Goal: Task Accomplishment & Management: Manage account settings

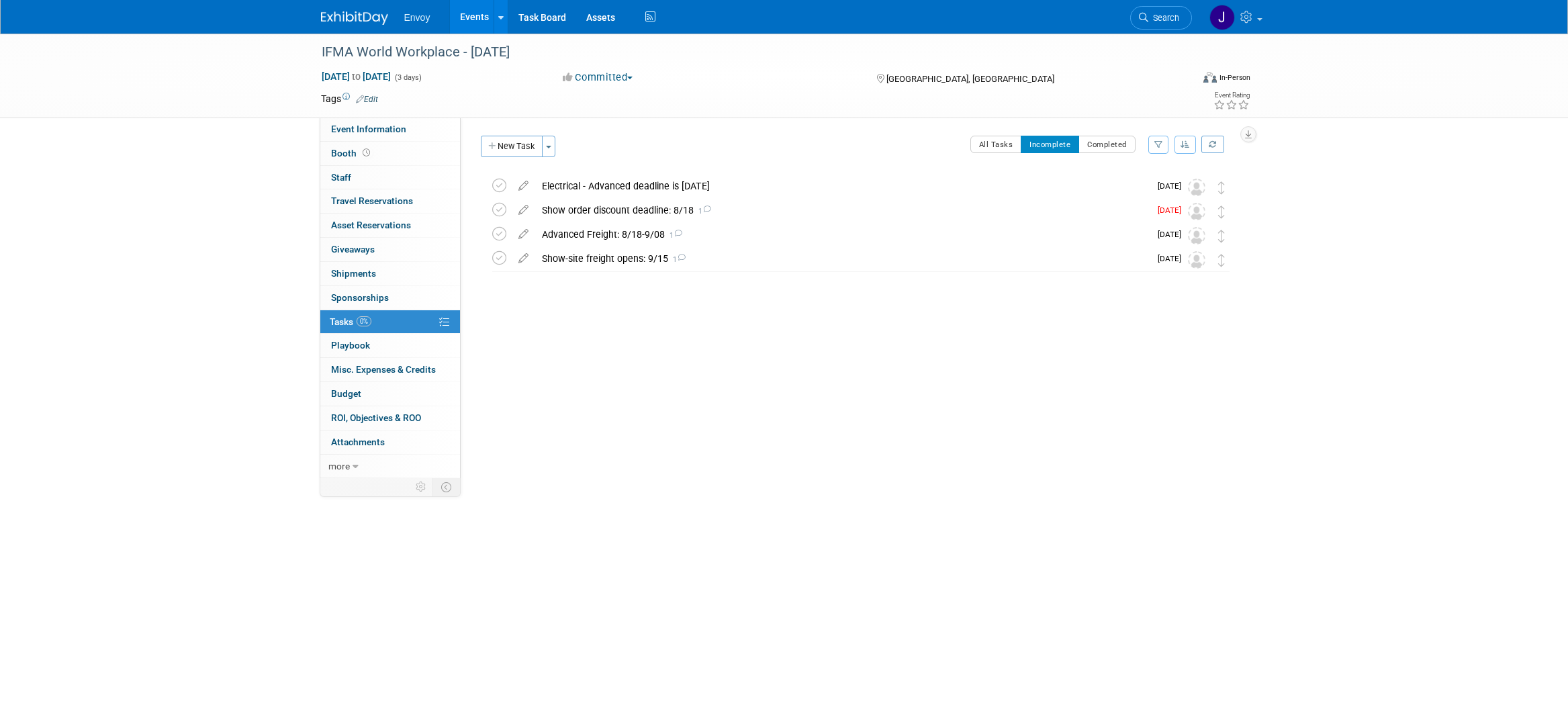
click at [796, 460] on div "Event Website: Edit https://worldworkplace.ifma.org/ Event Venue Name: Minneapo…" at bounding box center [854, 297] width 786 height 360
click at [590, 214] on div "Show order discount deadline: 8/18 1" at bounding box center [842, 210] width 614 height 23
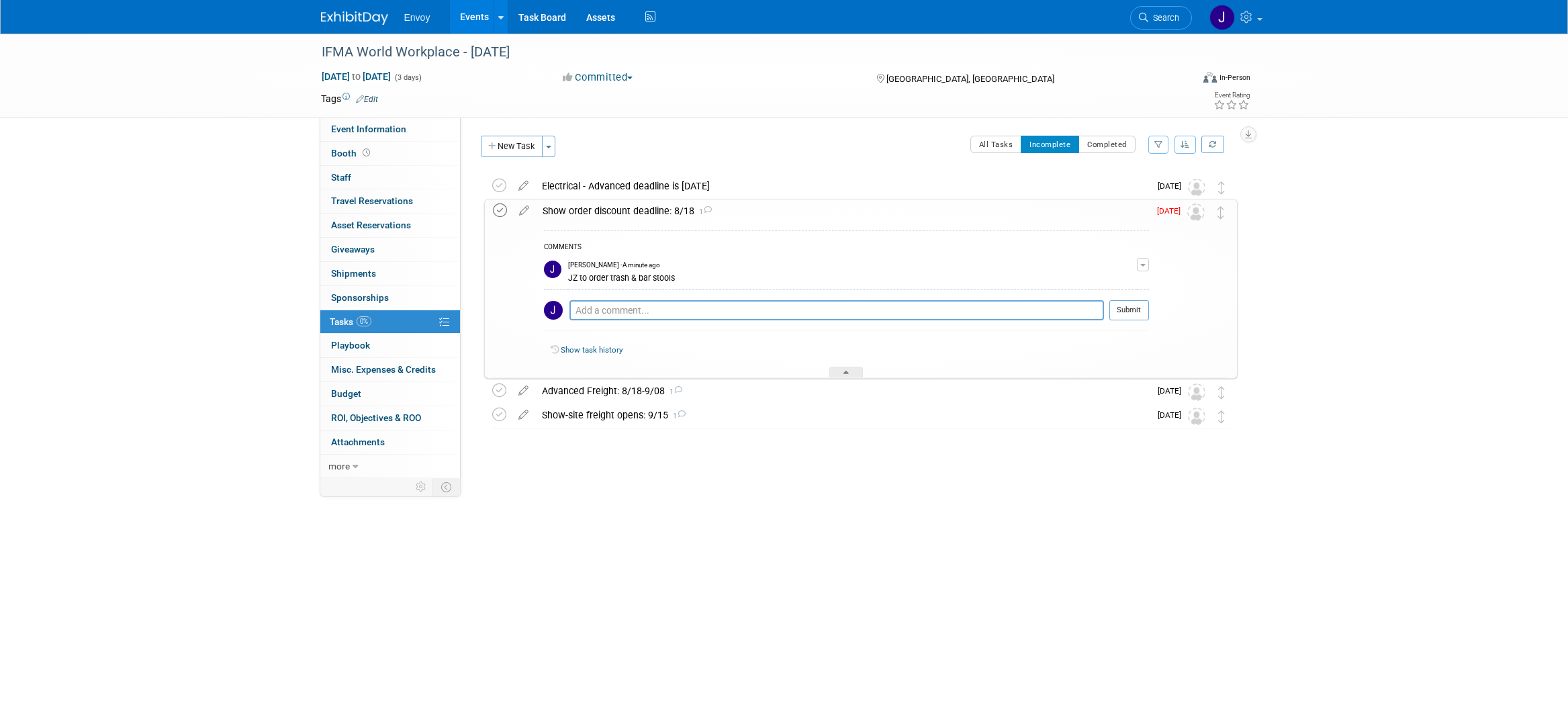
click at [503, 209] on icon at bounding box center [499, 210] width 14 height 14
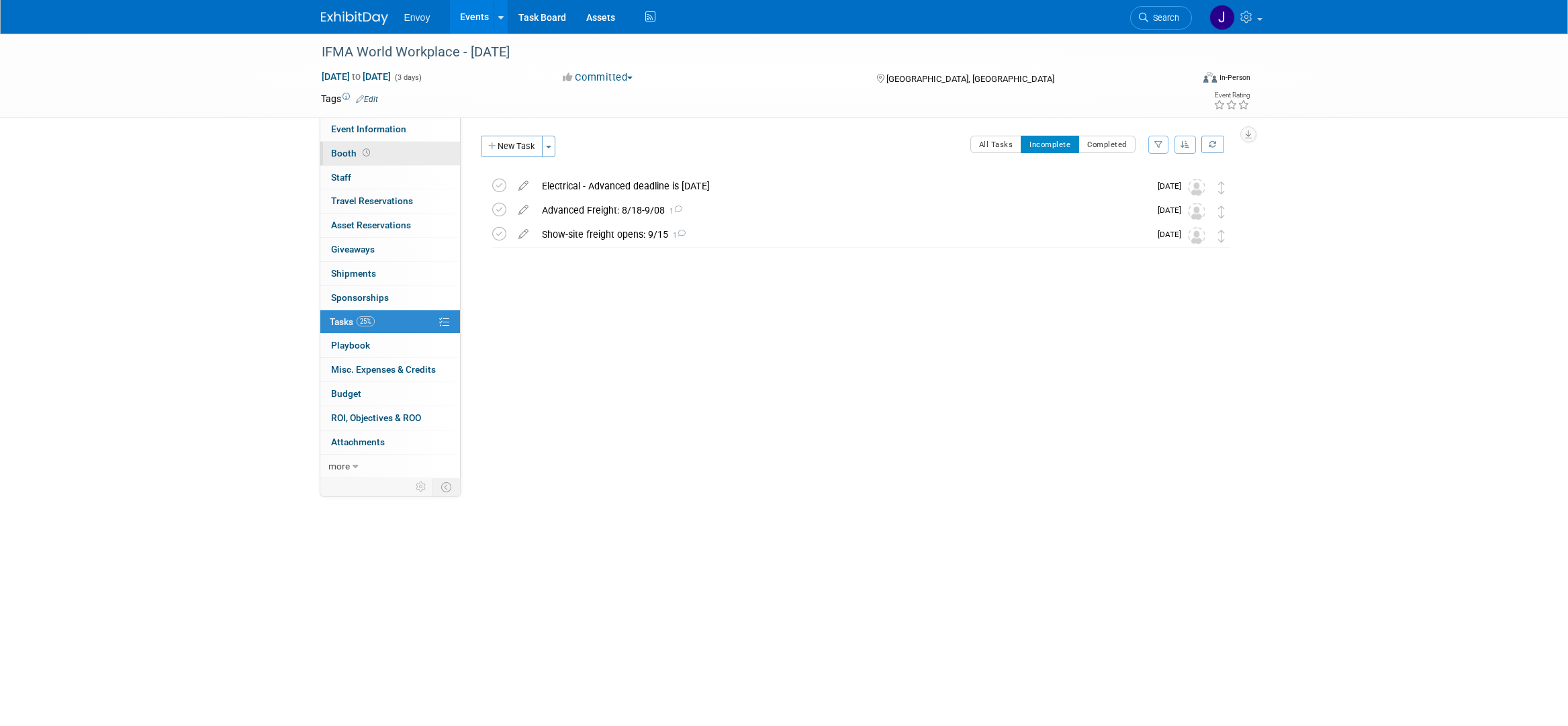
click at [332, 153] on span "Booth" at bounding box center [352, 152] width 41 height 11
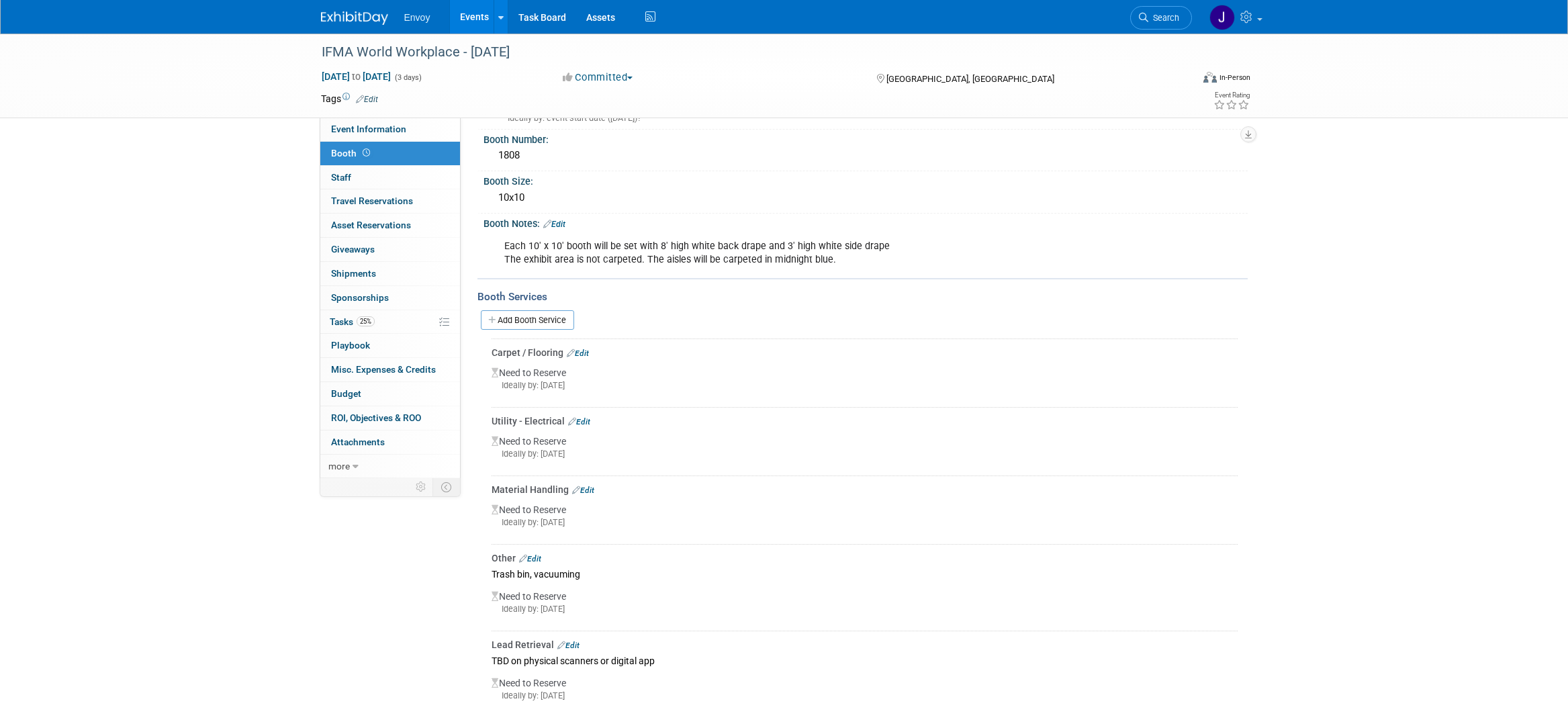
scroll to position [87, 0]
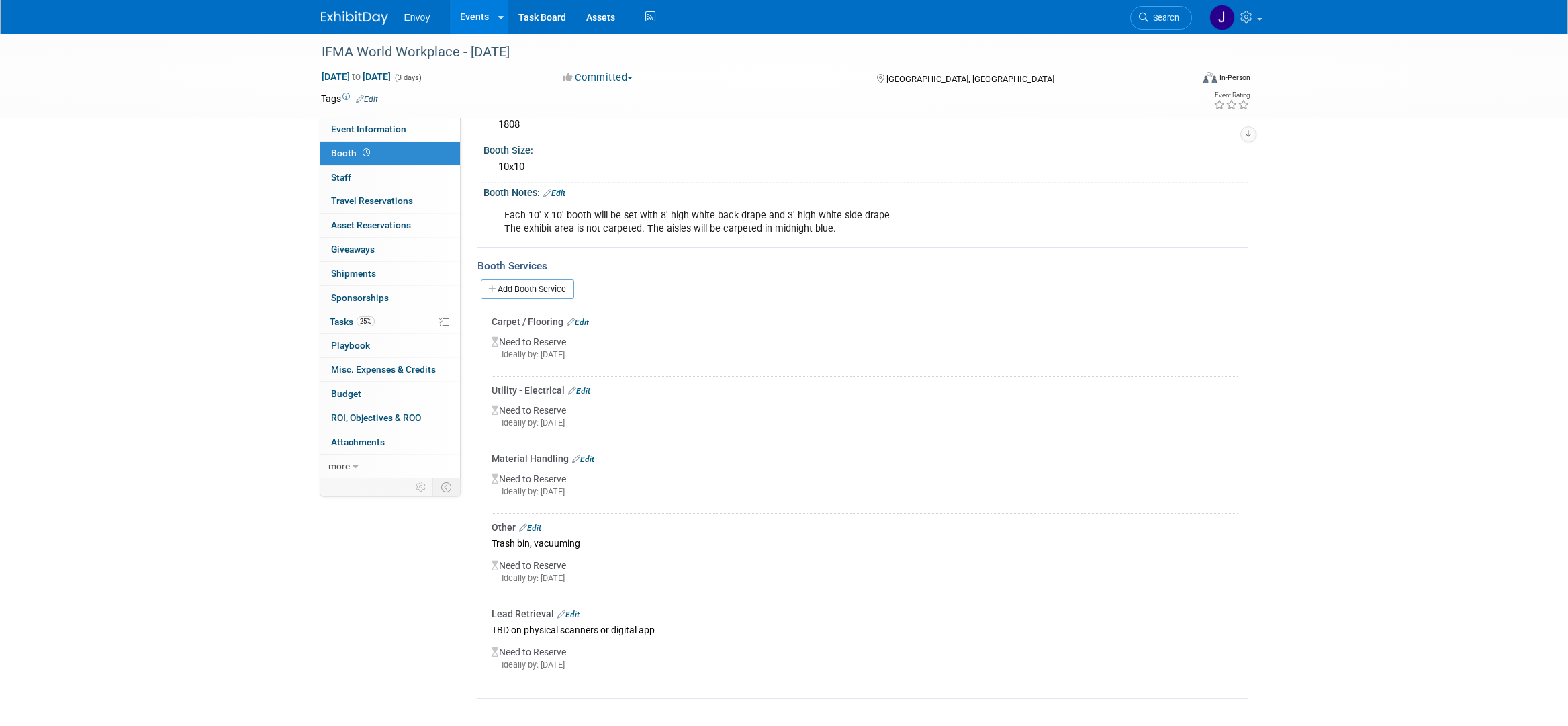
click at [586, 321] on link "Edit" at bounding box center [577, 322] width 22 height 9
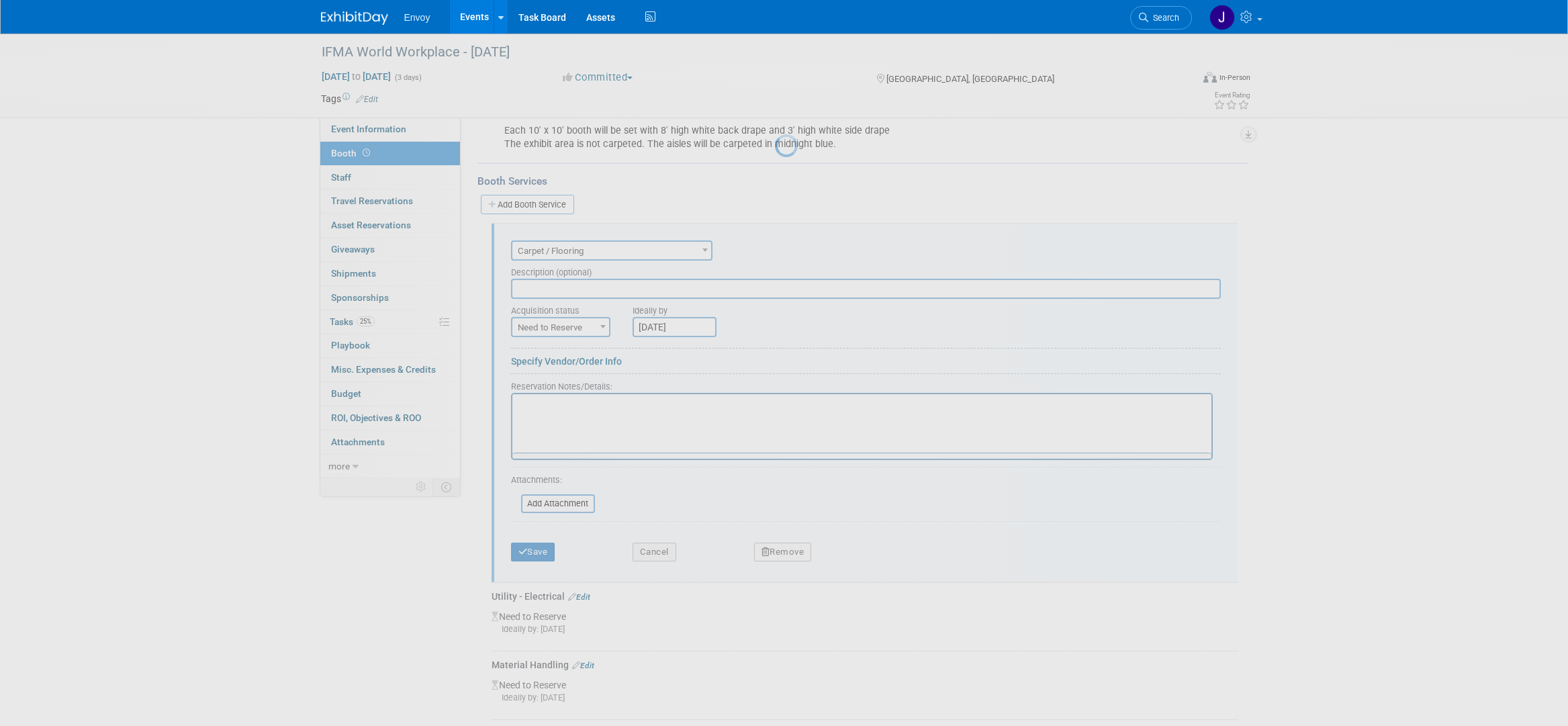
scroll to position [243, 0]
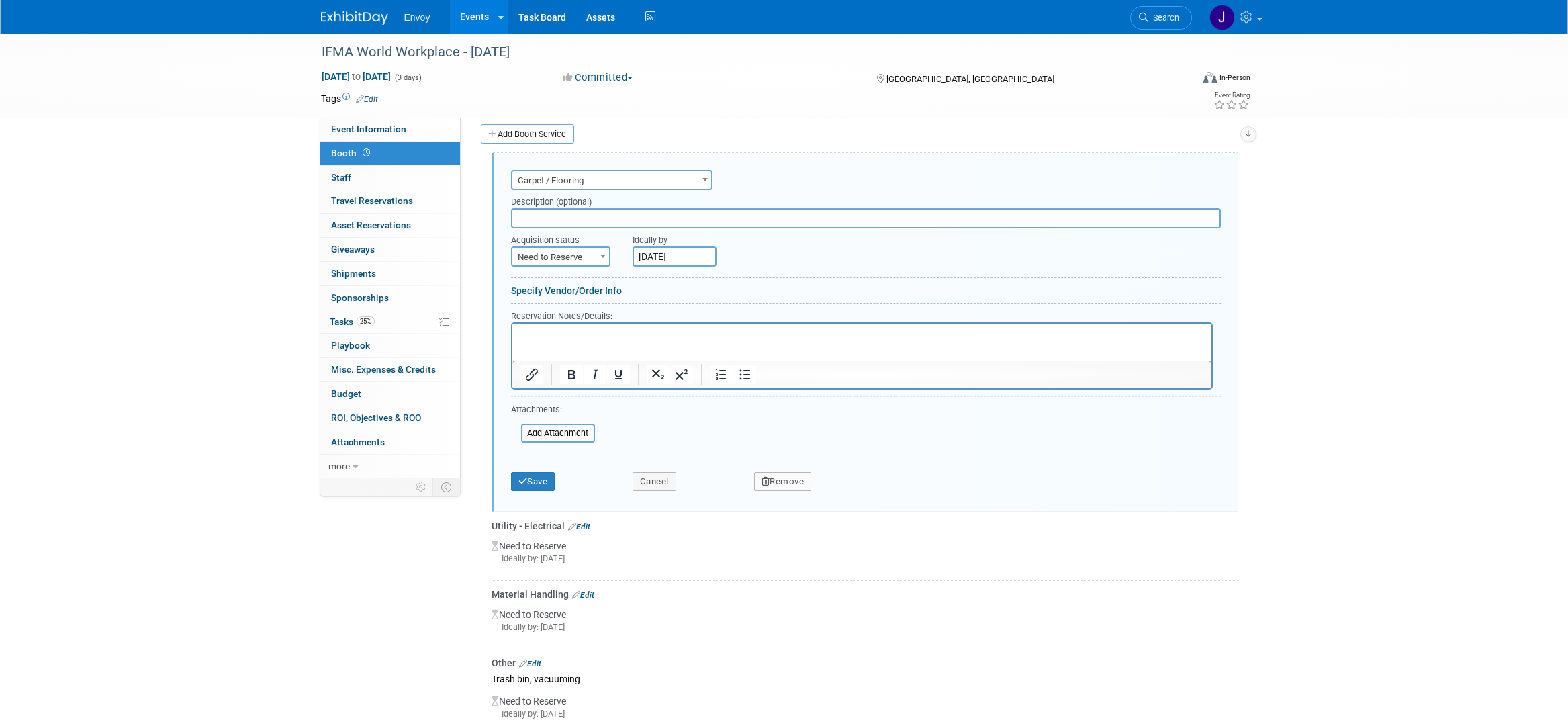
click at [805, 474] on button "Remove" at bounding box center [783, 481] width 58 height 19
click at [839, 491] on link "Yes" at bounding box center [857, 492] width 39 height 22
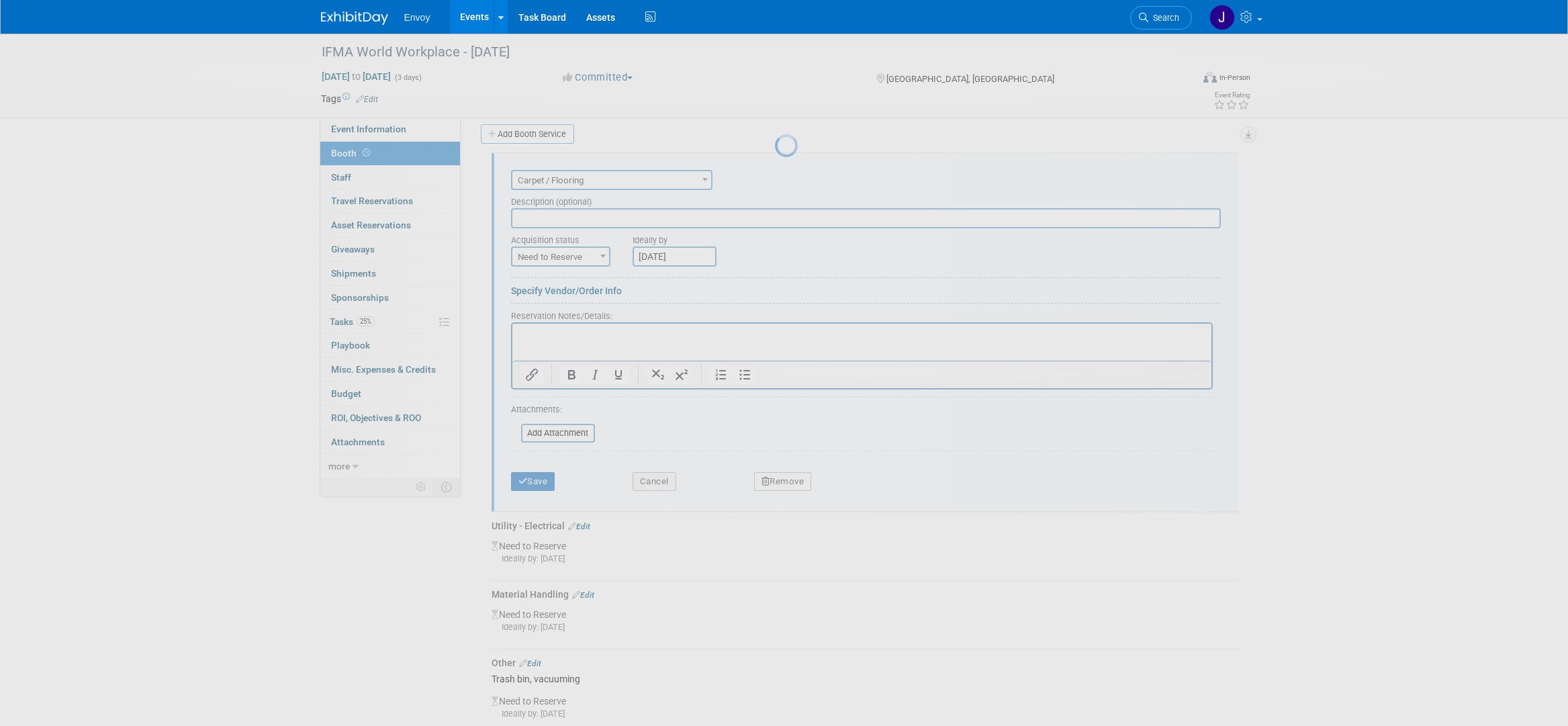
scroll to position [19, 0]
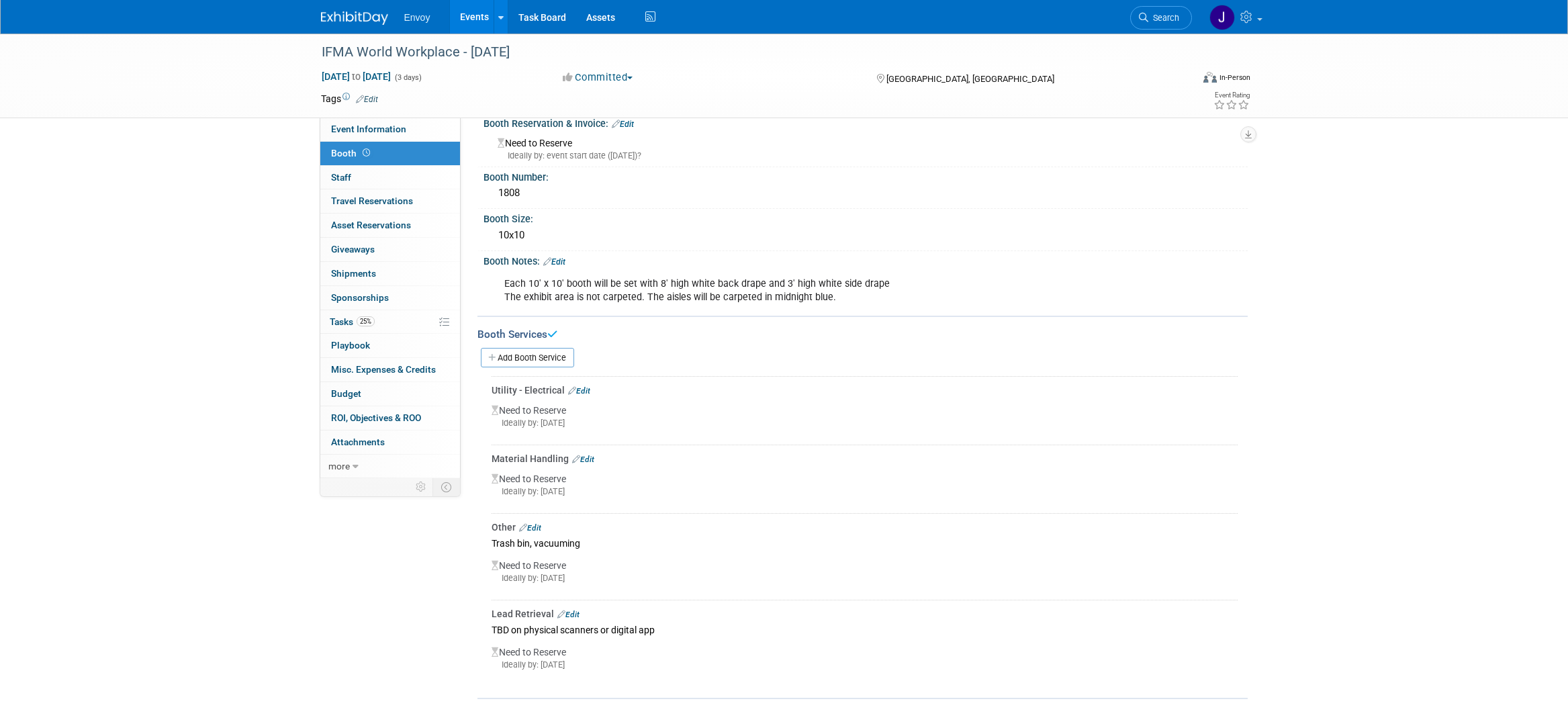
click at [554, 421] on div "Ideally by: Fri. Aug 15, 2025" at bounding box center [864, 423] width 746 height 12
click at [580, 386] on link "Edit" at bounding box center [579, 390] width 22 height 9
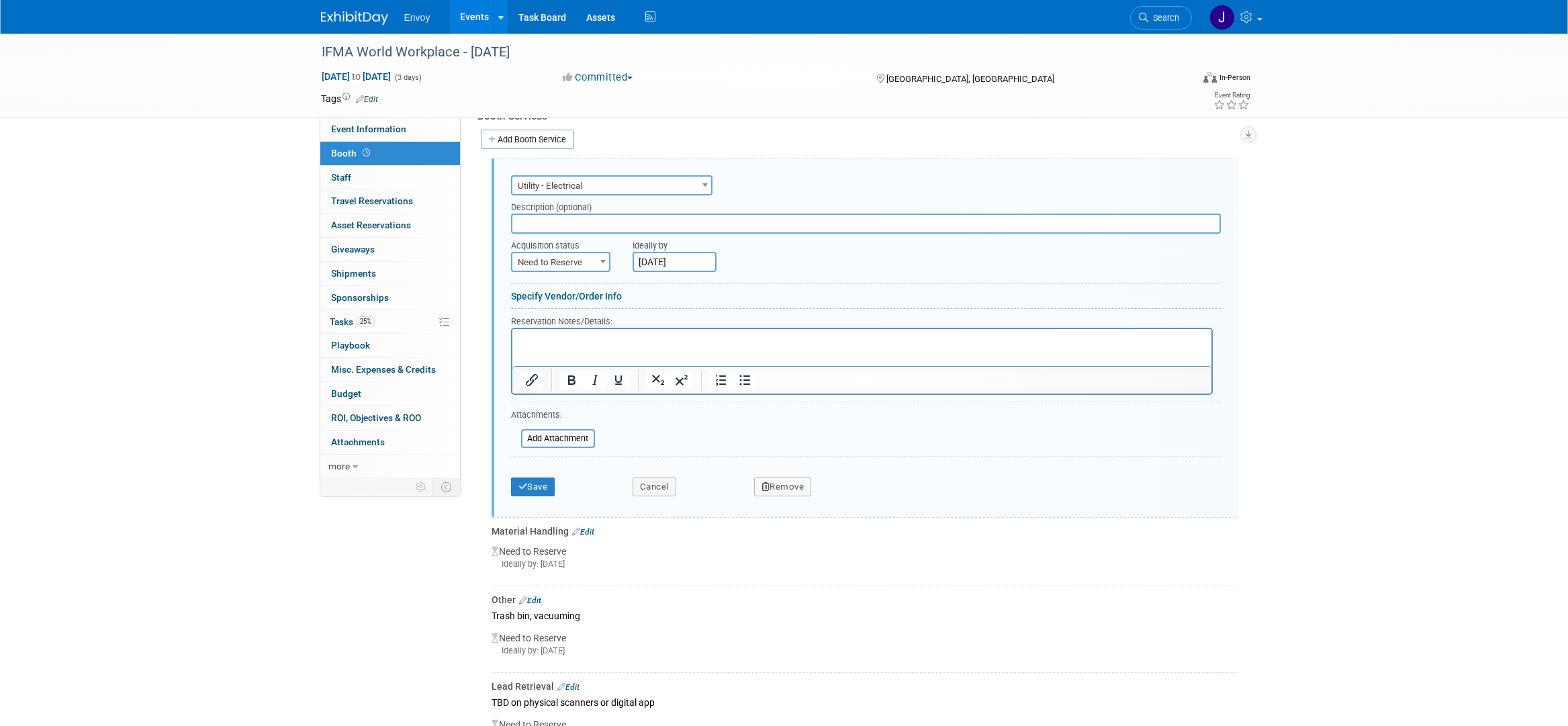
scroll to position [243, 0]
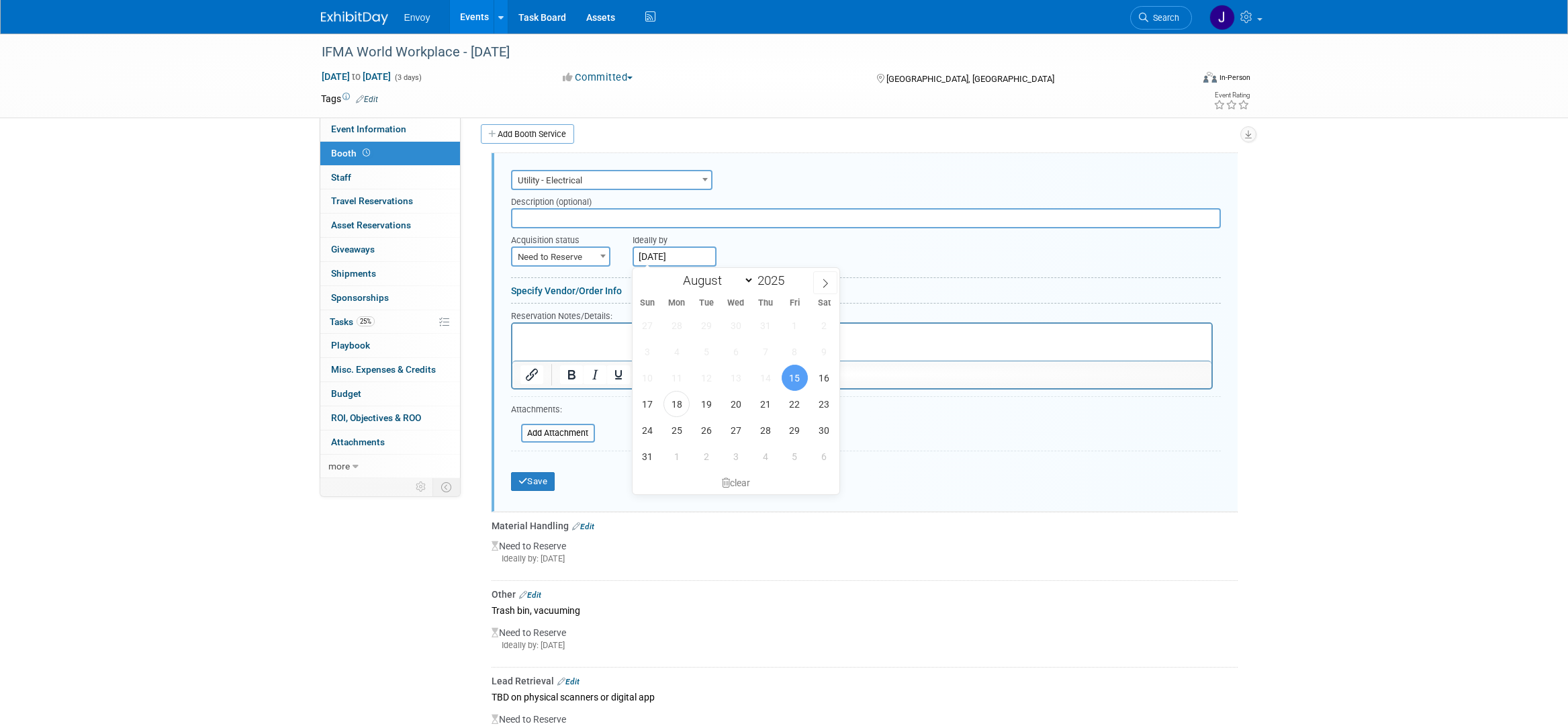
click at [661, 251] on input "Aug 15, 2025" at bounding box center [674, 257] width 84 height 20
click at [831, 285] on span at bounding box center [825, 283] width 24 height 23
select select "8"
click at [705, 329] on span "2" at bounding box center [706, 325] width 26 height 26
type input "Sep 2, 2025"
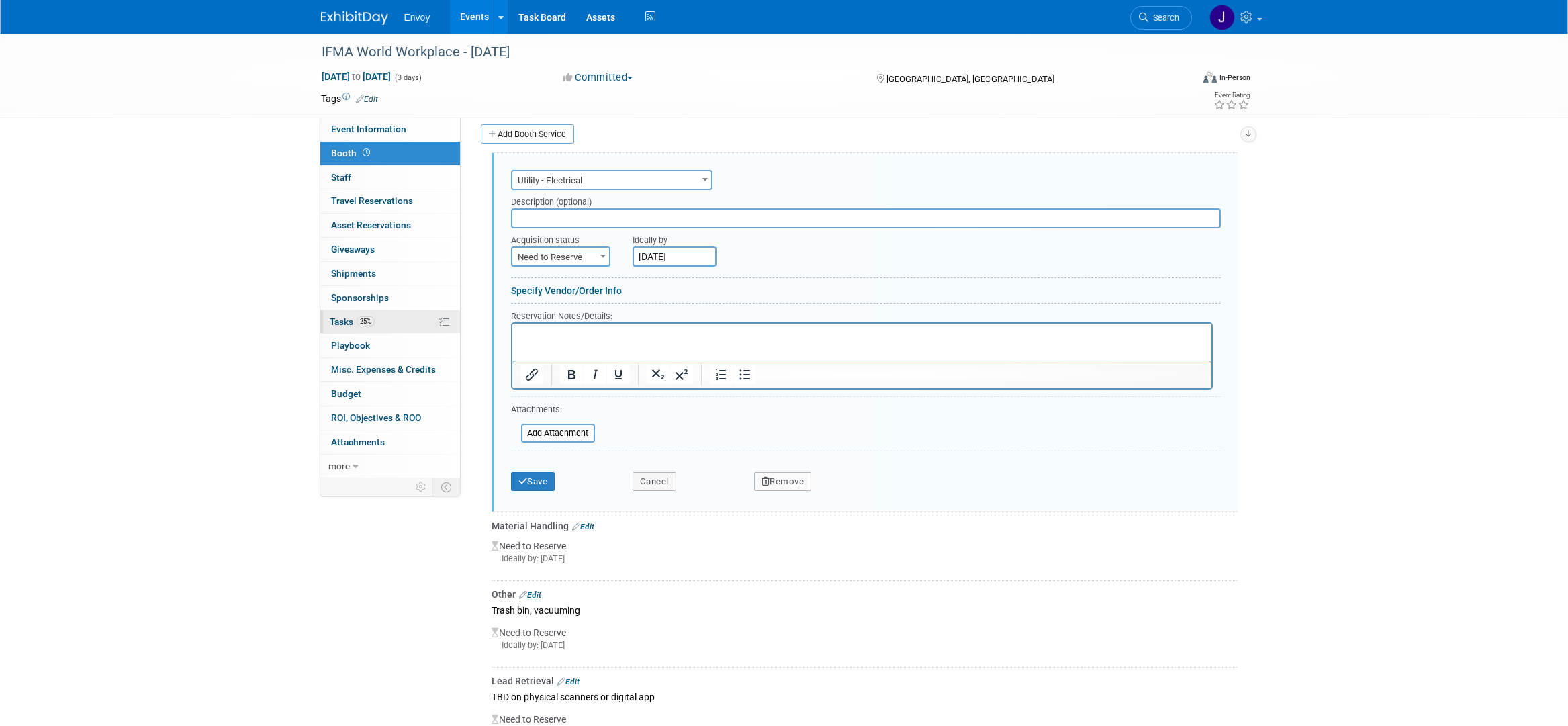
click at [344, 320] on span "Tasks 25%" at bounding box center [352, 321] width 45 height 11
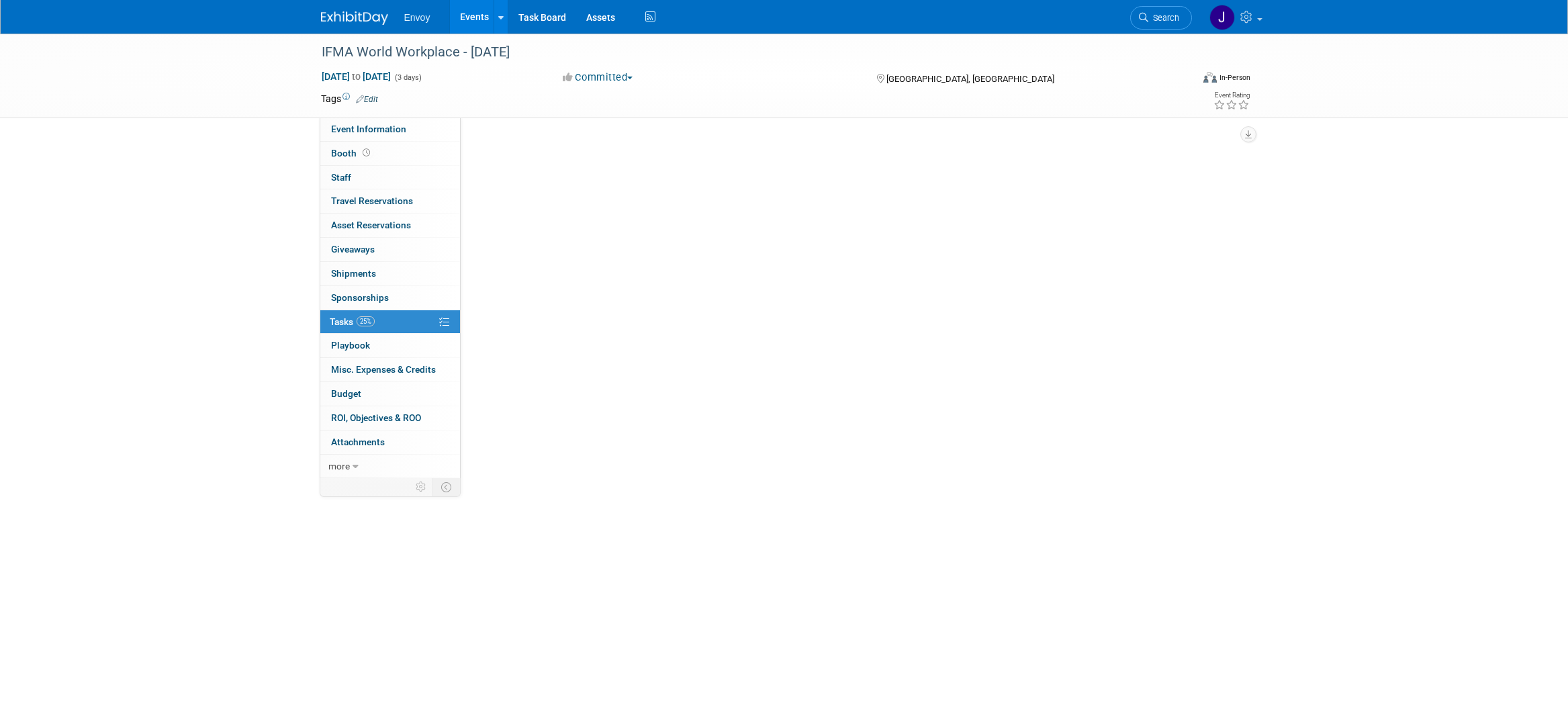
scroll to position [0, 0]
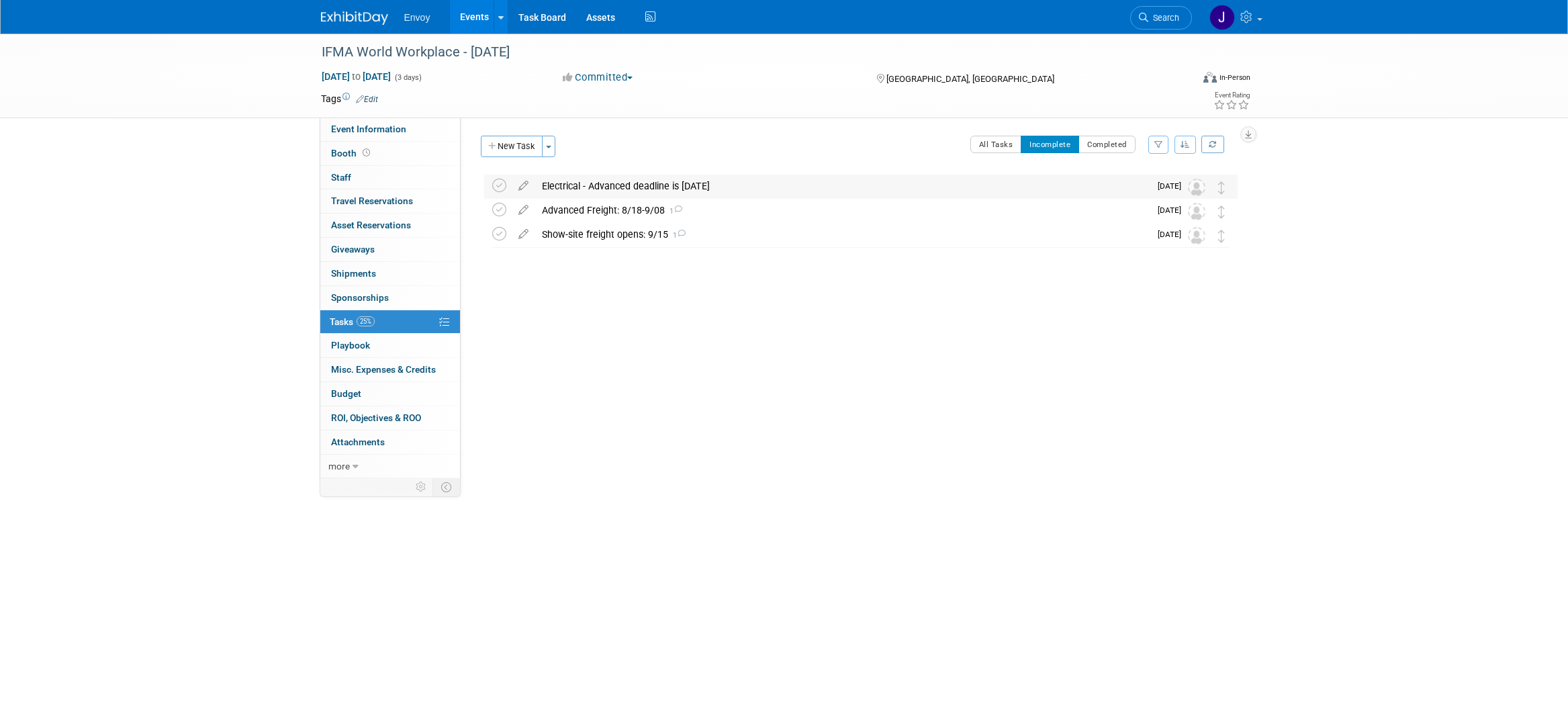
click at [611, 190] on div "Electrical - Advanced deadline is Sept 2" at bounding box center [842, 186] width 614 height 23
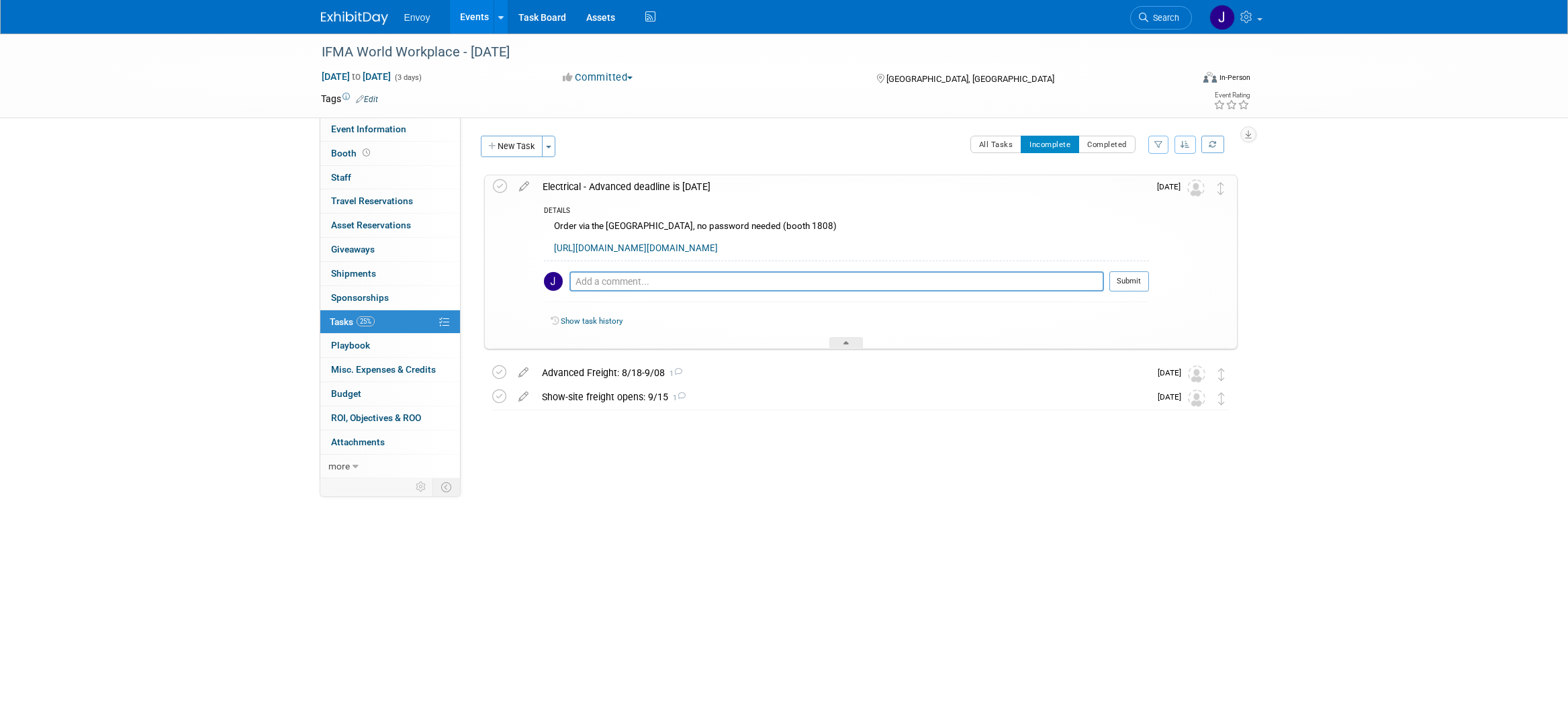
drag, startPoint x: 541, startPoint y: 221, endPoint x: 1065, endPoint y: 246, distance: 524.6
click at [1065, 246] on div "DETAILS Order via the Minneapolis convention center, no password needed (booth …" at bounding box center [842, 273] width 613 height 151
drag, startPoint x: 932, startPoint y: 276, endPoint x: 556, endPoint y: 229, distance: 378.9
click at [556, 229] on div "Order via the Minneapolis convention center, no password needed (booth 1808) ht…" at bounding box center [846, 238] width 605 height 42
copy div "Order via the Minneapolis convention center, no password needed (booth 1808) ht…"
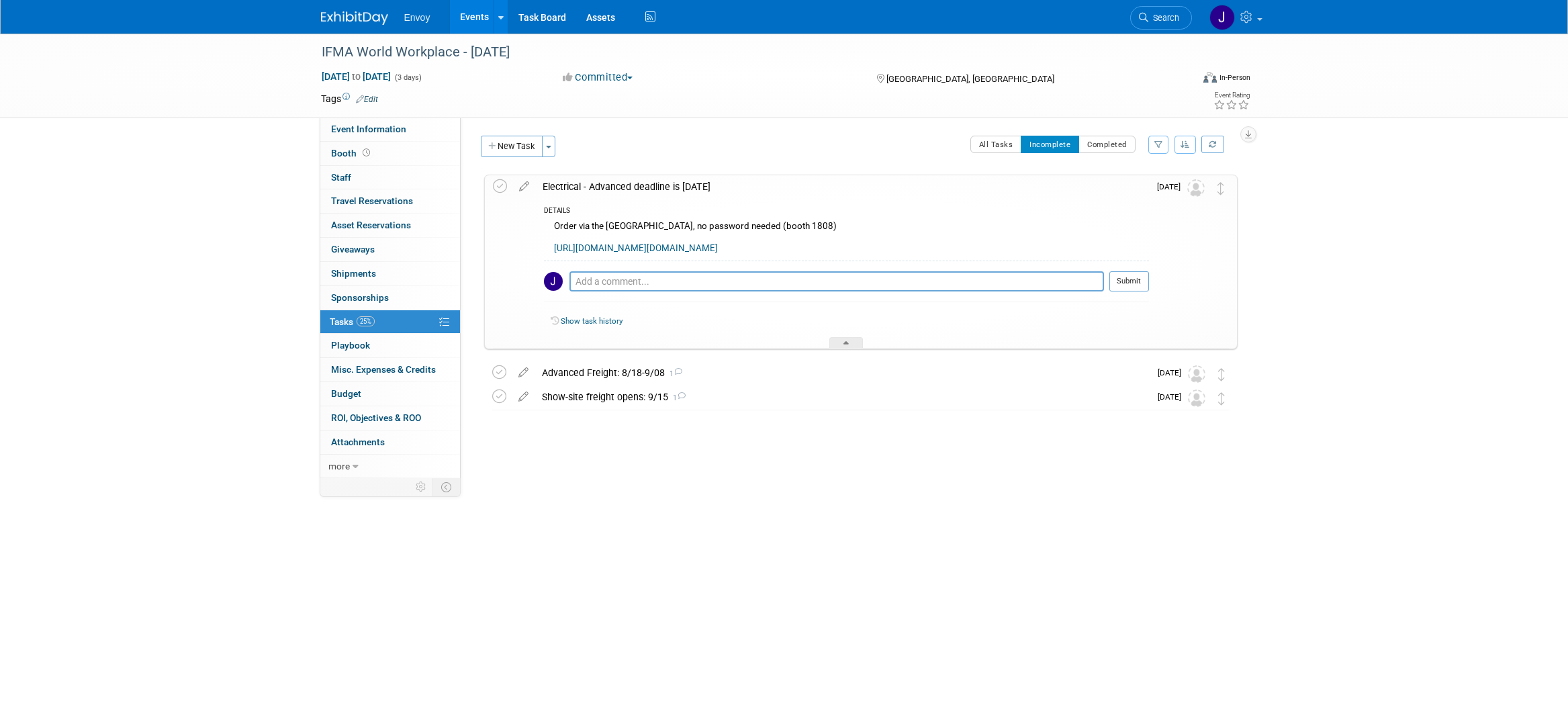
click at [343, 141] on div "Event Information Event Info" at bounding box center [390, 129] width 140 height 24
click at [343, 147] on span "Booth" at bounding box center [352, 152] width 41 height 11
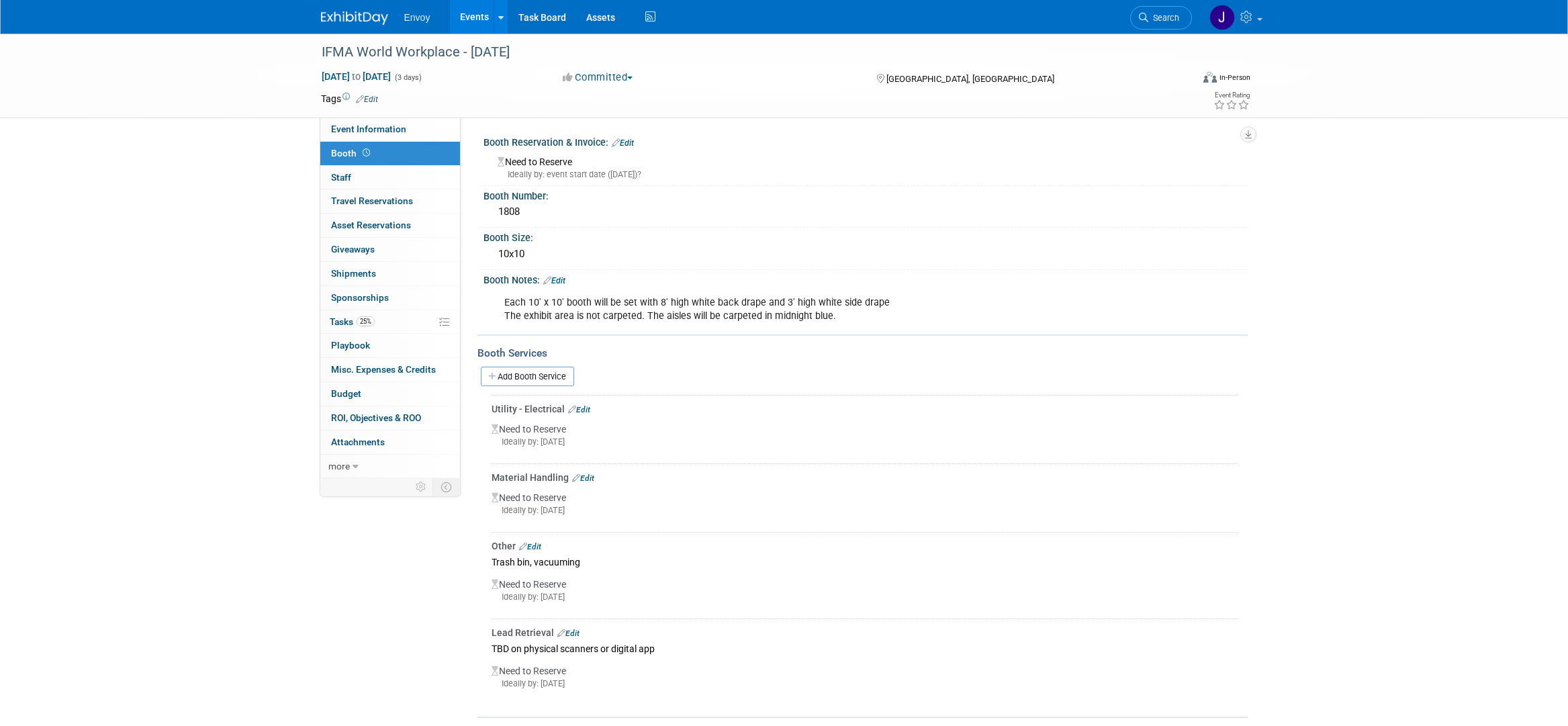
click at [589, 406] on link "Edit" at bounding box center [579, 409] width 22 height 9
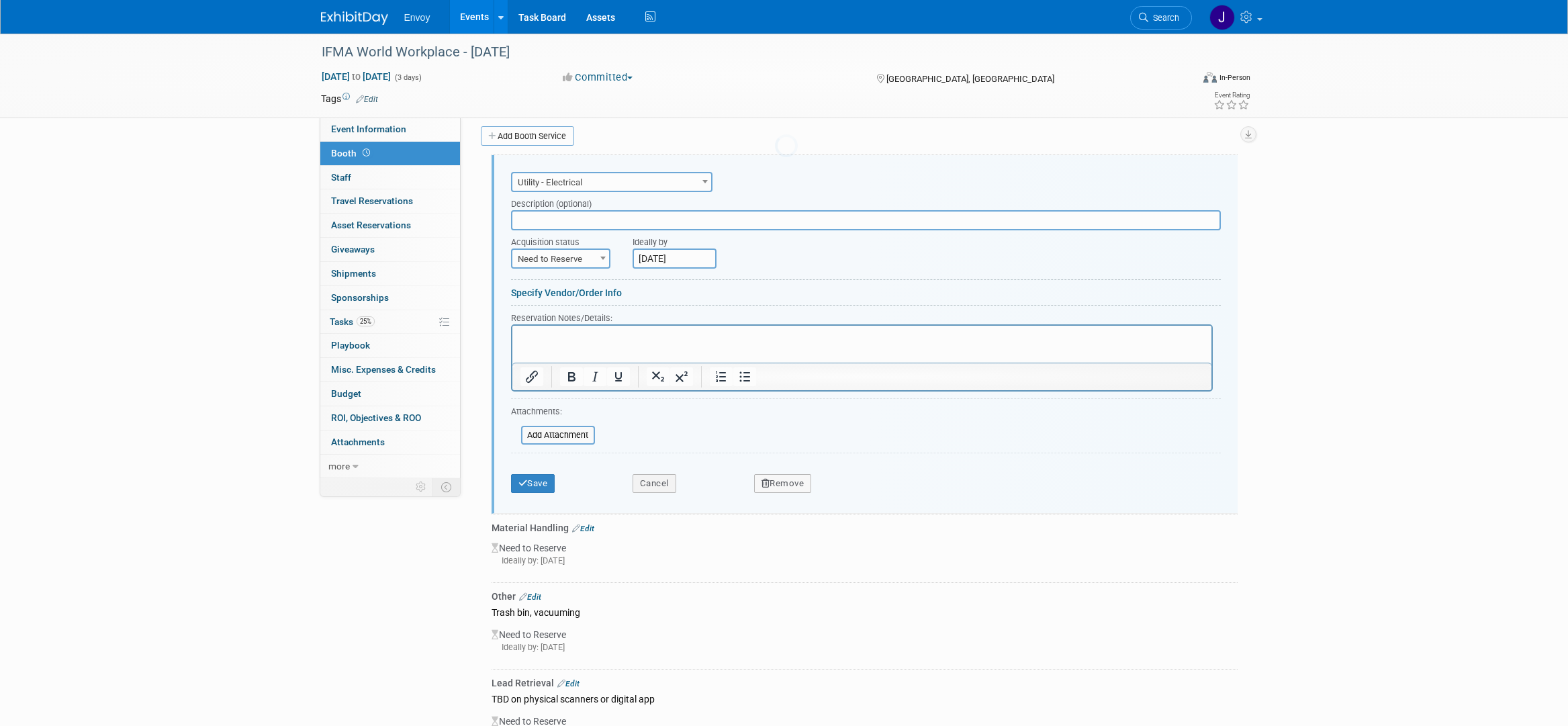
scroll to position [243, 0]
click at [699, 341] on html at bounding box center [861, 332] width 699 height 18
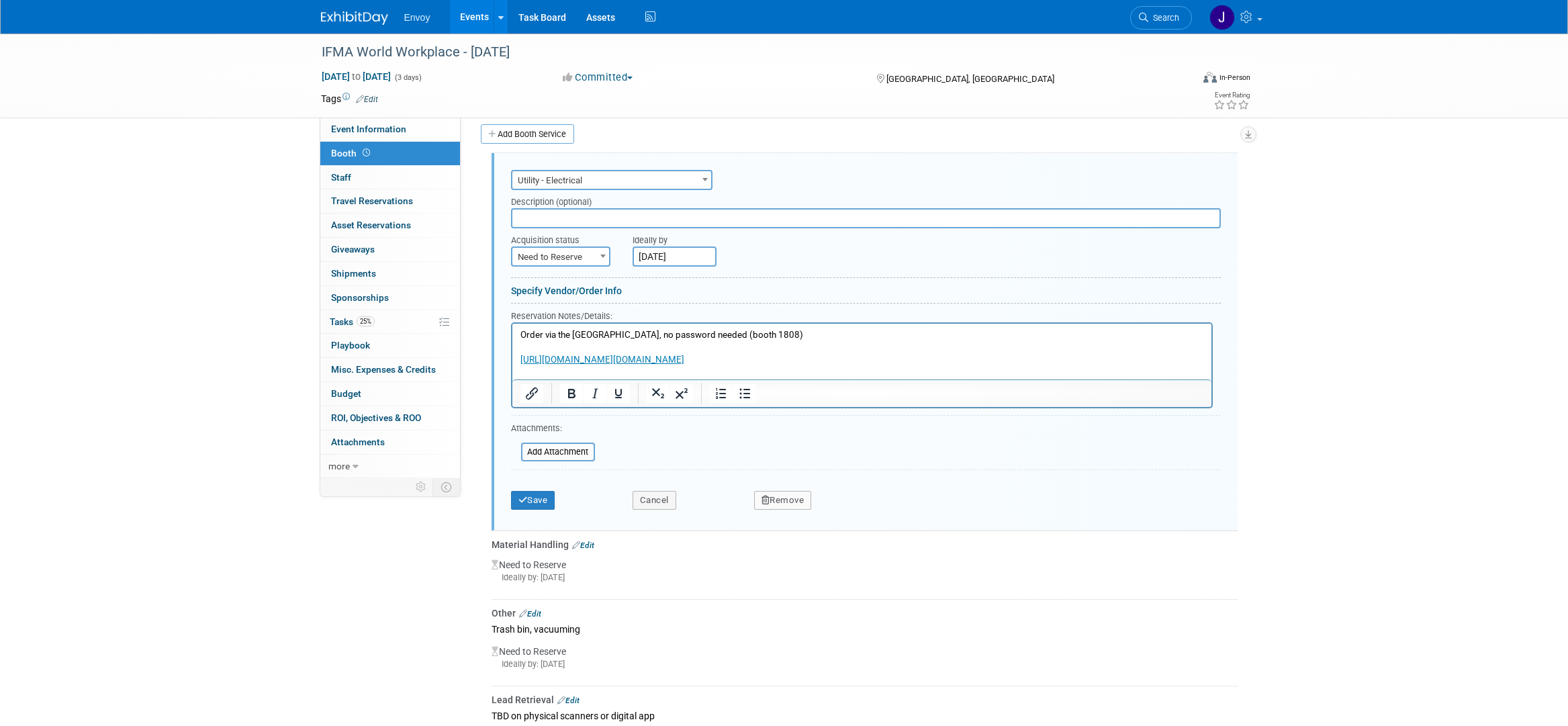
click at [686, 257] on input "Aug 15, 2025" at bounding box center [674, 257] width 84 height 20
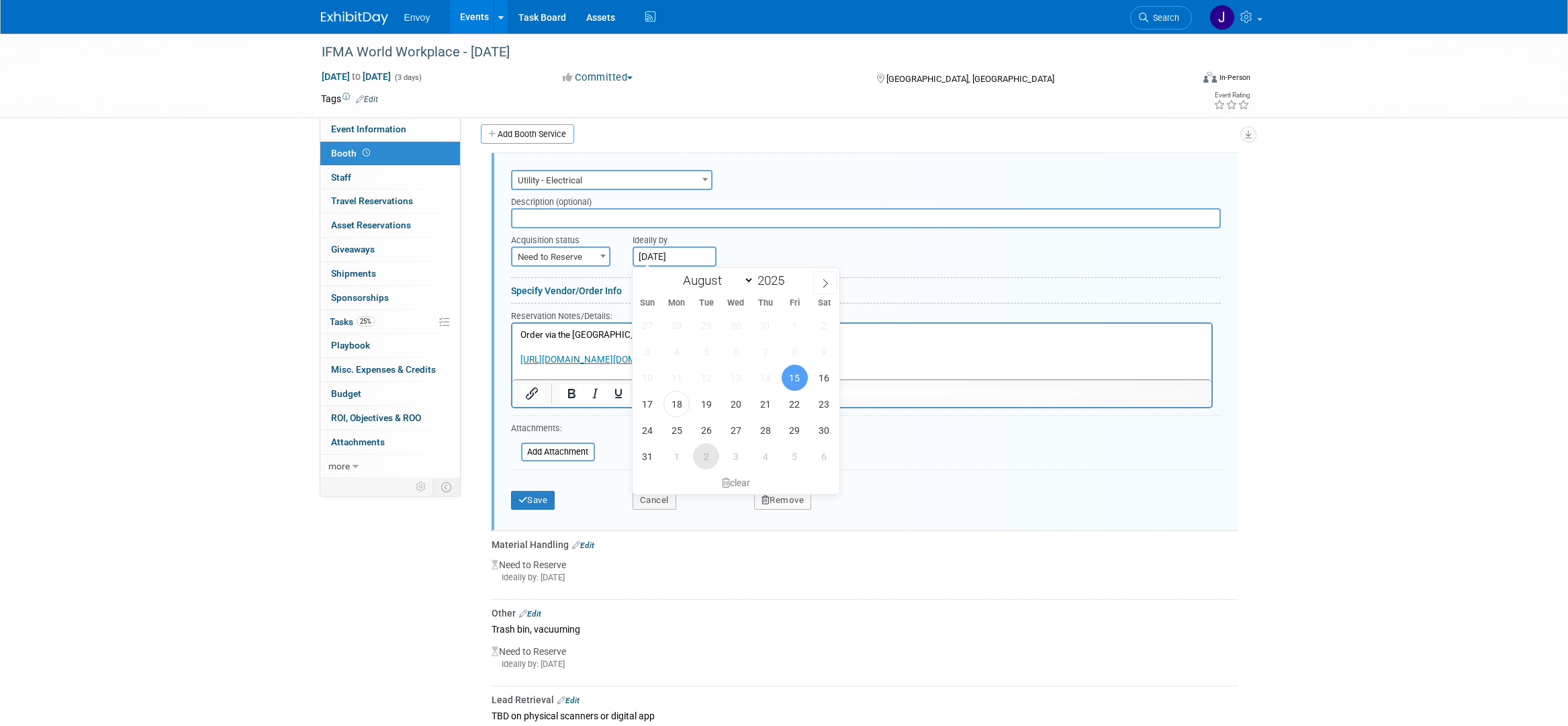
click at [700, 450] on span "2" at bounding box center [706, 456] width 26 height 26
type input "Sep 2, 2025"
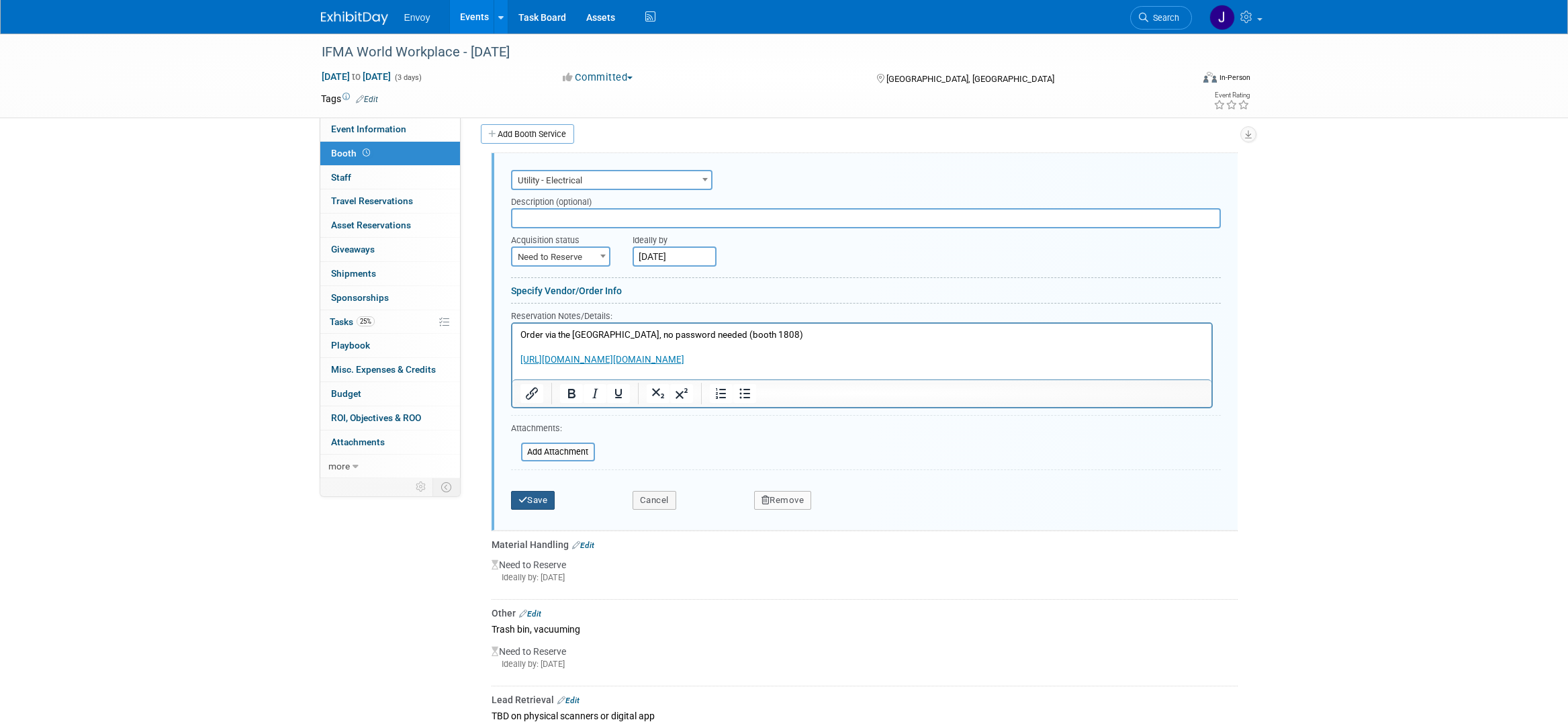
click at [534, 499] on button "Save" at bounding box center [533, 500] width 45 height 19
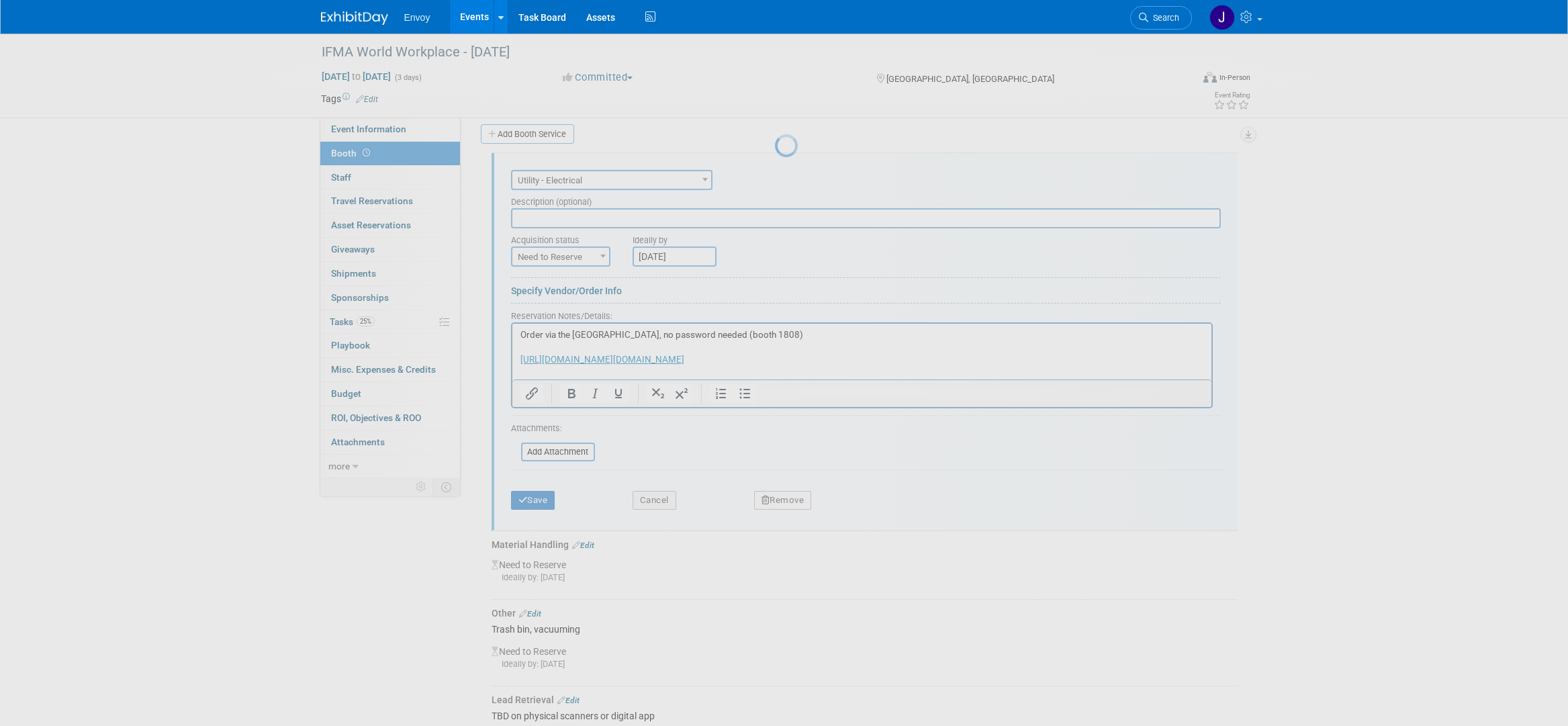
scroll to position [55, 0]
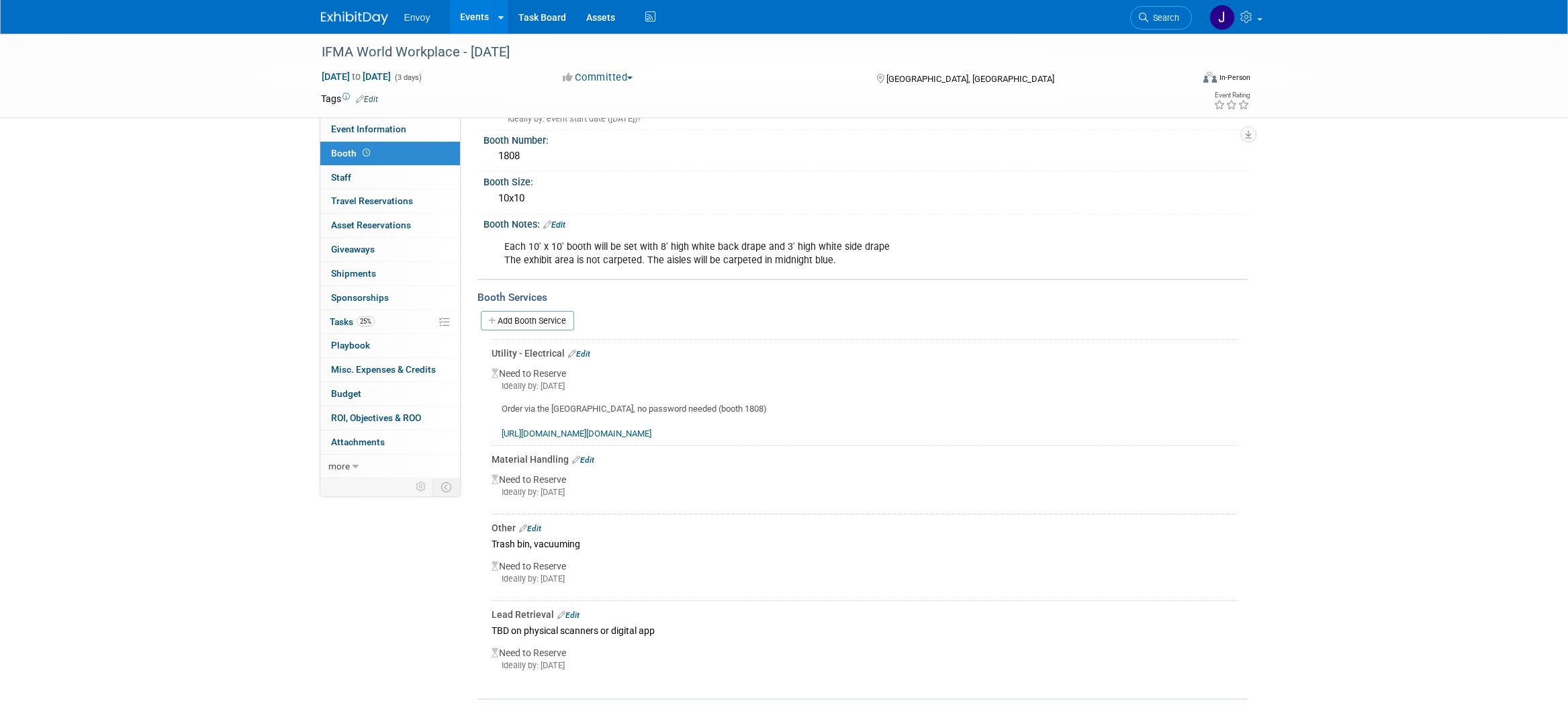
click at [541, 524] on link "Edit" at bounding box center [530, 528] width 22 height 9
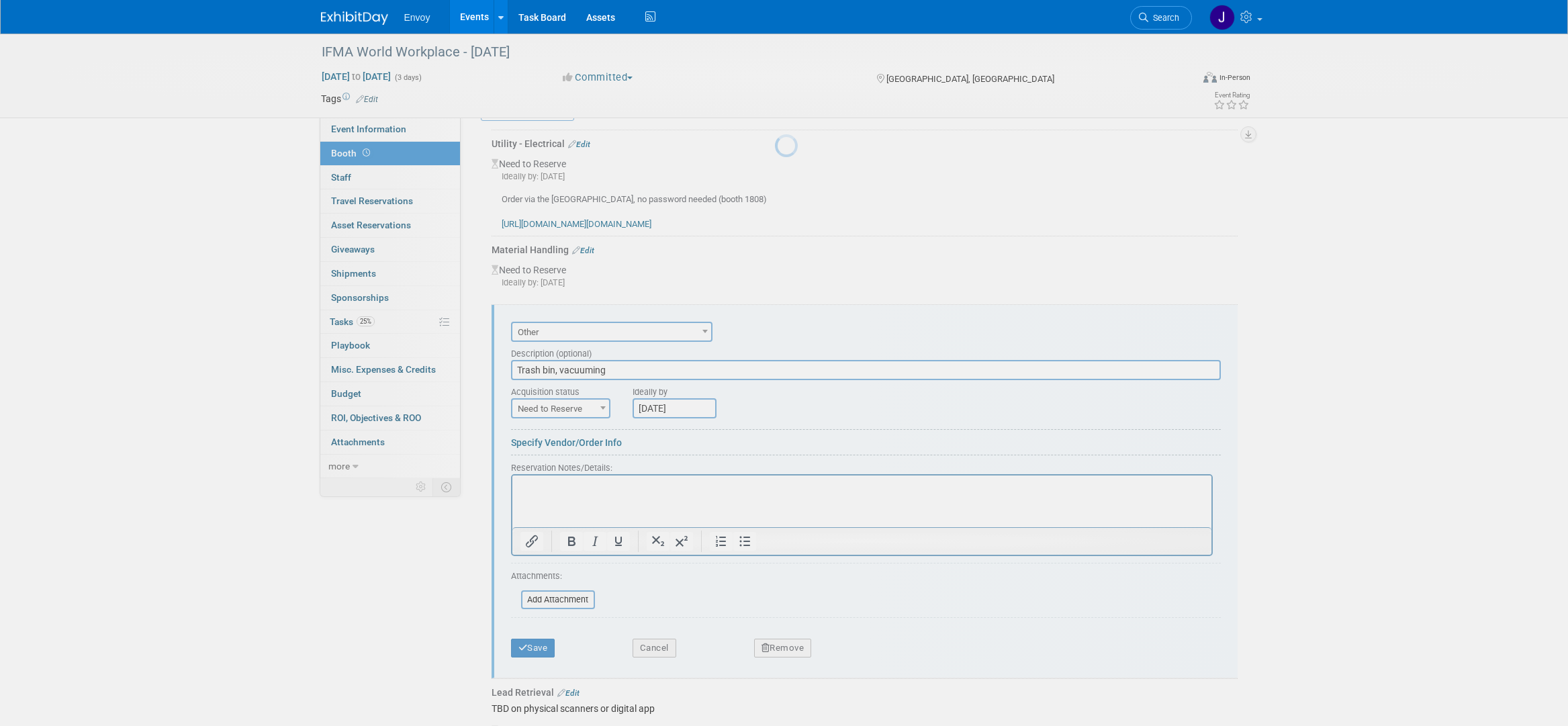
scroll to position [0, 0]
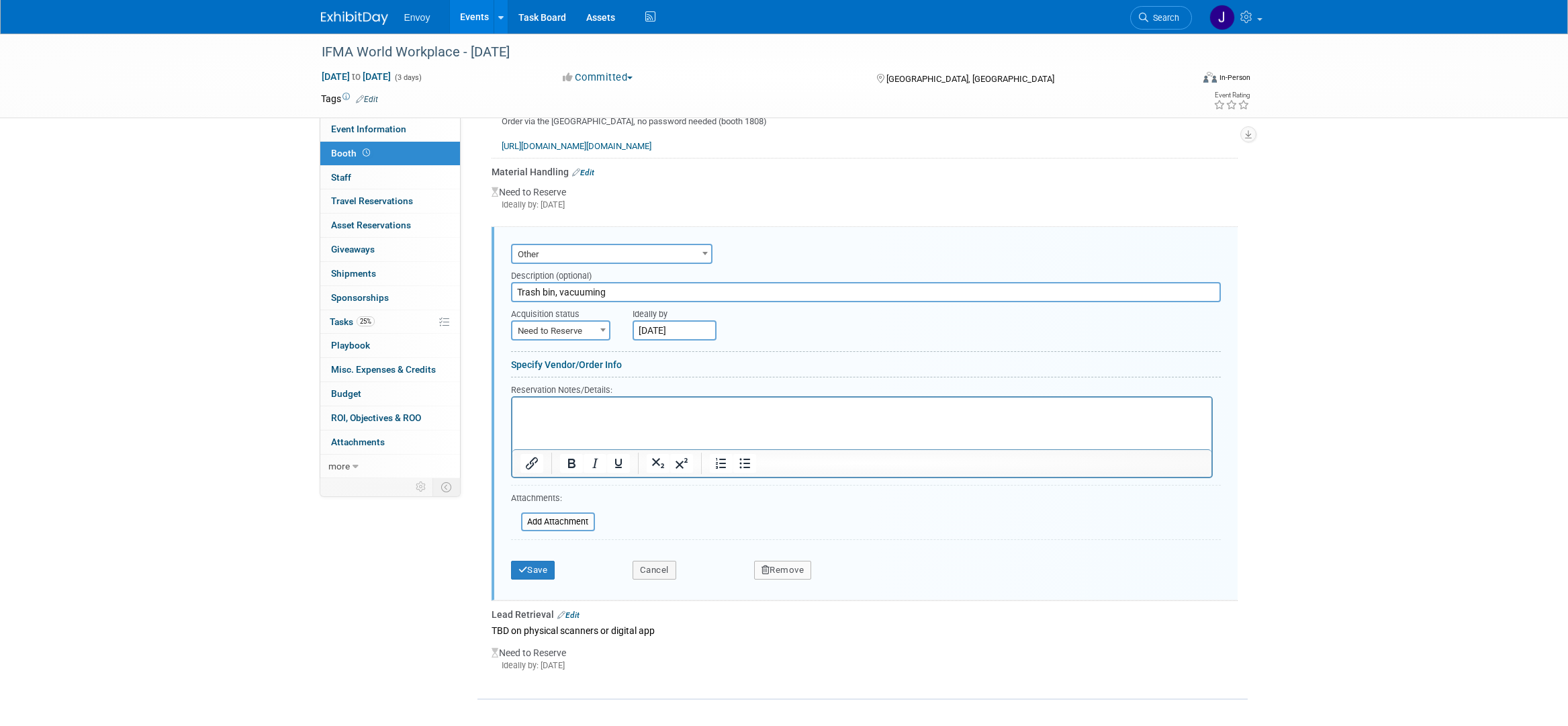
drag, startPoint x: 556, startPoint y: 293, endPoint x: 694, endPoint y: 291, distance: 138.0
click at [694, 291] on input "Trash bin, vacuuming" at bounding box center [865, 292] width 709 height 20
type input "Trash bin"
click at [629, 415] on html at bounding box center [861, 406] width 699 height 18
click at [531, 575] on button "Save" at bounding box center [533, 570] width 45 height 19
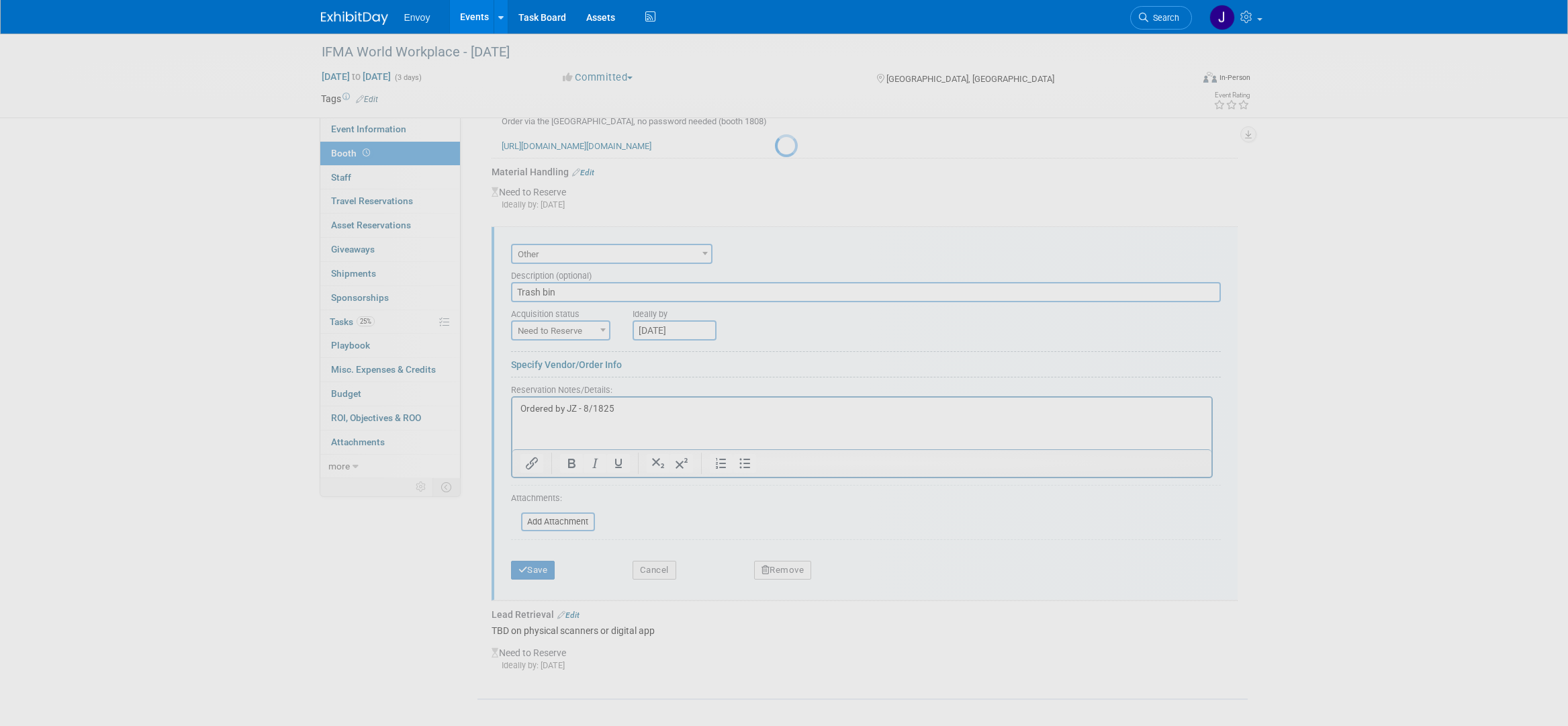
scroll to position [69, 0]
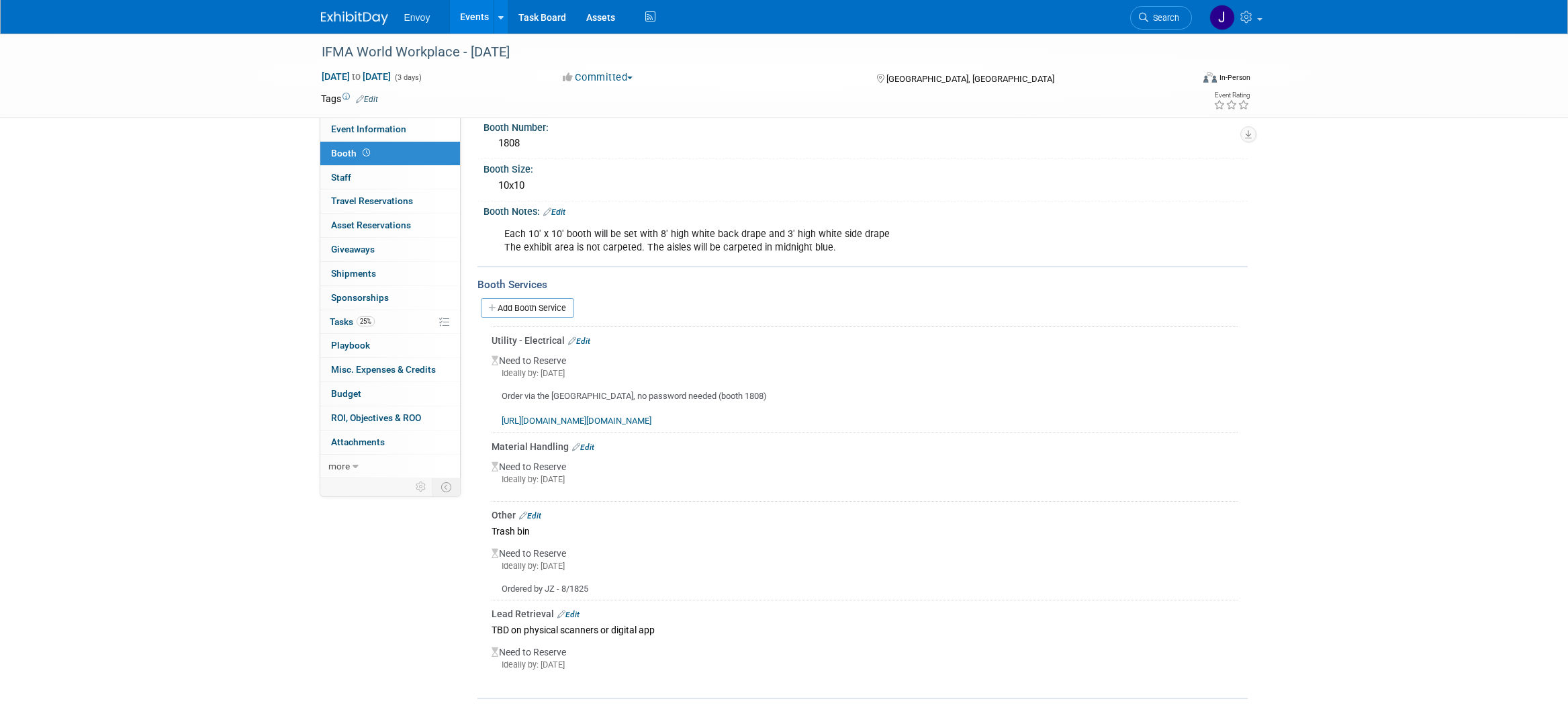
click at [532, 514] on link "Edit" at bounding box center [530, 515] width 22 height 9
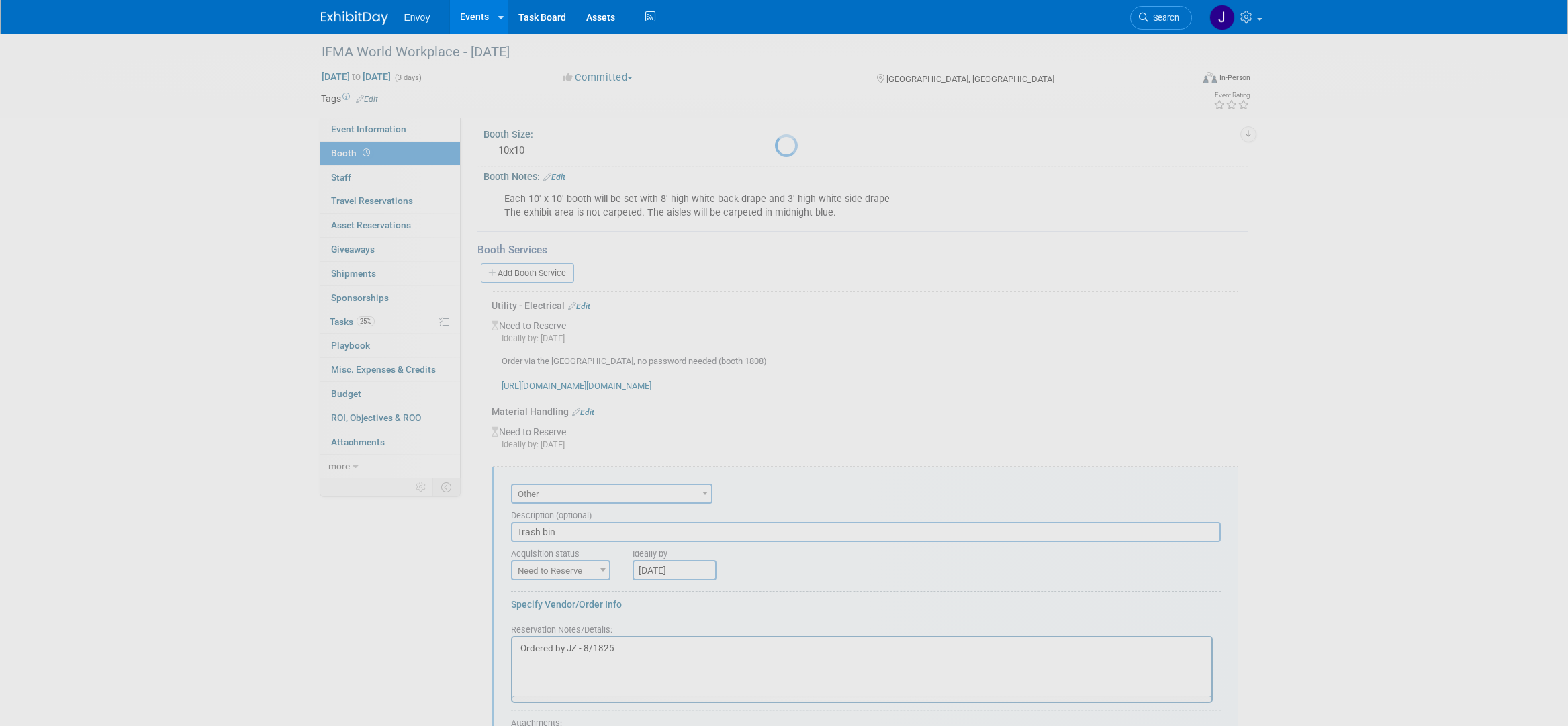
scroll to position [329, 0]
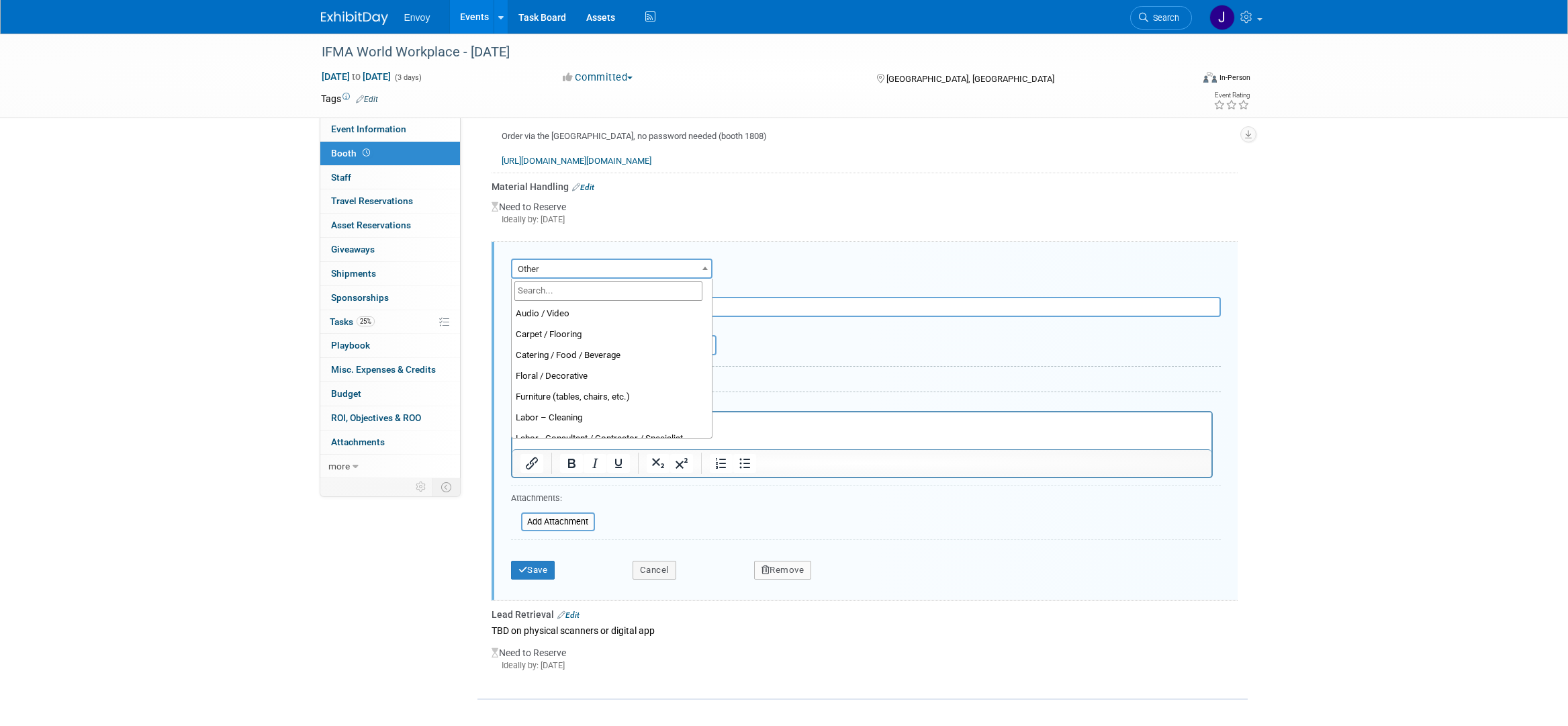
click at [589, 272] on span "Other" at bounding box center [612, 269] width 199 height 19
select select "6"
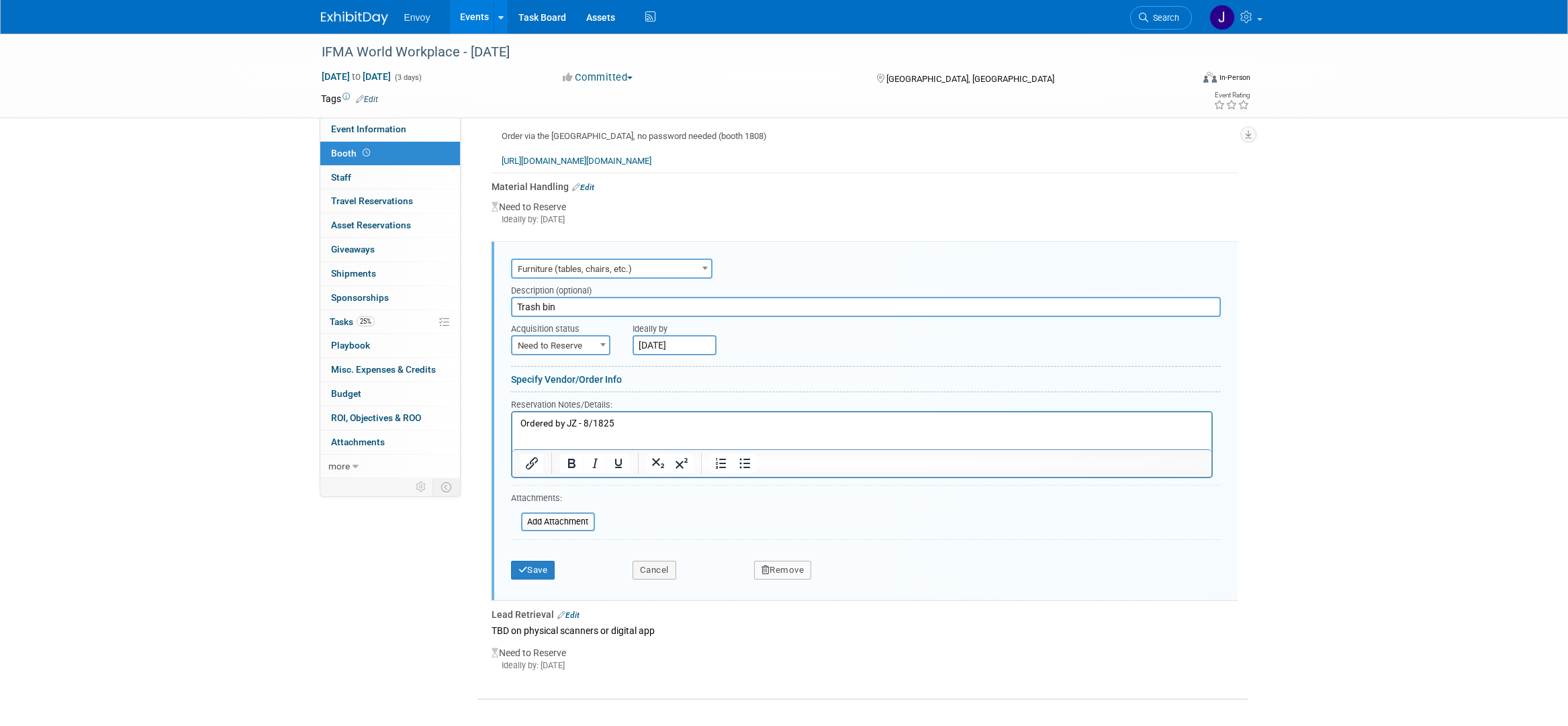
click at [607, 304] on input "Trash bin" at bounding box center [865, 306] width 709 height 20
click at [516, 308] on input "Trash bin" at bounding box center [865, 306] width 709 height 20
type input "3 stools, 1 trash bin"
click at [654, 421] on p "Ordered by JZ - 8/1825" at bounding box center [862, 423] width 684 height 12
click at [536, 570] on button "Save" at bounding box center [533, 570] width 45 height 19
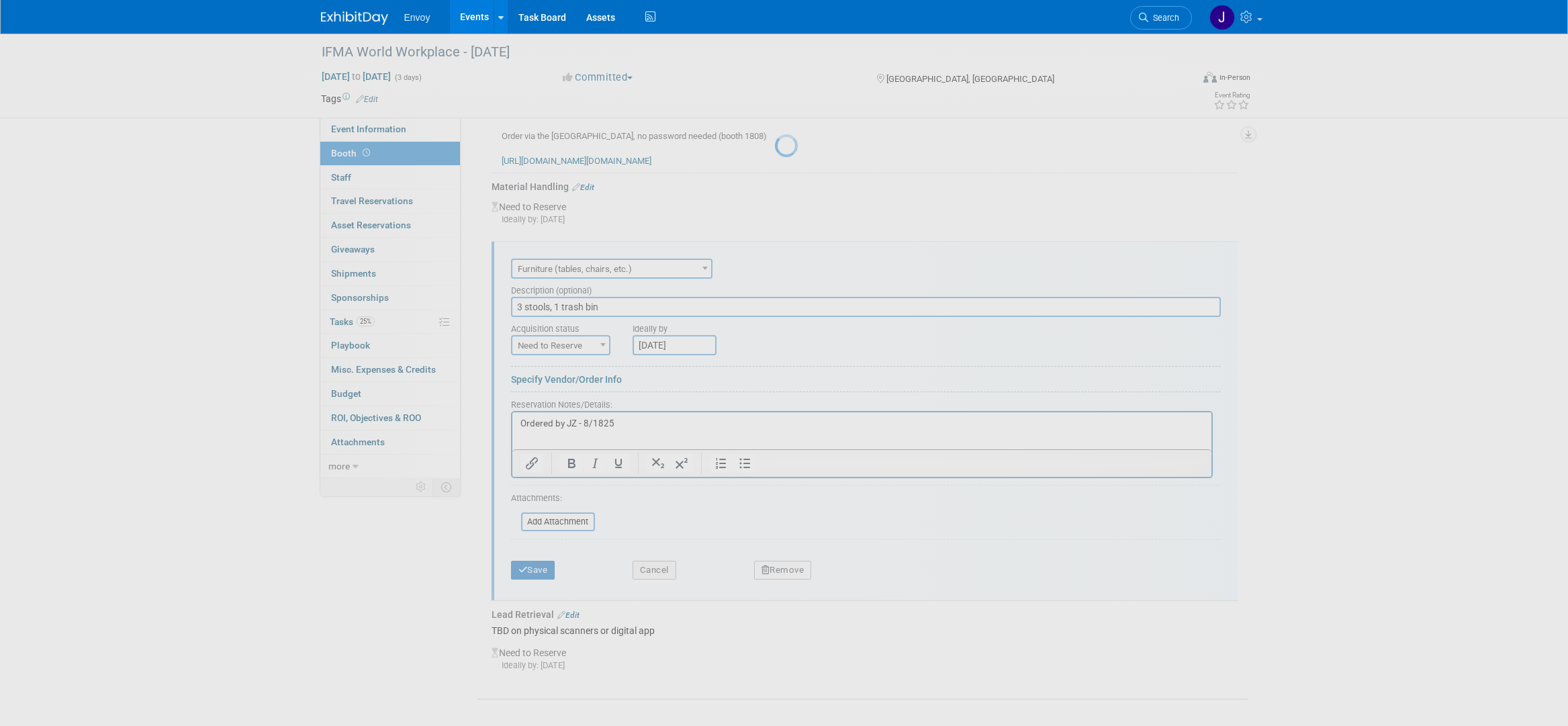
scroll to position [69, 0]
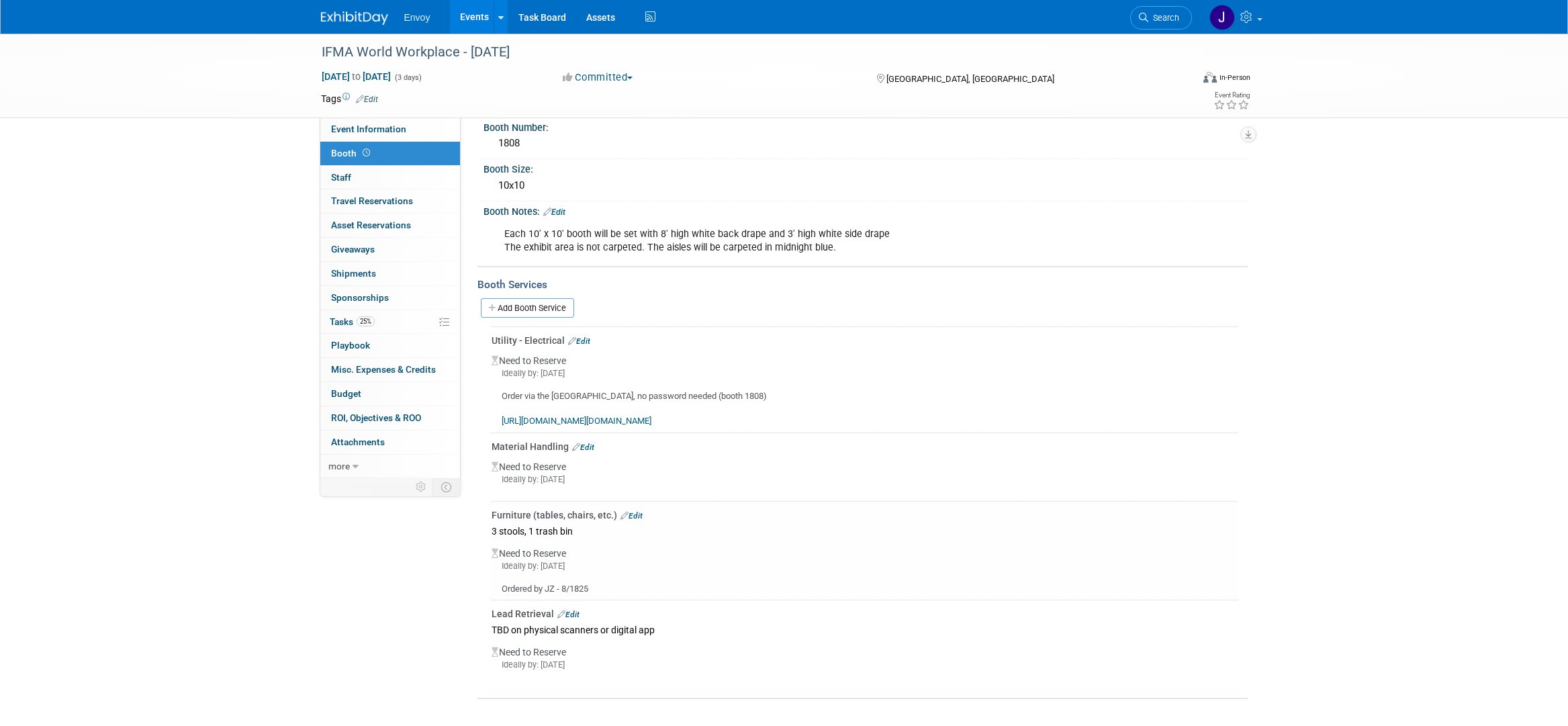
click at [570, 613] on link "Edit" at bounding box center [568, 613] width 22 height 9
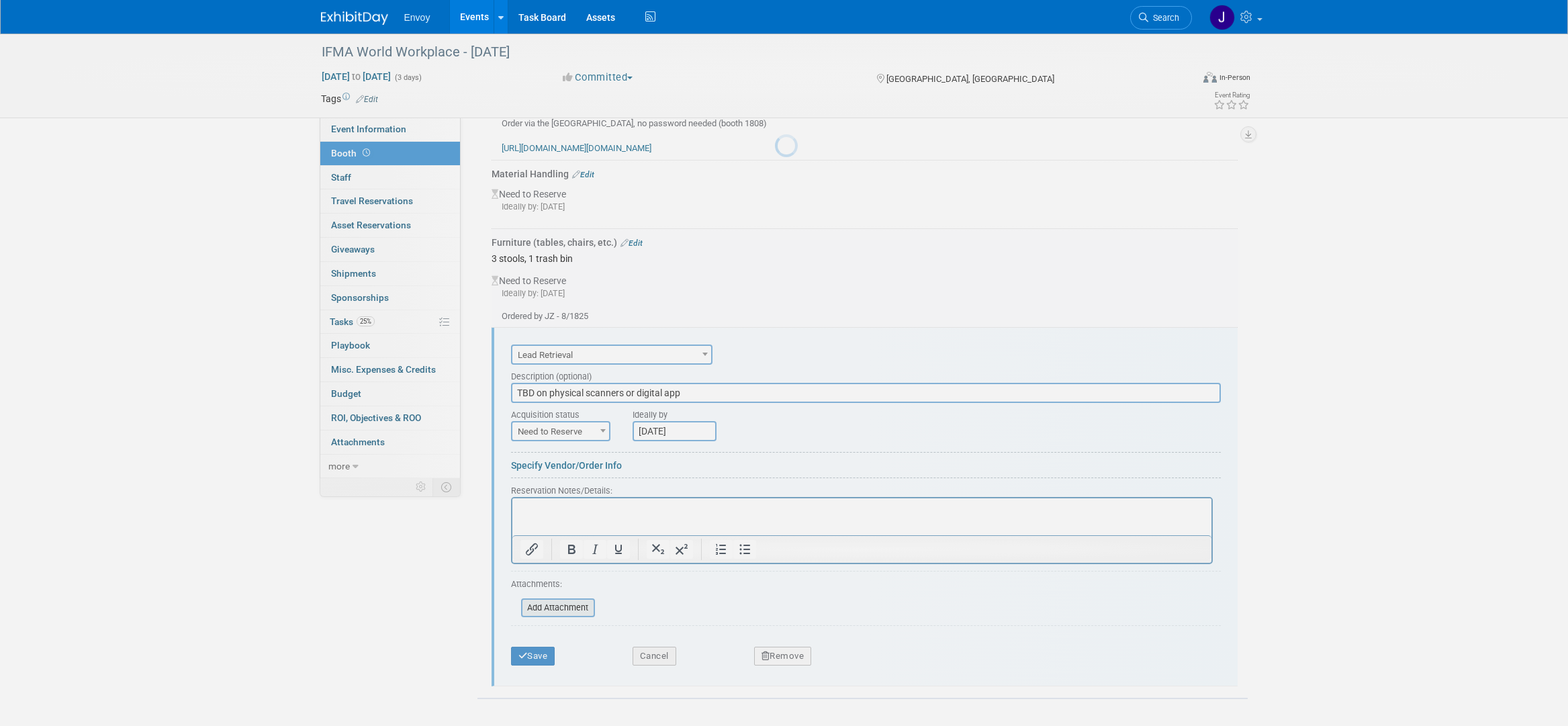
scroll to position [0, 0]
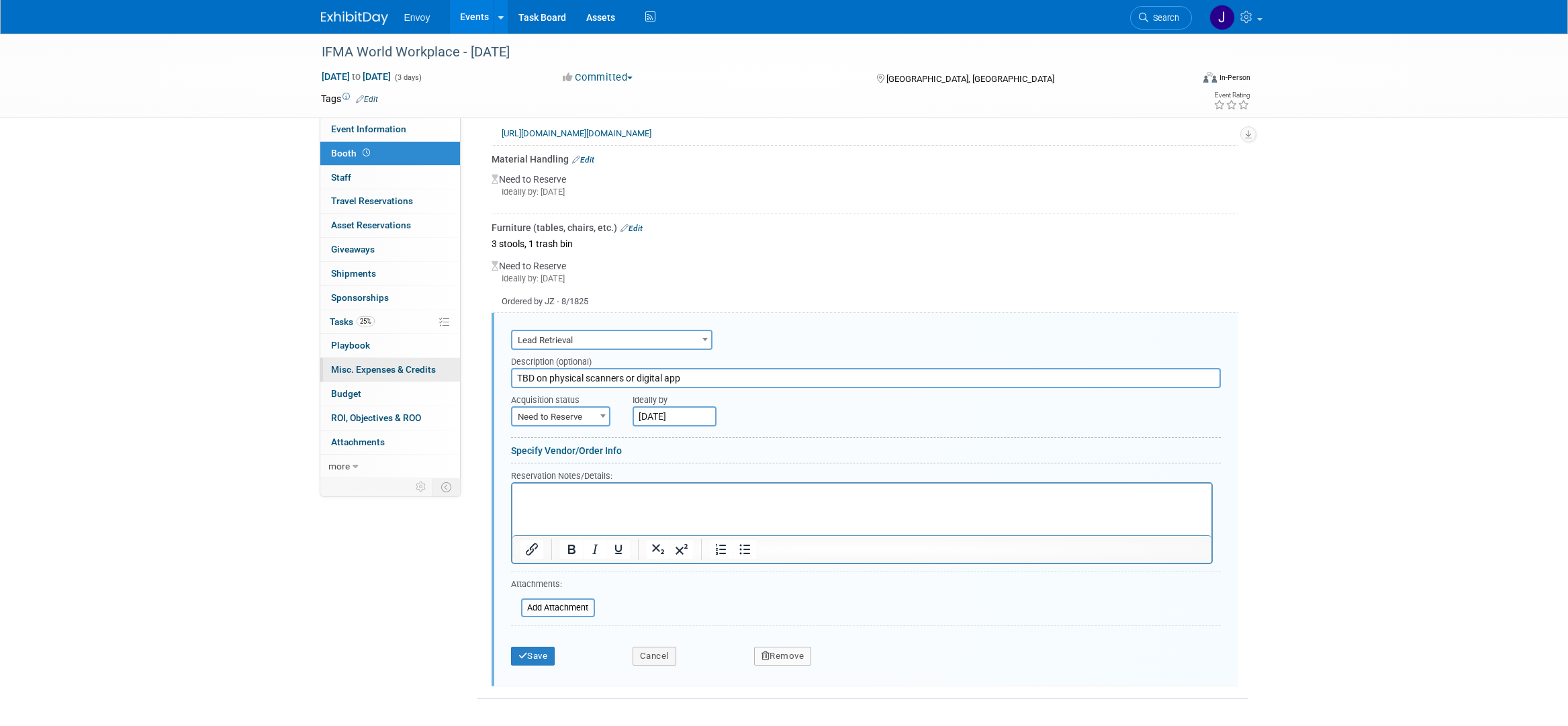
drag, startPoint x: 729, startPoint y: 382, endPoint x: 398, endPoint y: 363, distance: 331.5
click at [398, 363] on div "Event Information Event Info Booth Booth 0 Staff 0 Staff 0 Travel Reservations …" at bounding box center [783, 188] width 946 height 1021
type input "3 license bundle"
drag, startPoint x: 1058, startPoint y: 965, endPoint x: 549, endPoint y: 499, distance: 690.1
click at [549, 498] on p "Rich Text Area. Press ALT-0 for help." at bounding box center [862, 494] width 684 height 12
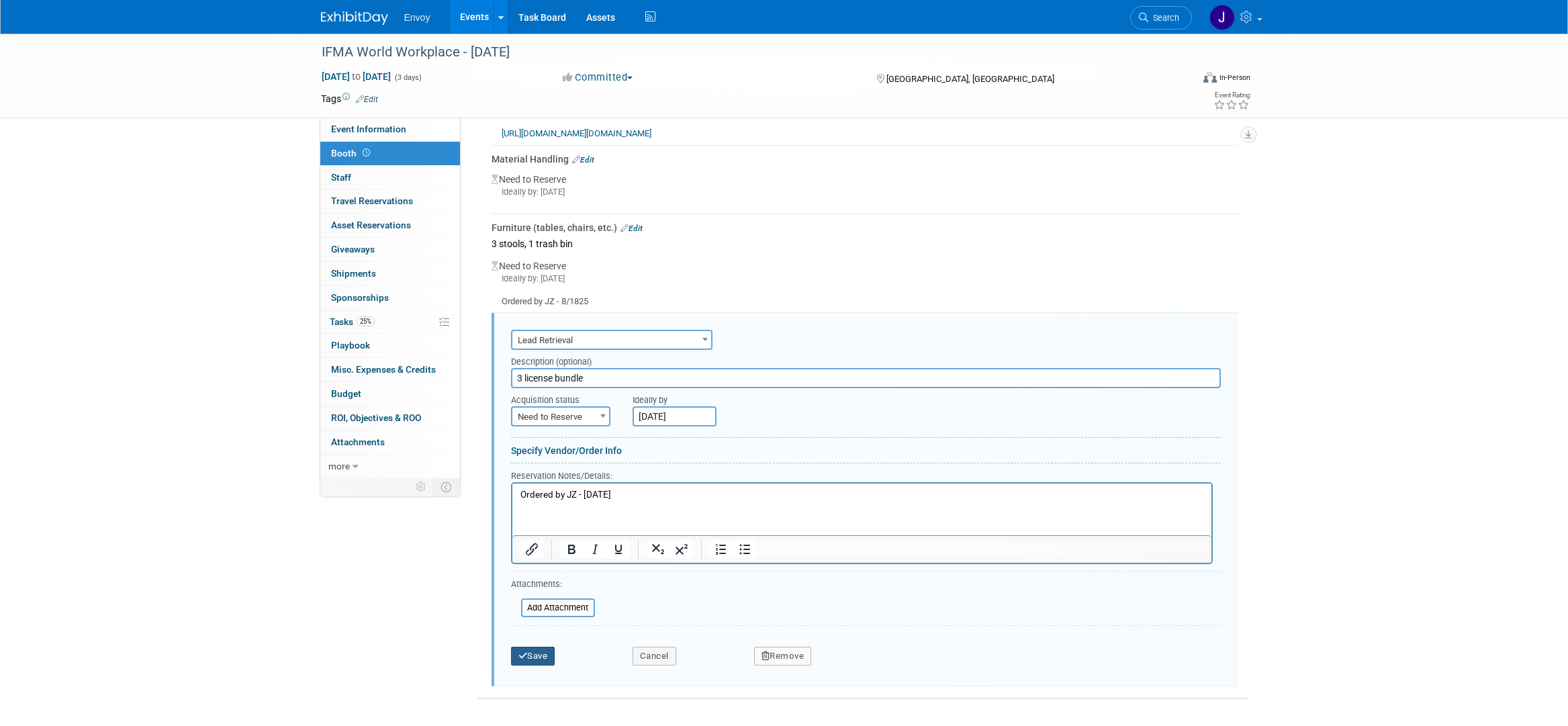
click at [531, 659] on button "Save" at bounding box center [533, 656] width 45 height 19
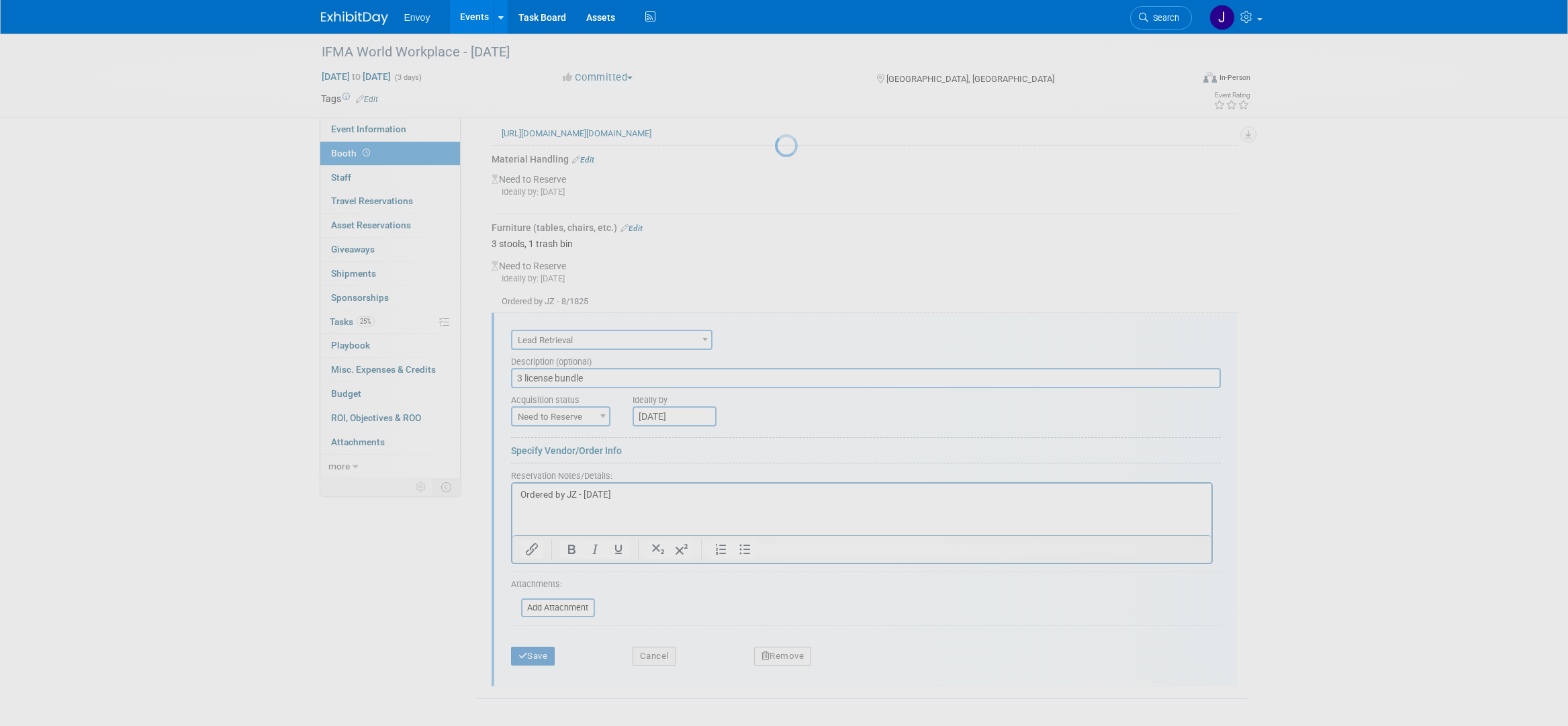
scroll to position [81, 0]
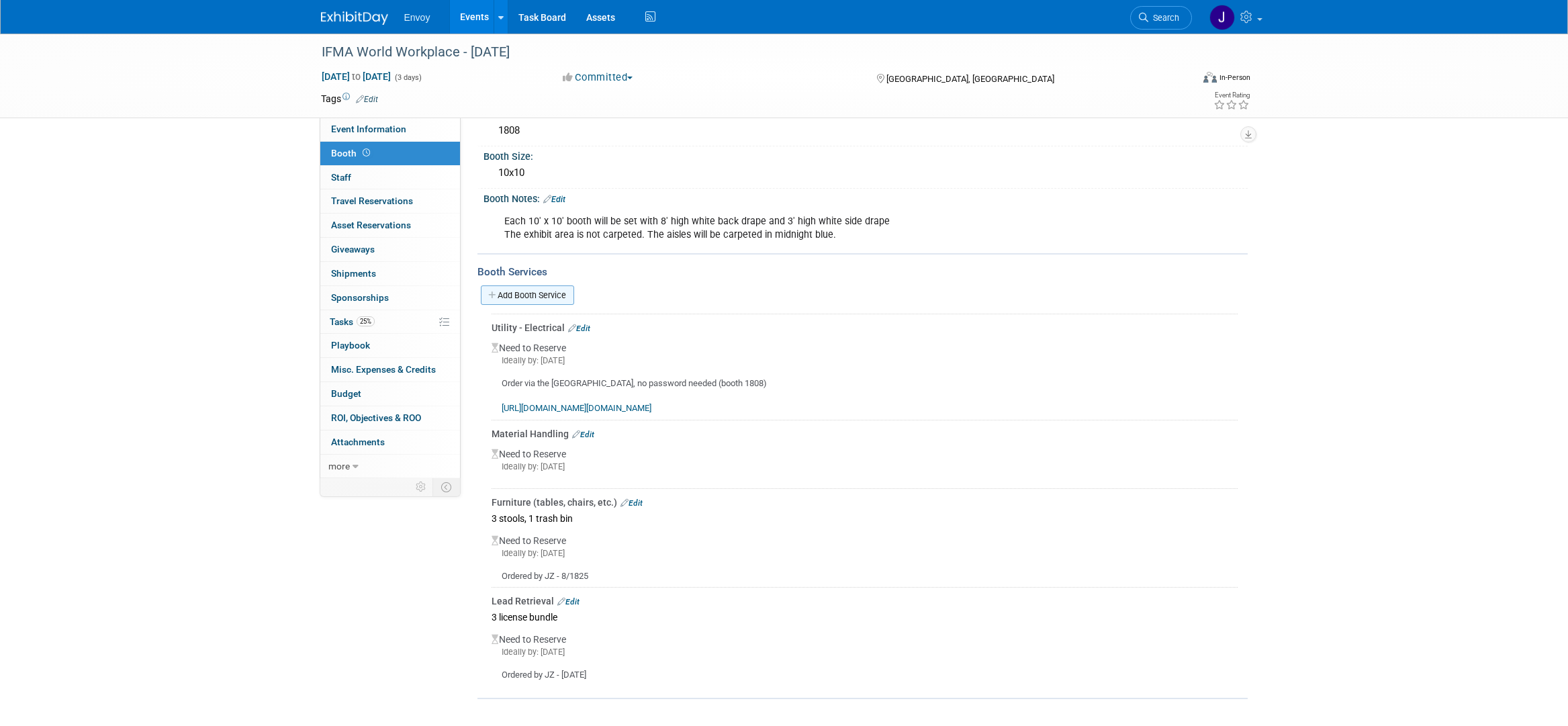
click at [522, 298] on link "Add Booth Service" at bounding box center [527, 296] width 94 height 20
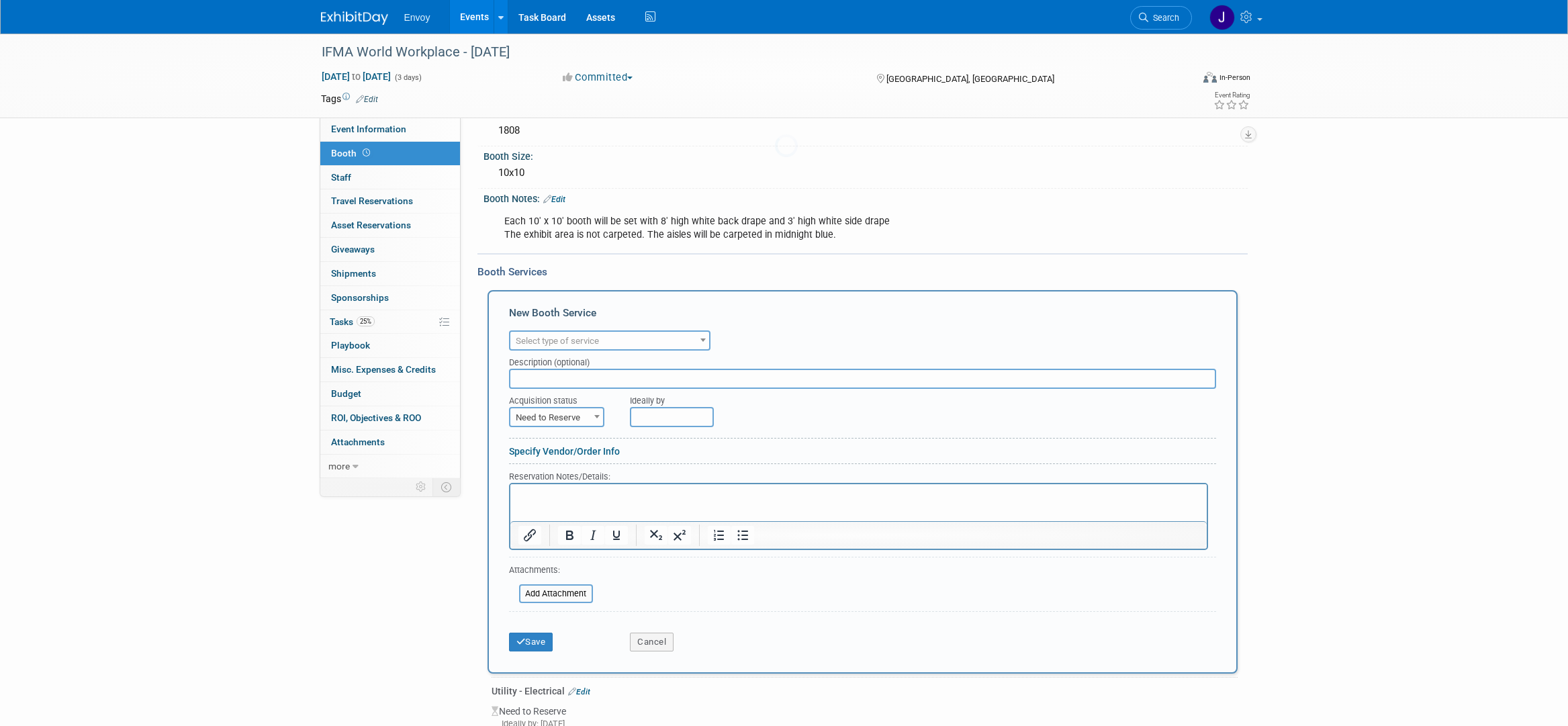
scroll to position [0, 0]
click at [530, 337] on span "Select type of service" at bounding box center [557, 340] width 84 height 10
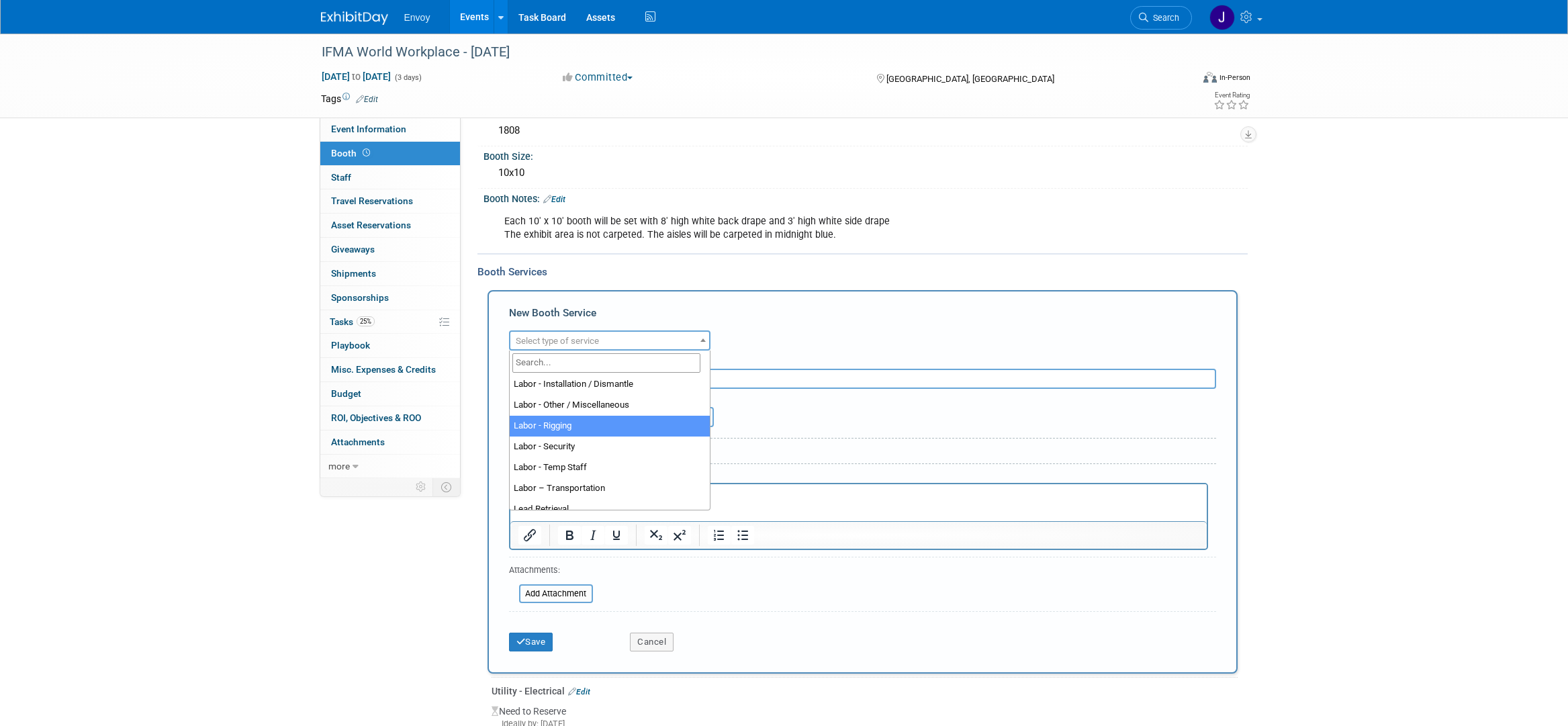
scroll to position [163, 0]
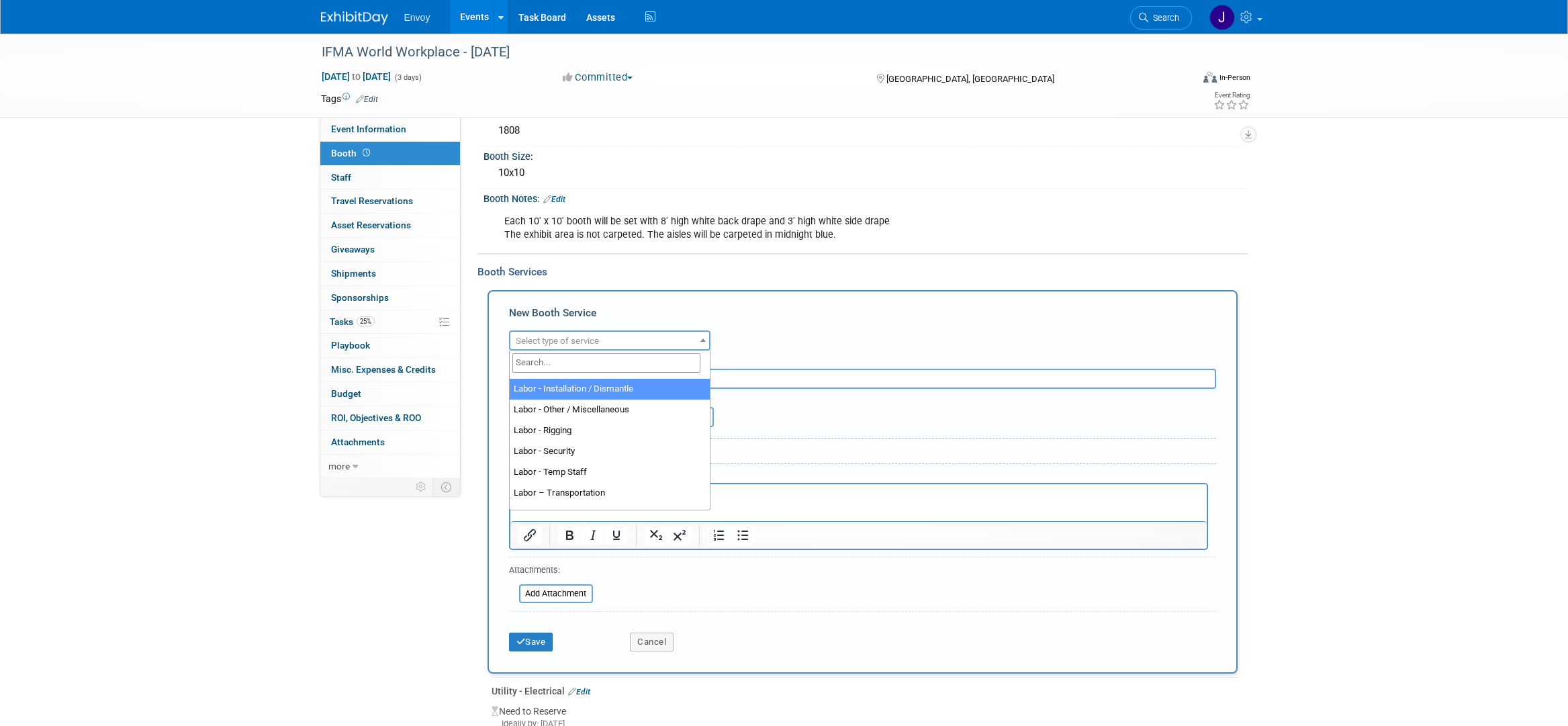
select select "11"
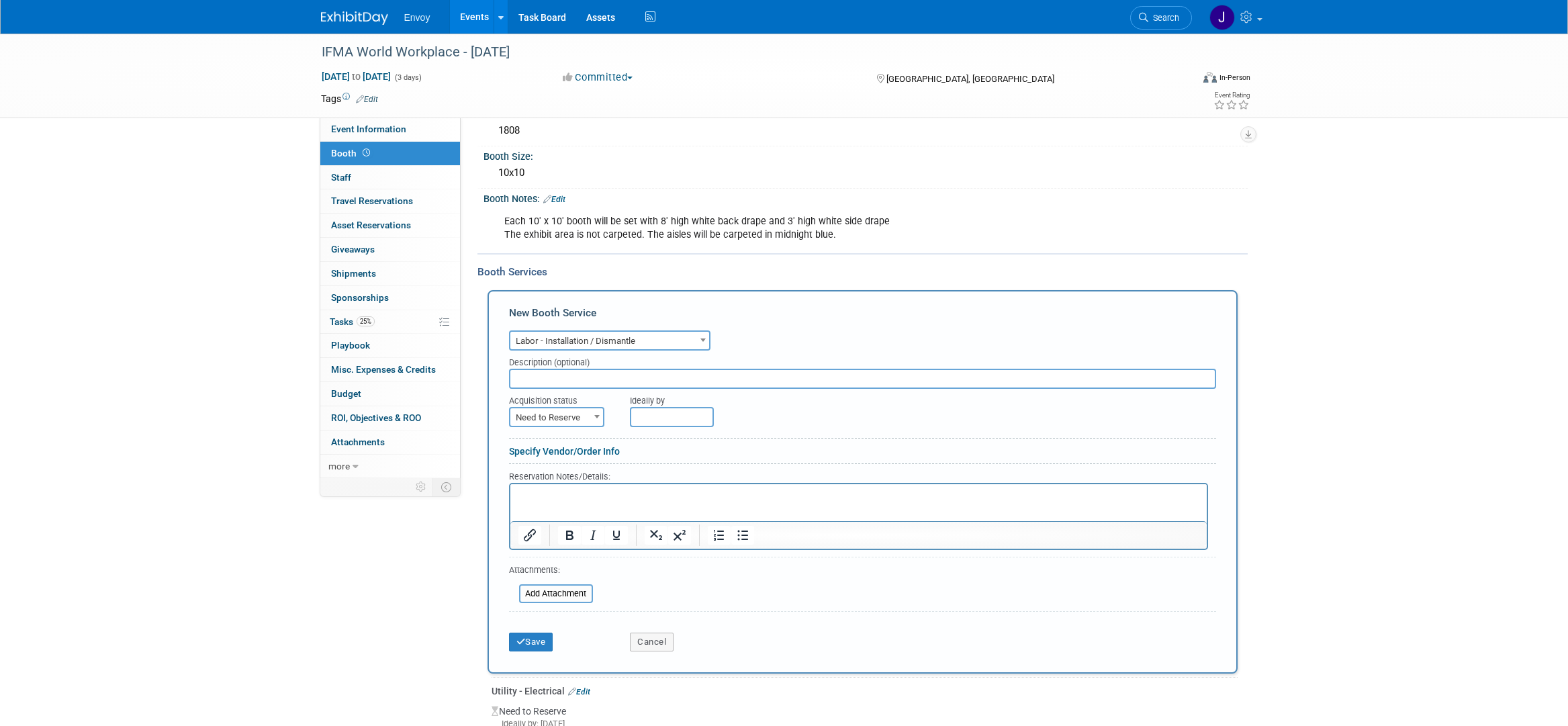
click at [677, 406] on div "Ideally by" at bounding box center [892, 398] width 525 height 18
click at [680, 411] on input "text" at bounding box center [671, 416] width 84 height 20
click at [680, 411] on input "text" at bounding box center [671, 416] width 84 height 20
click at [264, 565] on div "IFMA World Workplace - Sept 2025 Sep 17, 2025 to Sep 19, 2025 (3 days) Sep 17, …" at bounding box center [784, 520] width 1568 height 1137
click at [666, 410] on input "text" at bounding box center [671, 416] width 84 height 20
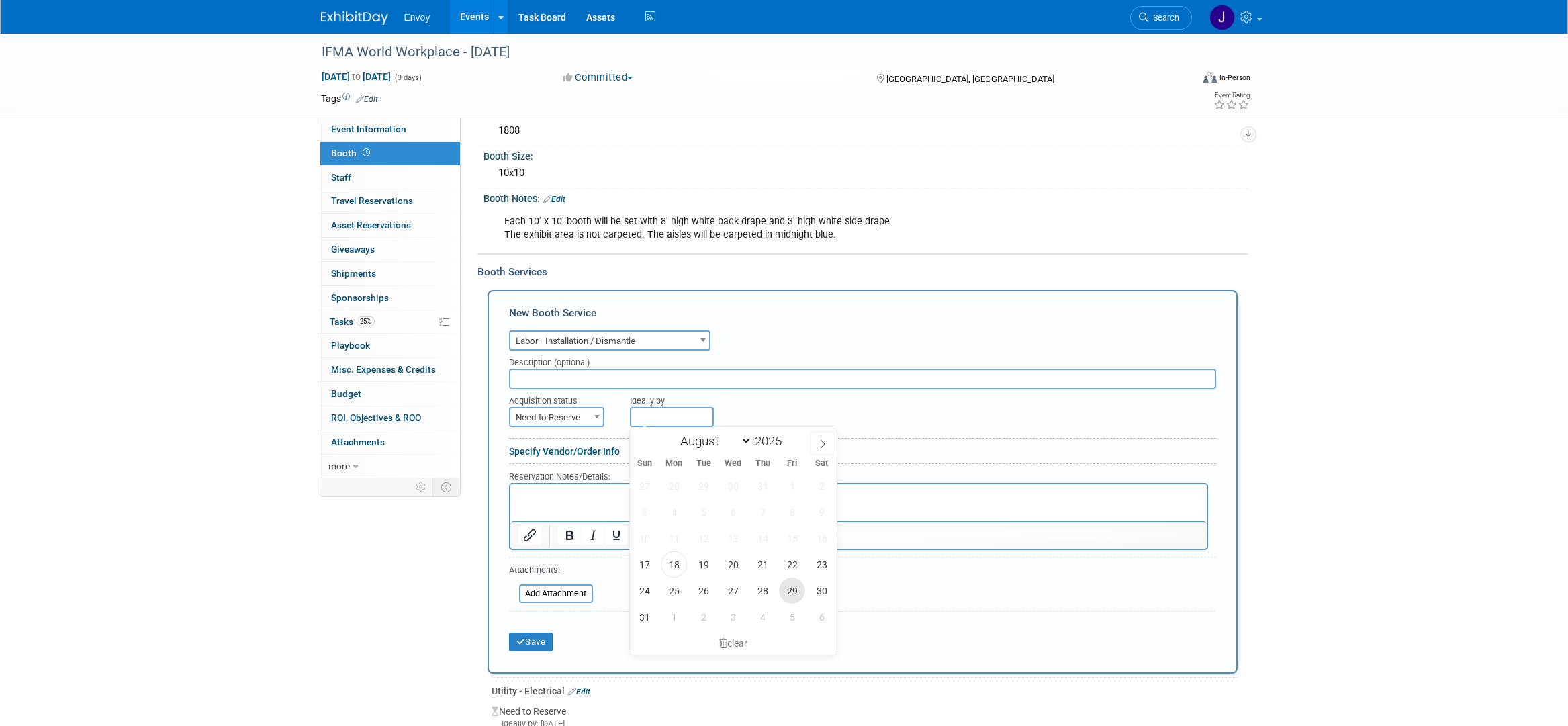
click at [791, 587] on span "29" at bounding box center [792, 590] width 26 height 26
type input "Aug 29, 2025"
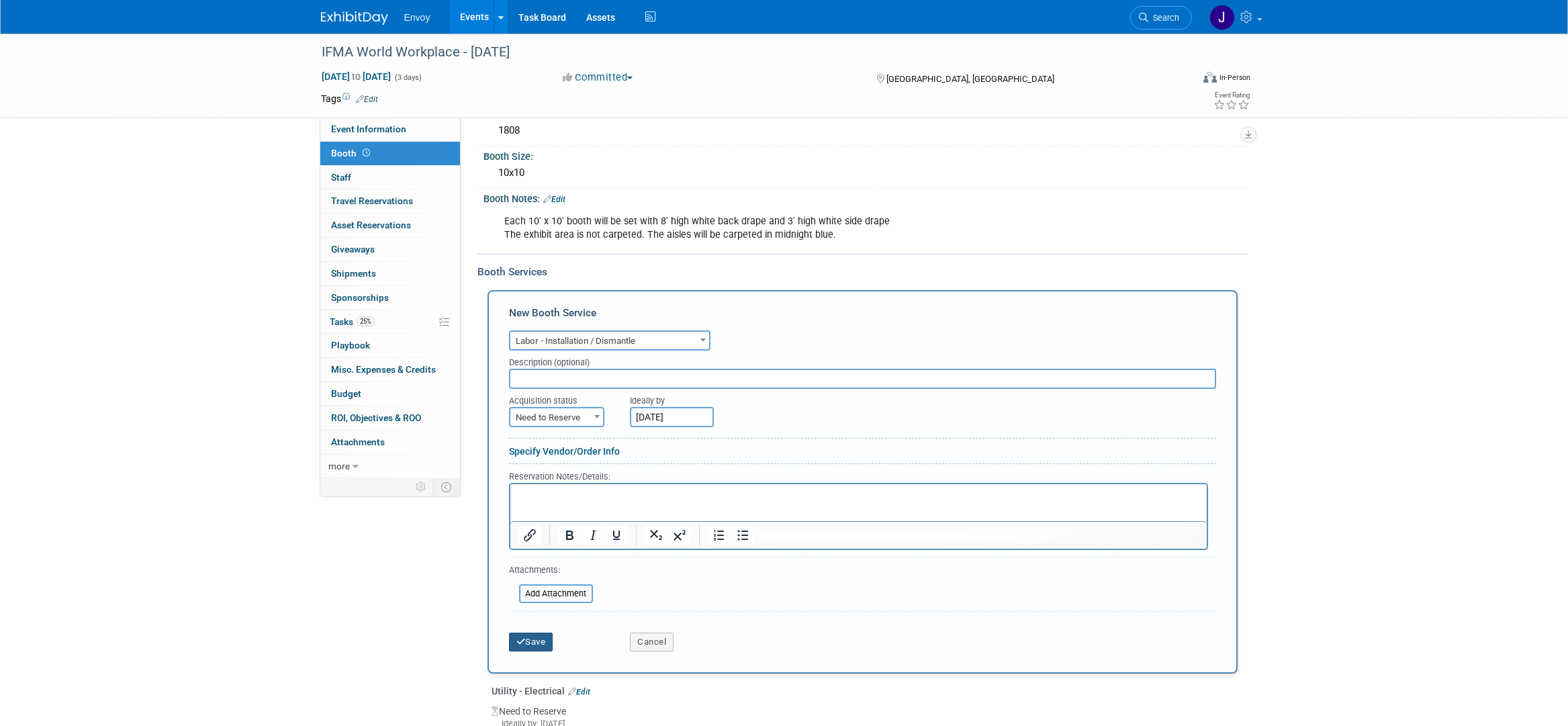
click at [544, 645] on button "Save" at bounding box center [531, 642] width 45 height 19
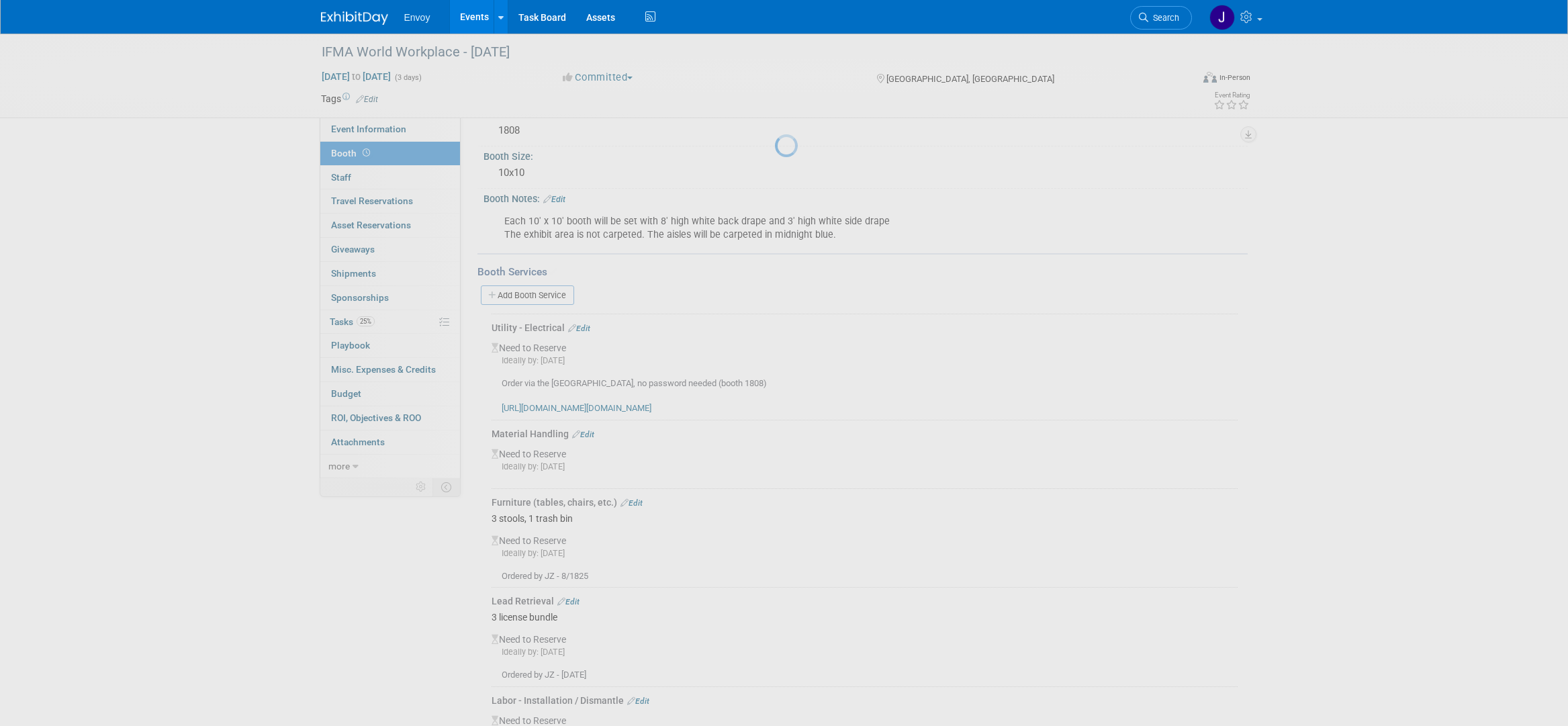
scroll to position [150, 0]
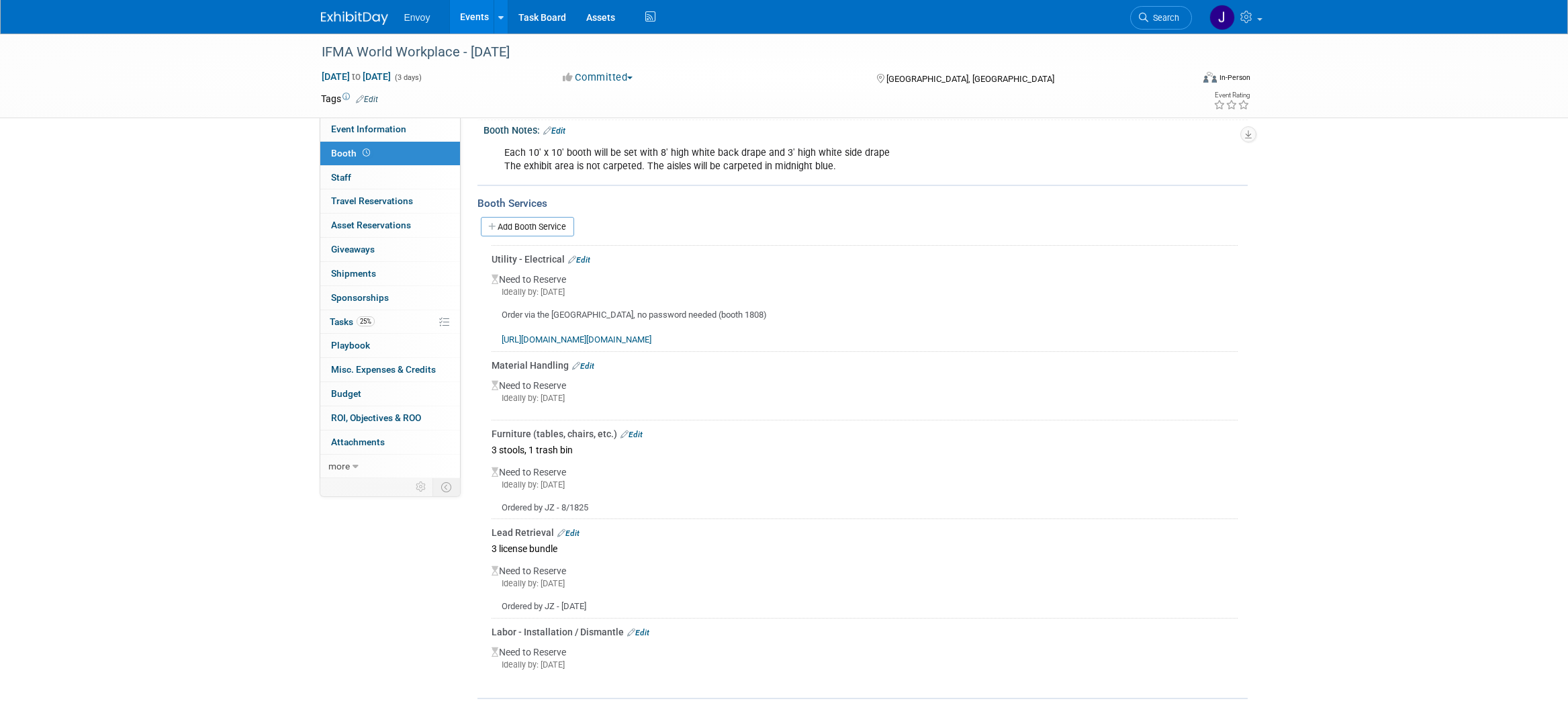
click at [589, 370] on div "Material Handling Edit" at bounding box center [864, 365] width 746 height 13
click at [588, 363] on link "Edit" at bounding box center [583, 365] width 22 height 9
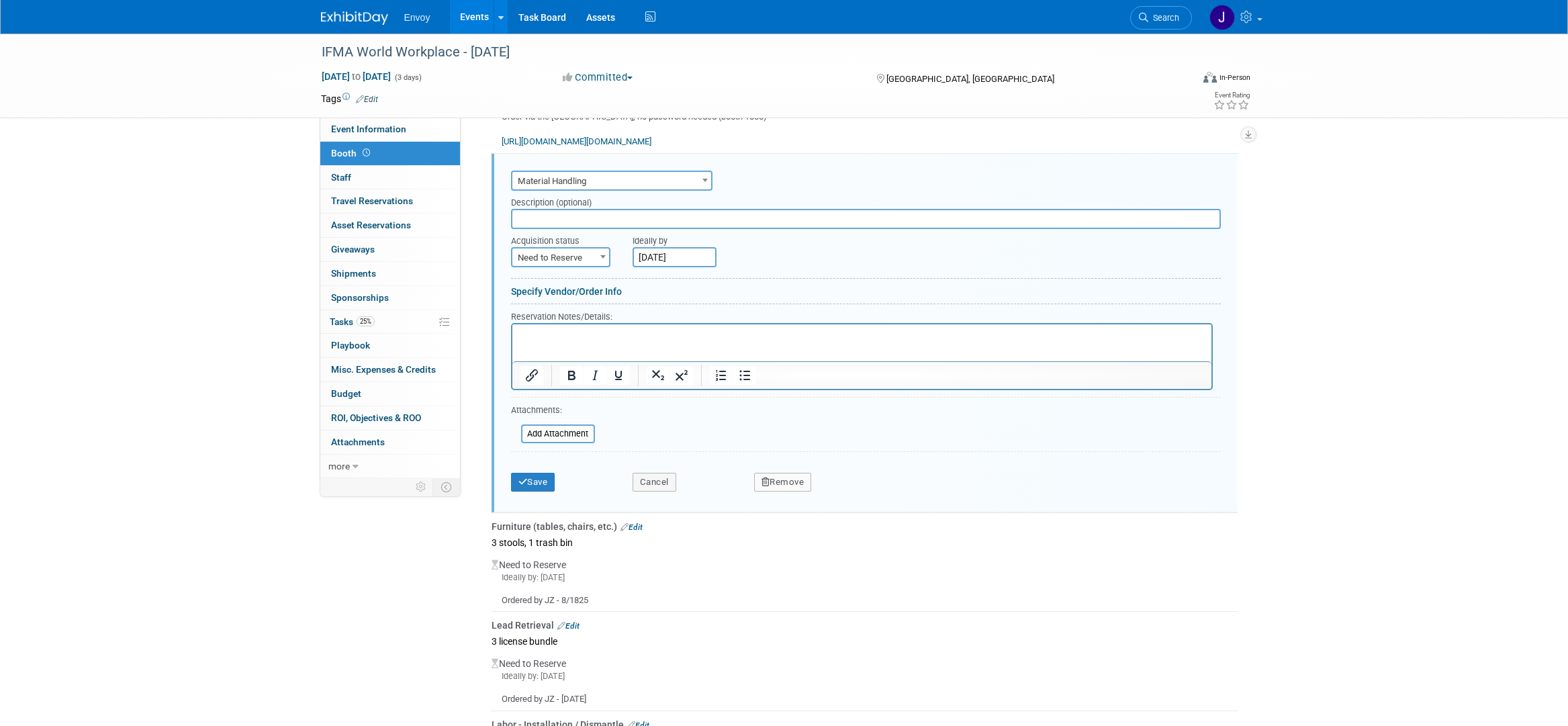
scroll to position [0, 0]
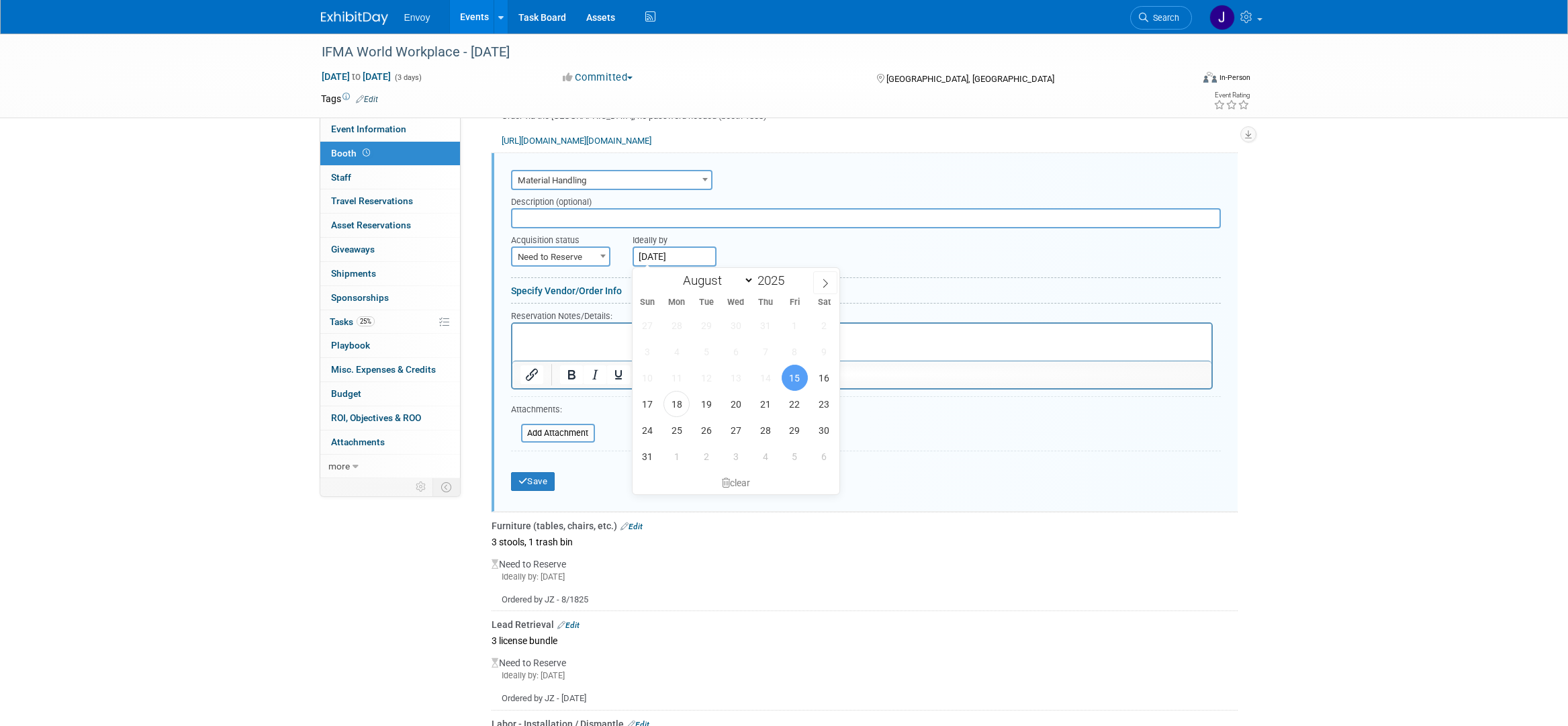
click at [677, 255] on input "Aug 15, 2025" at bounding box center [674, 257] width 84 height 20
click at [798, 421] on span "29" at bounding box center [795, 430] width 26 height 26
type input "Aug 29, 2025"
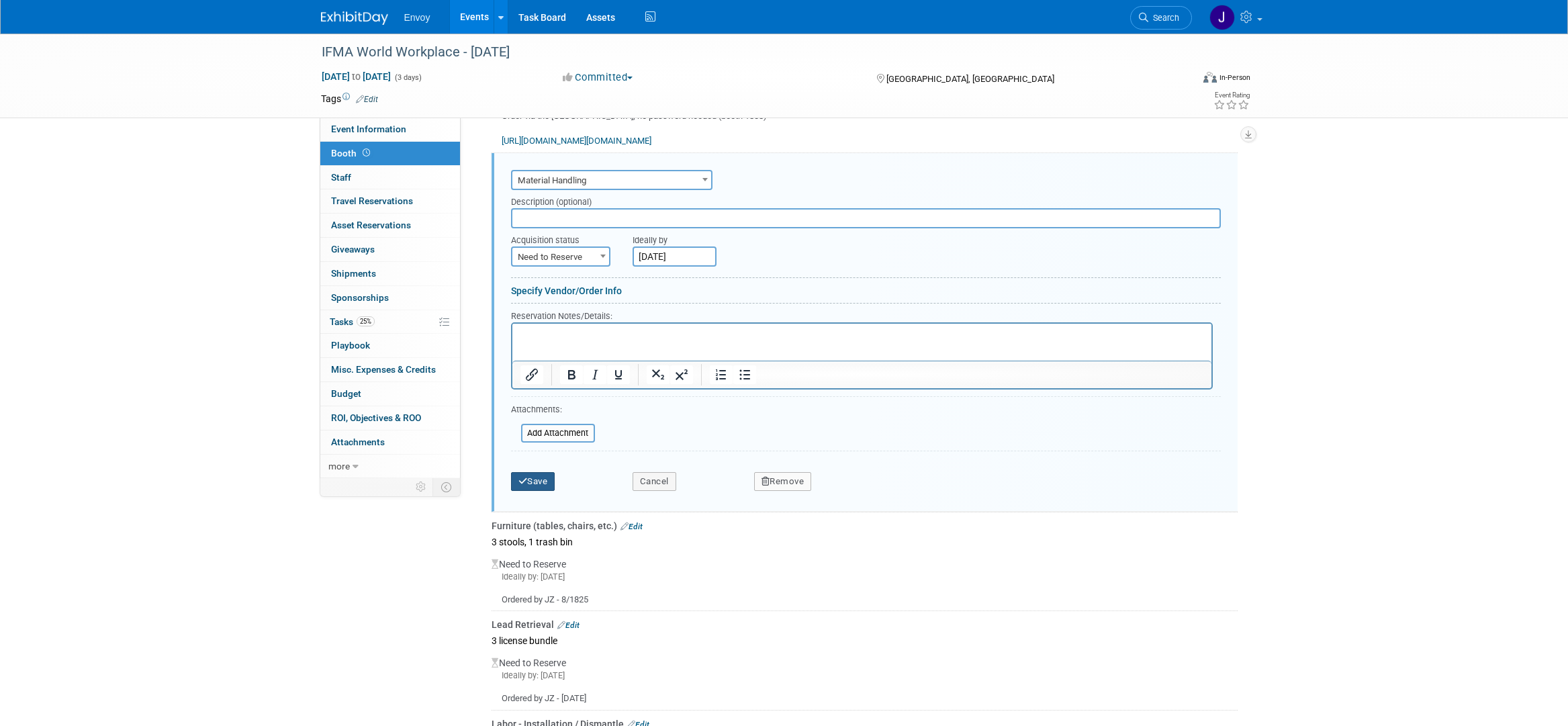
click at [536, 483] on button "Save" at bounding box center [533, 481] width 45 height 19
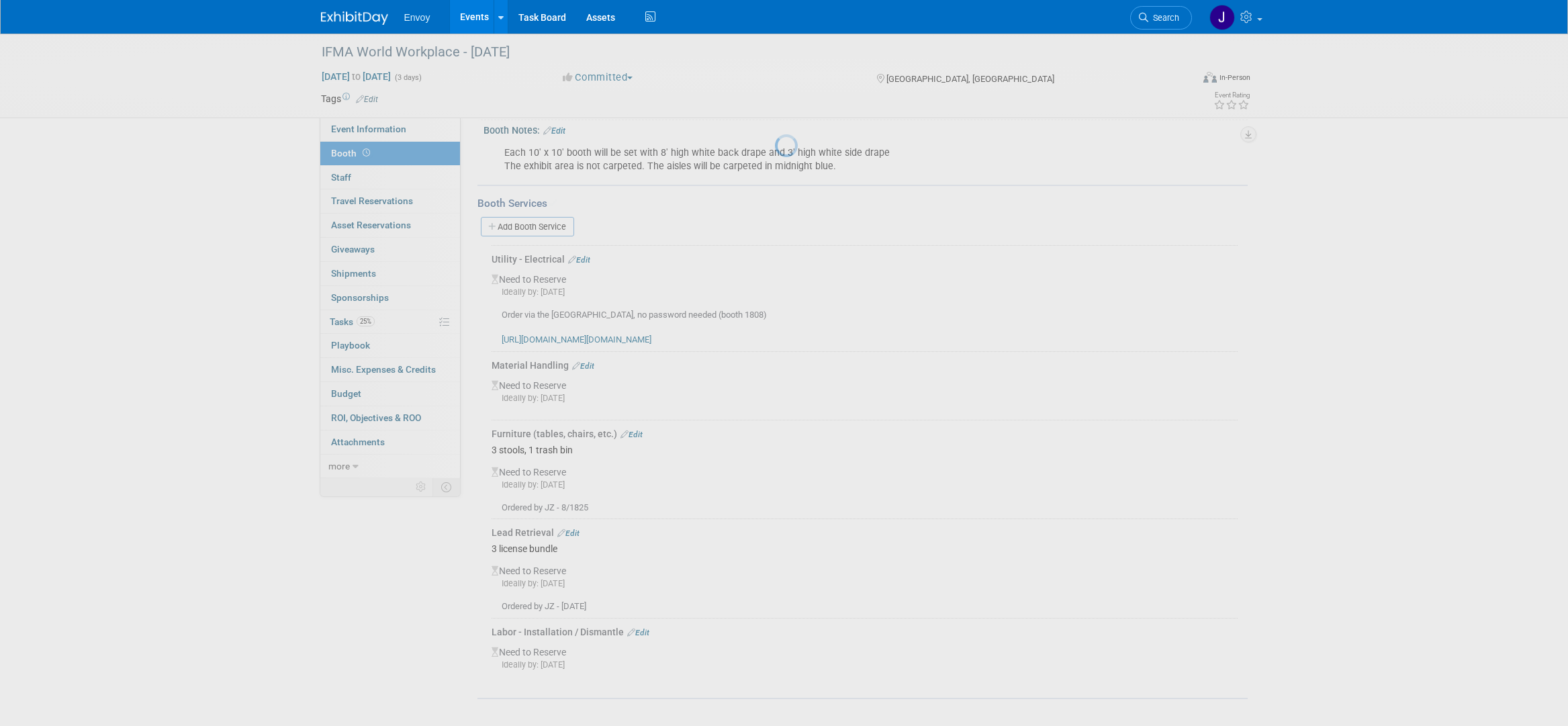
scroll to position [150, 0]
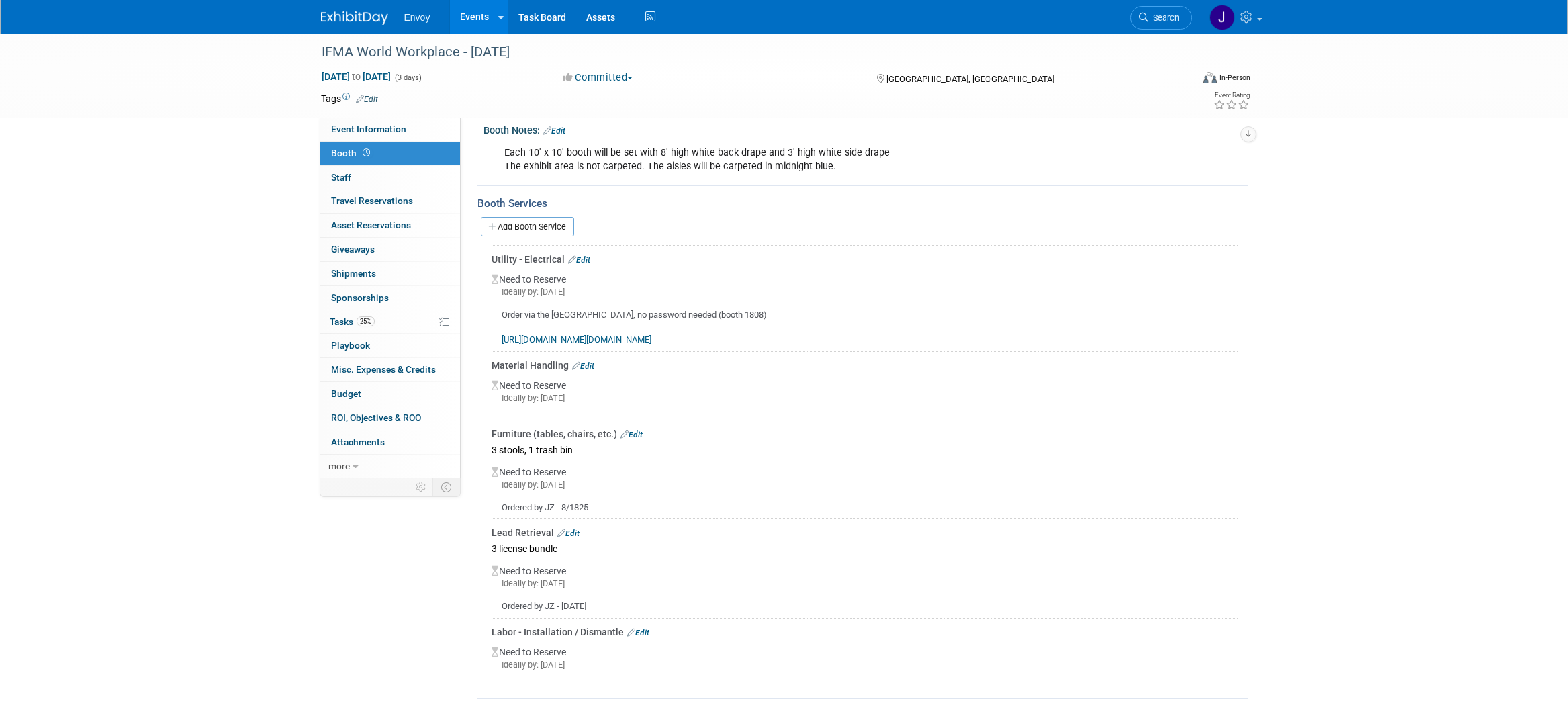
click at [667, 312] on div "Order via the Minneapolis convention center, no password needed (booth 1808) ht…" at bounding box center [864, 322] width 746 height 48
click at [588, 262] on link "Edit" at bounding box center [579, 259] width 22 height 9
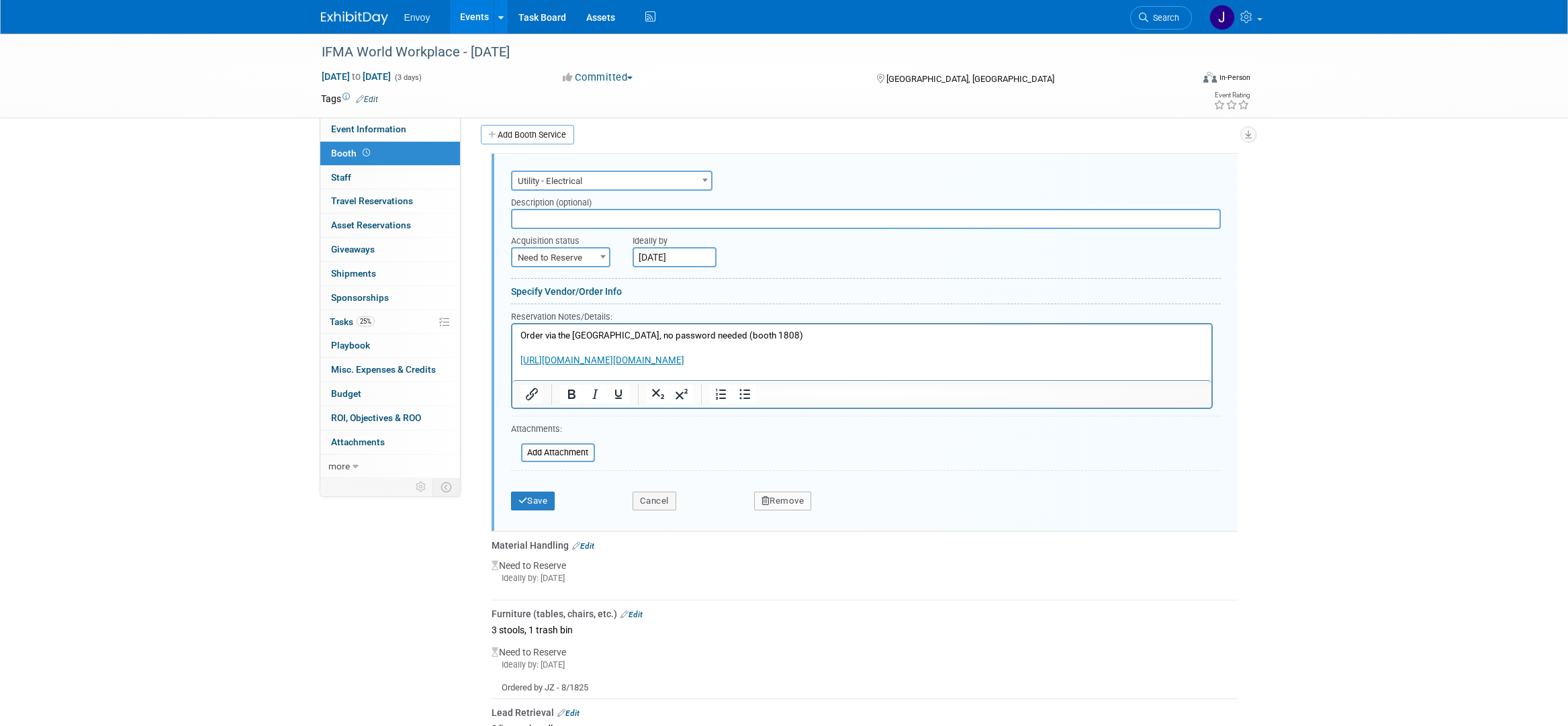
scroll to position [243, 0]
click at [521, 332] on p "Order via the Minneapolis convention center, no password needed (booth 1808) ht…" at bounding box center [862, 347] width 684 height 37
click at [524, 499] on icon "submit" at bounding box center [522, 499] width 9 height 9
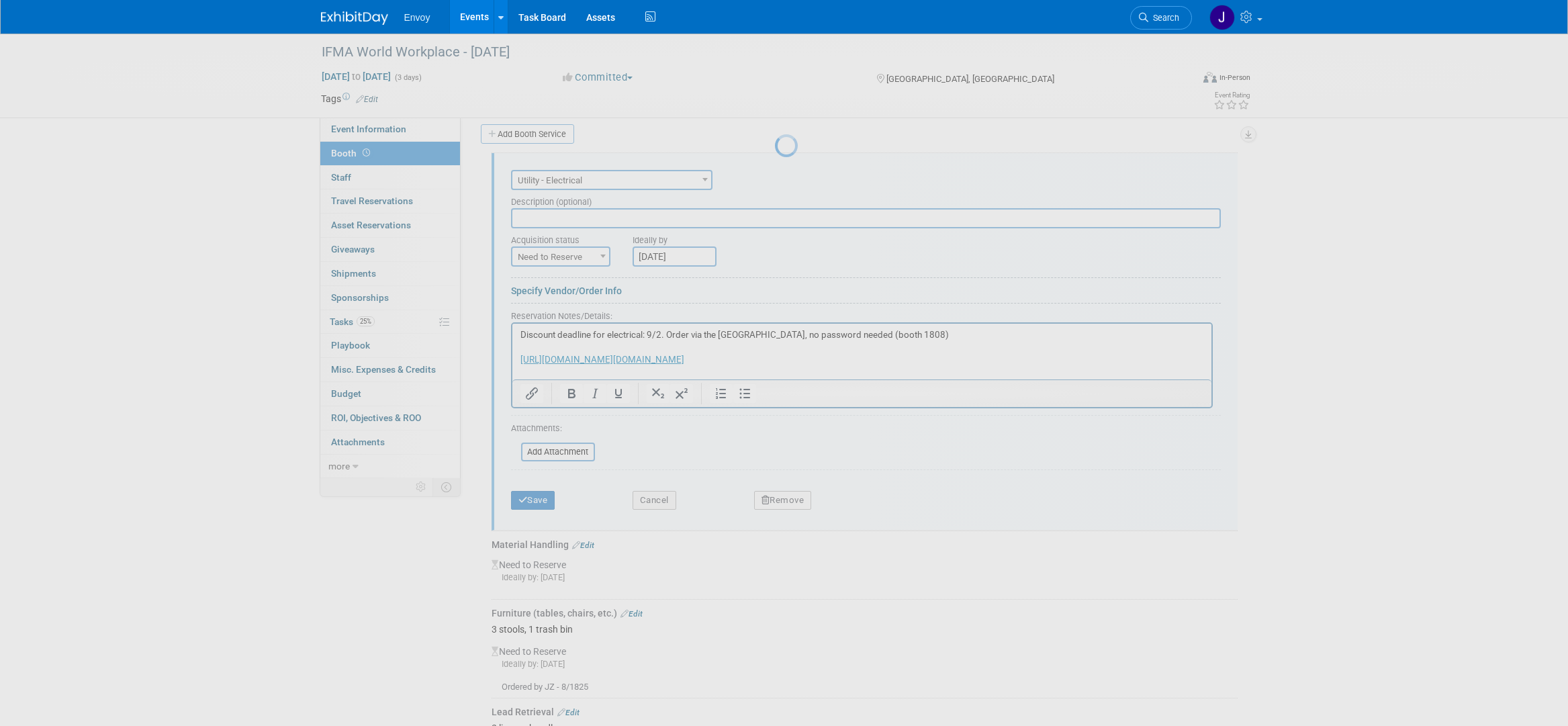
scroll to position [150, 0]
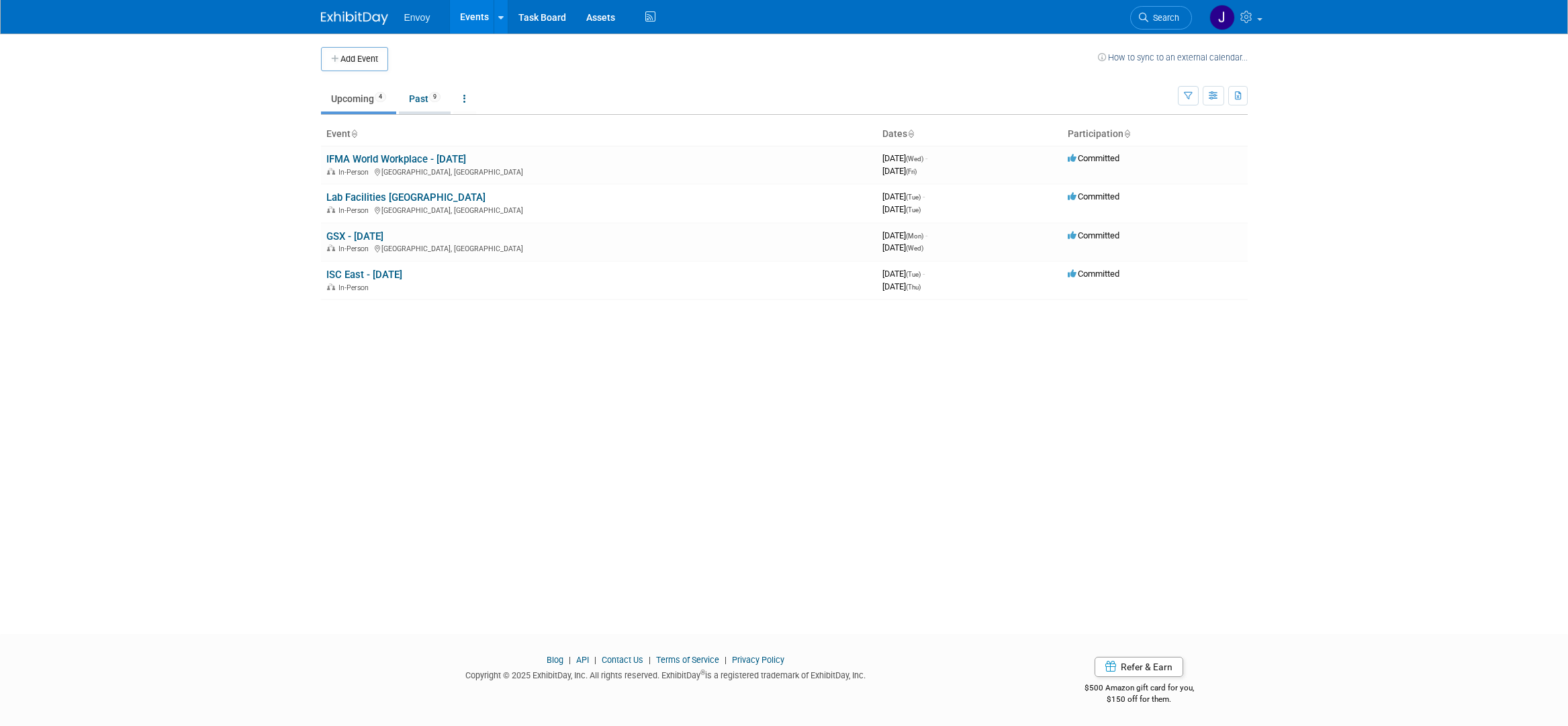
click at [416, 101] on link "Past 9" at bounding box center [425, 99] width 51 height 26
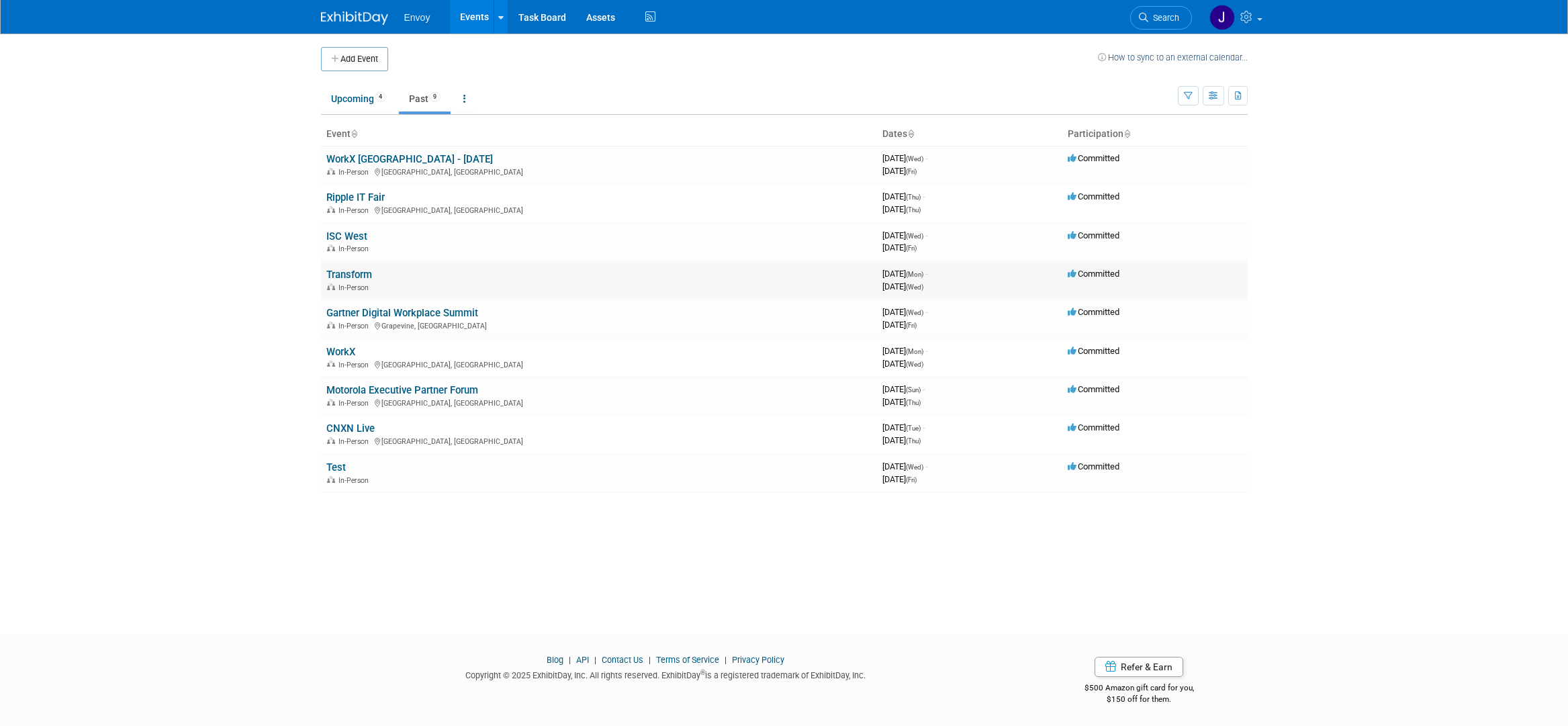
click at [346, 272] on link "Transform" at bounding box center [349, 274] width 46 height 12
click at [343, 233] on link "ISC West" at bounding box center [346, 236] width 41 height 12
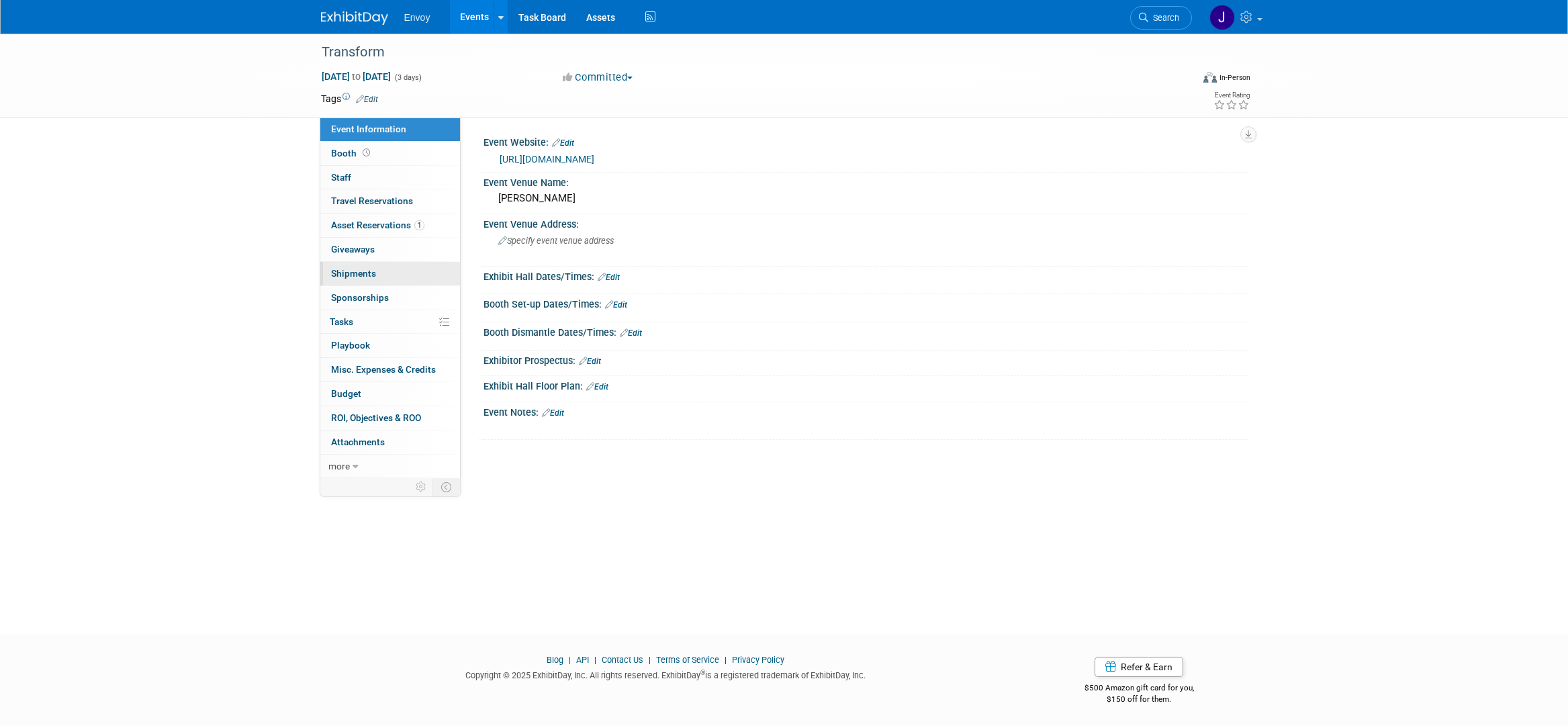
click at [335, 276] on span "Shipments 0" at bounding box center [354, 273] width 45 height 11
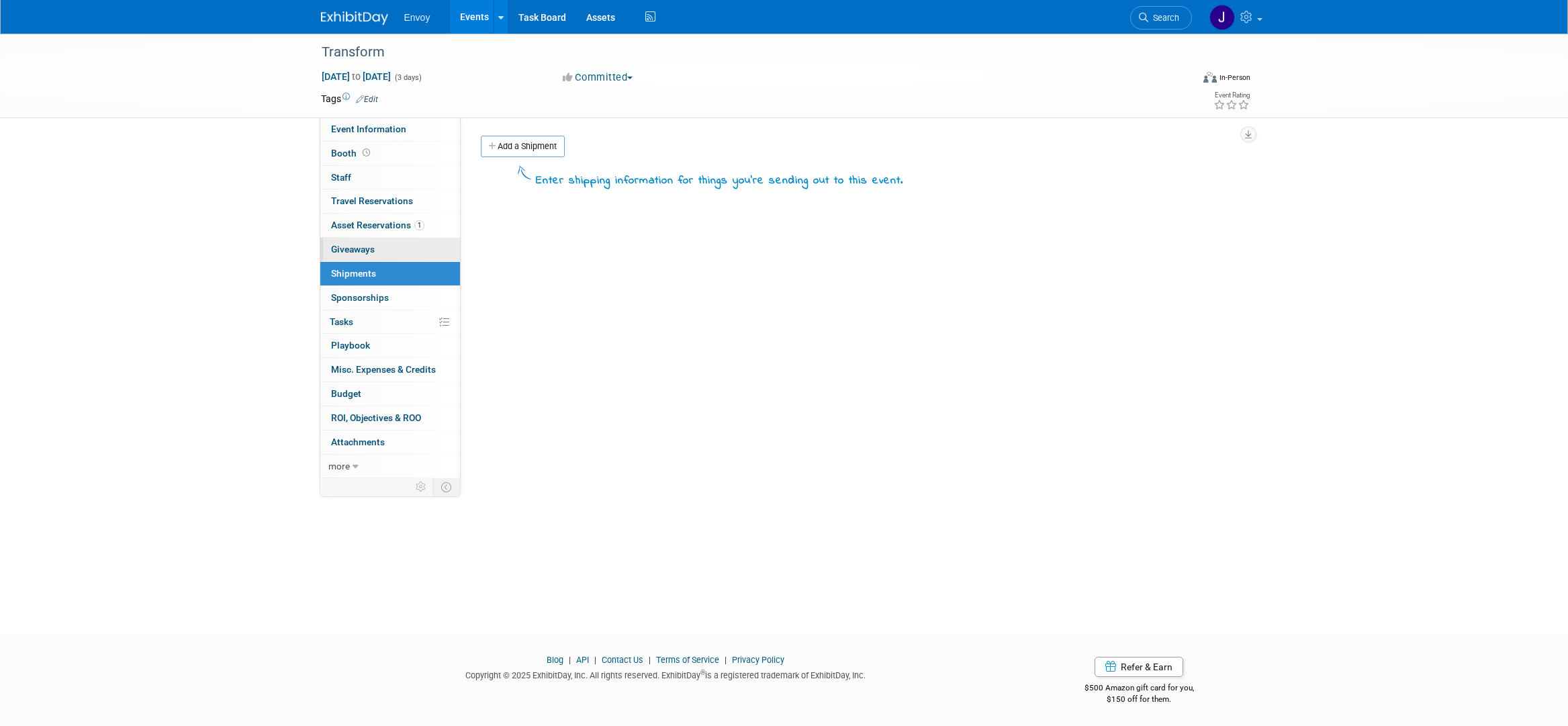
click at [339, 252] on span "Giveaways 0" at bounding box center [353, 248] width 44 height 11
click at [345, 300] on span "Sponsorships 0" at bounding box center [360, 297] width 58 height 11
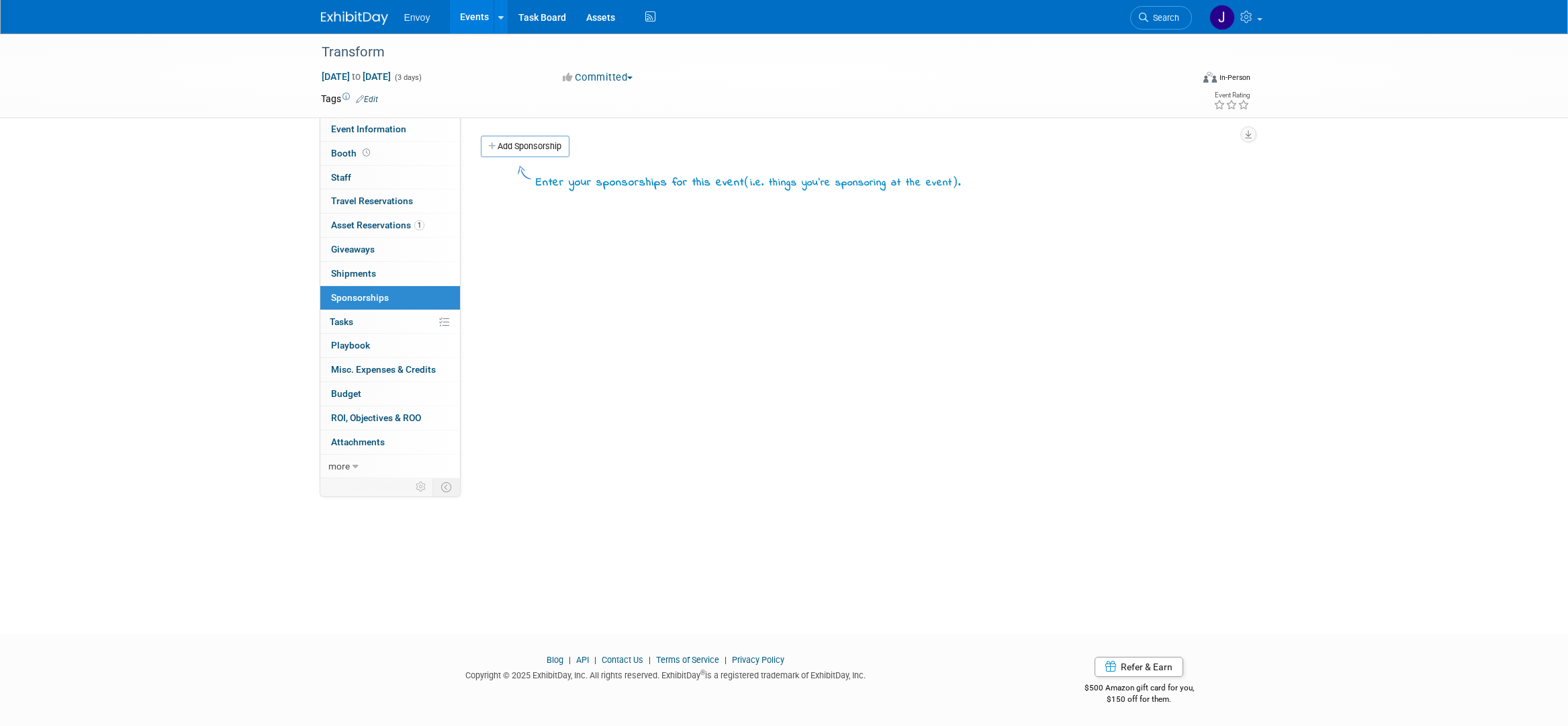
click at [340, 325] on span "Tasks 0%" at bounding box center [341, 321] width 23 height 11
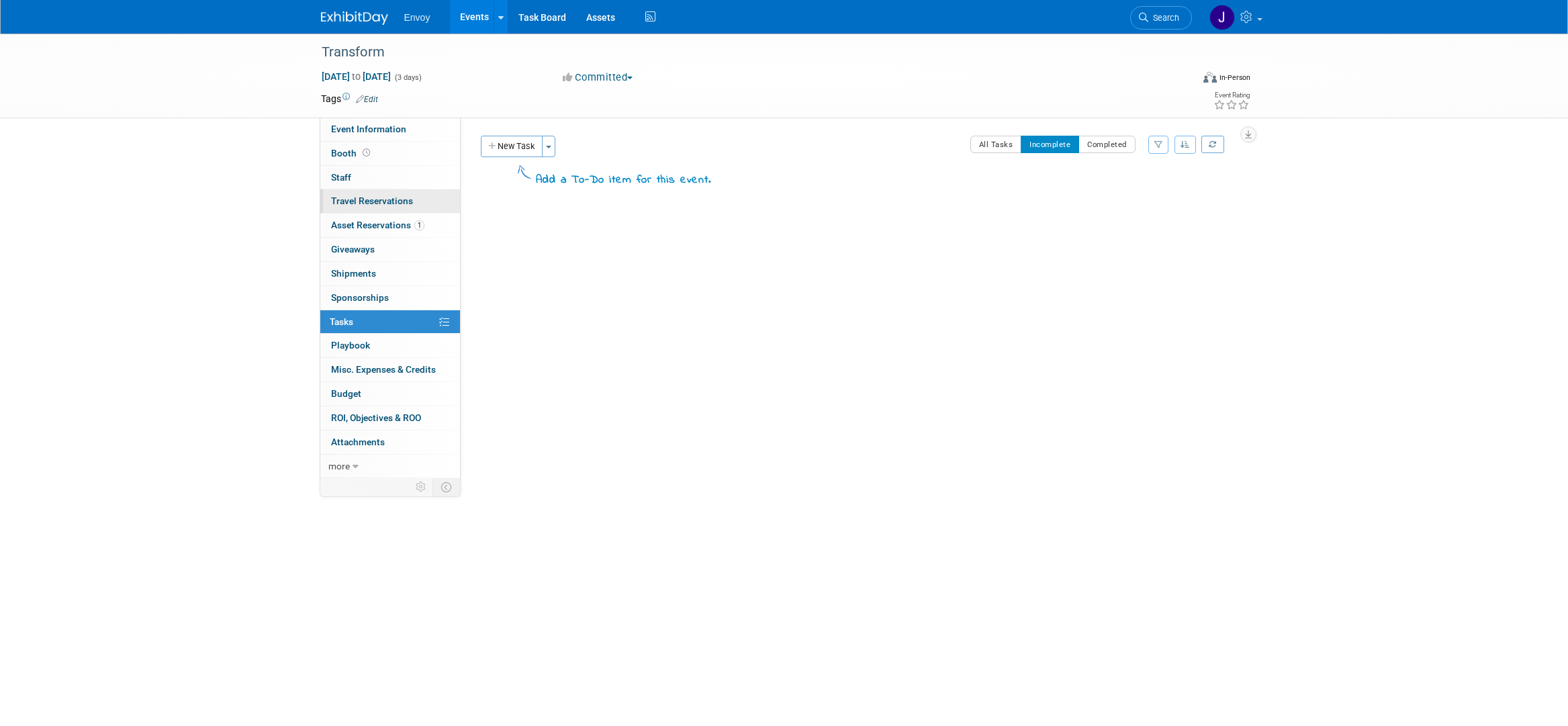
click at [354, 200] on span "Travel Reservations 0" at bounding box center [372, 200] width 82 height 11
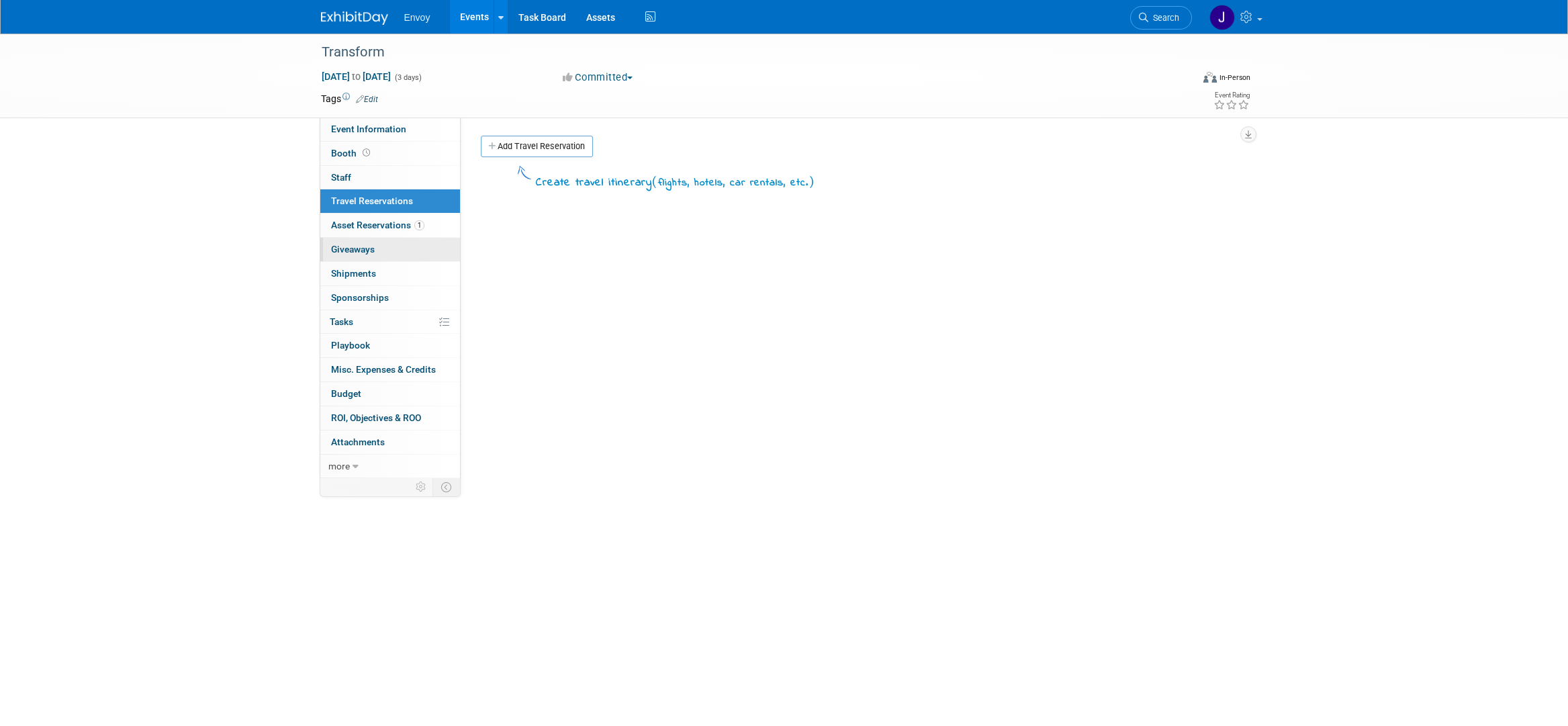
click at [346, 238] on link "0 Giveaways 0" at bounding box center [390, 249] width 140 height 23
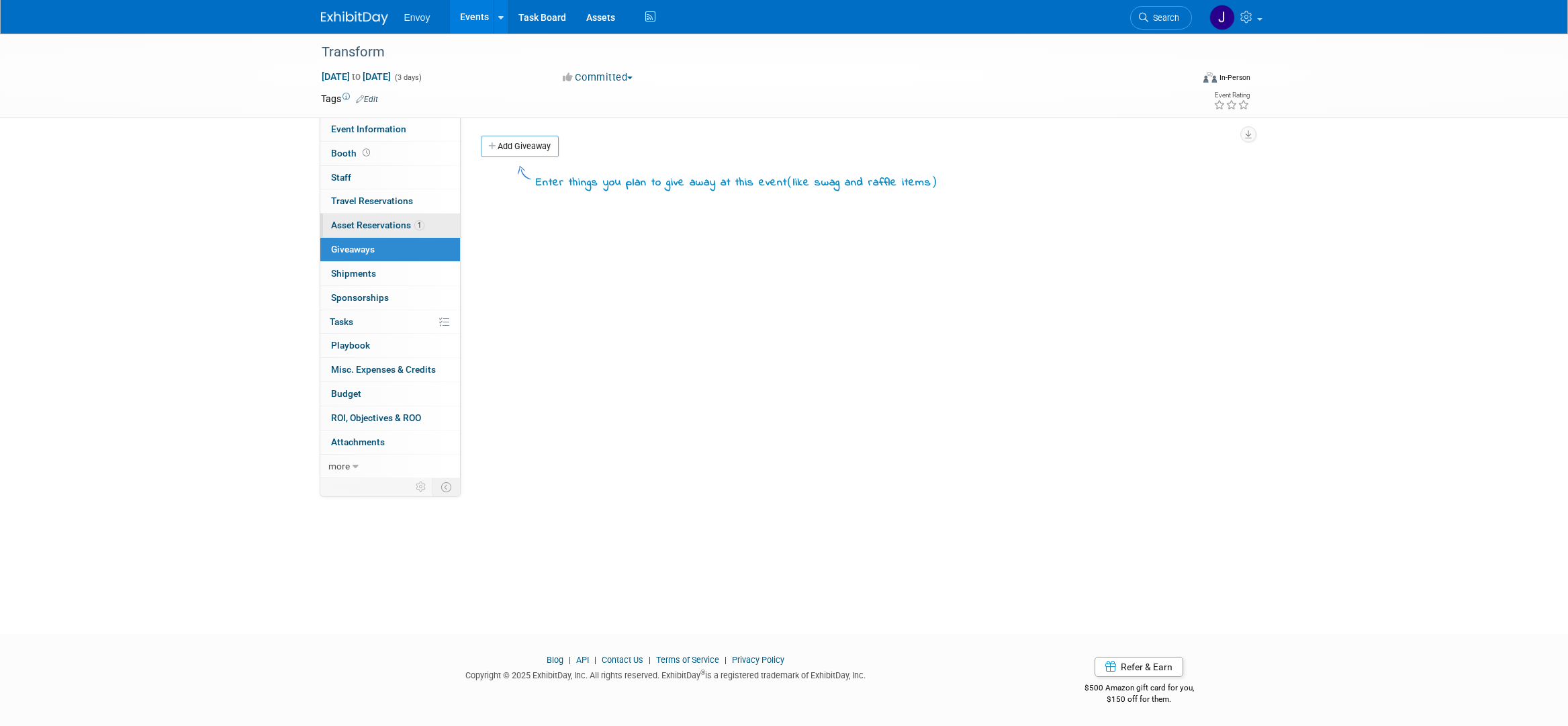
click at [344, 227] on span "Asset Reservations 1" at bounding box center [378, 224] width 94 height 11
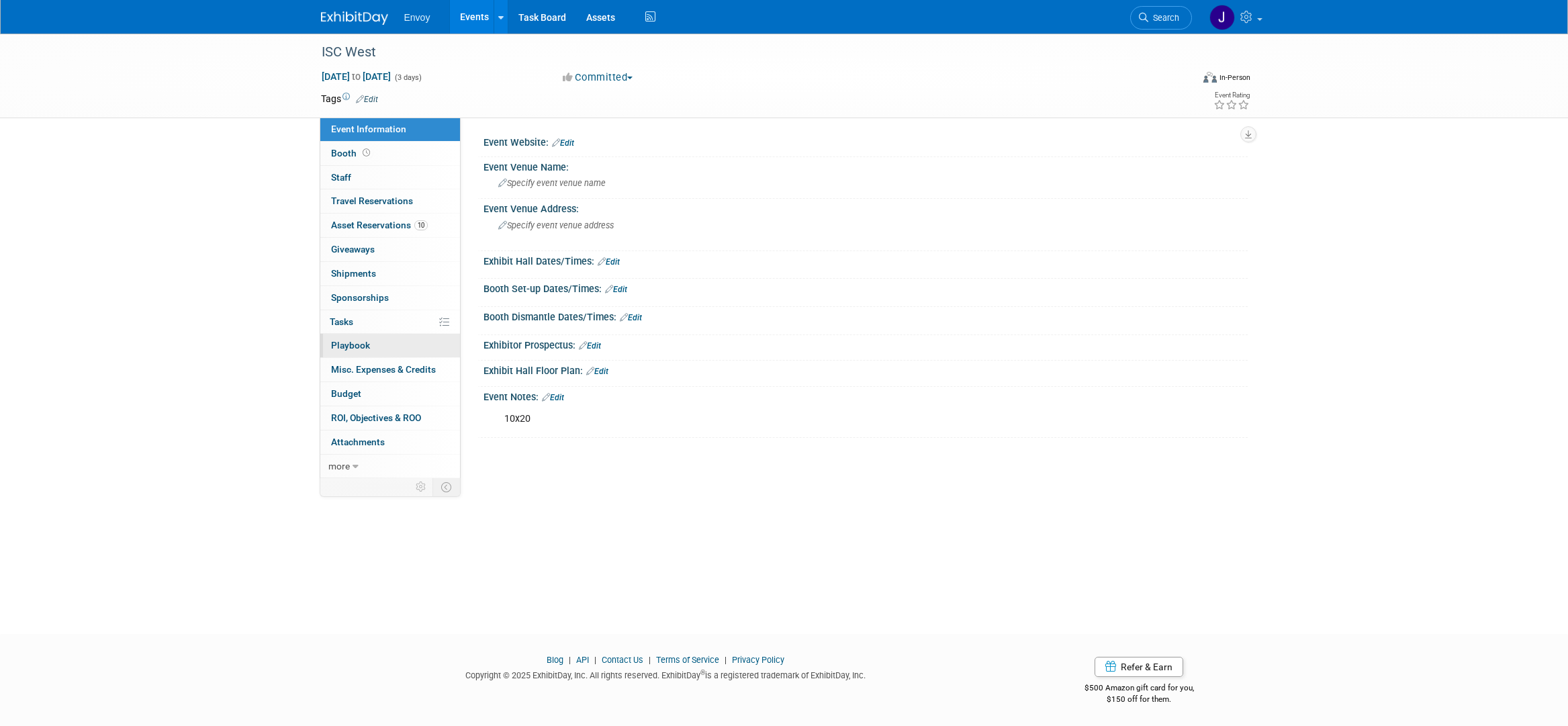
click at [350, 339] on link "0 Playbook 0" at bounding box center [390, 345] width 140 height 23
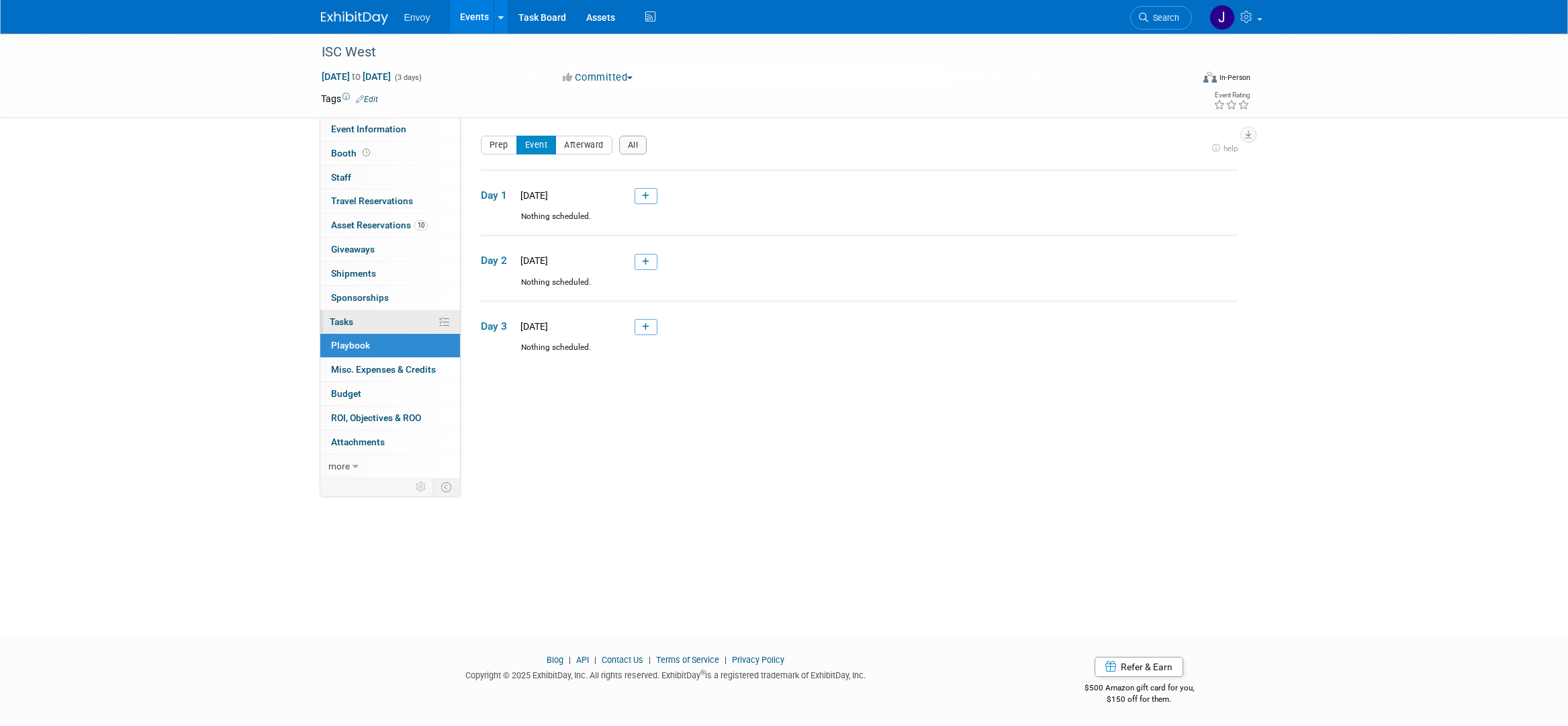
click at [343, 327] on span "Tasks 0%" at bounding box center [341, 321] width 23 height 11
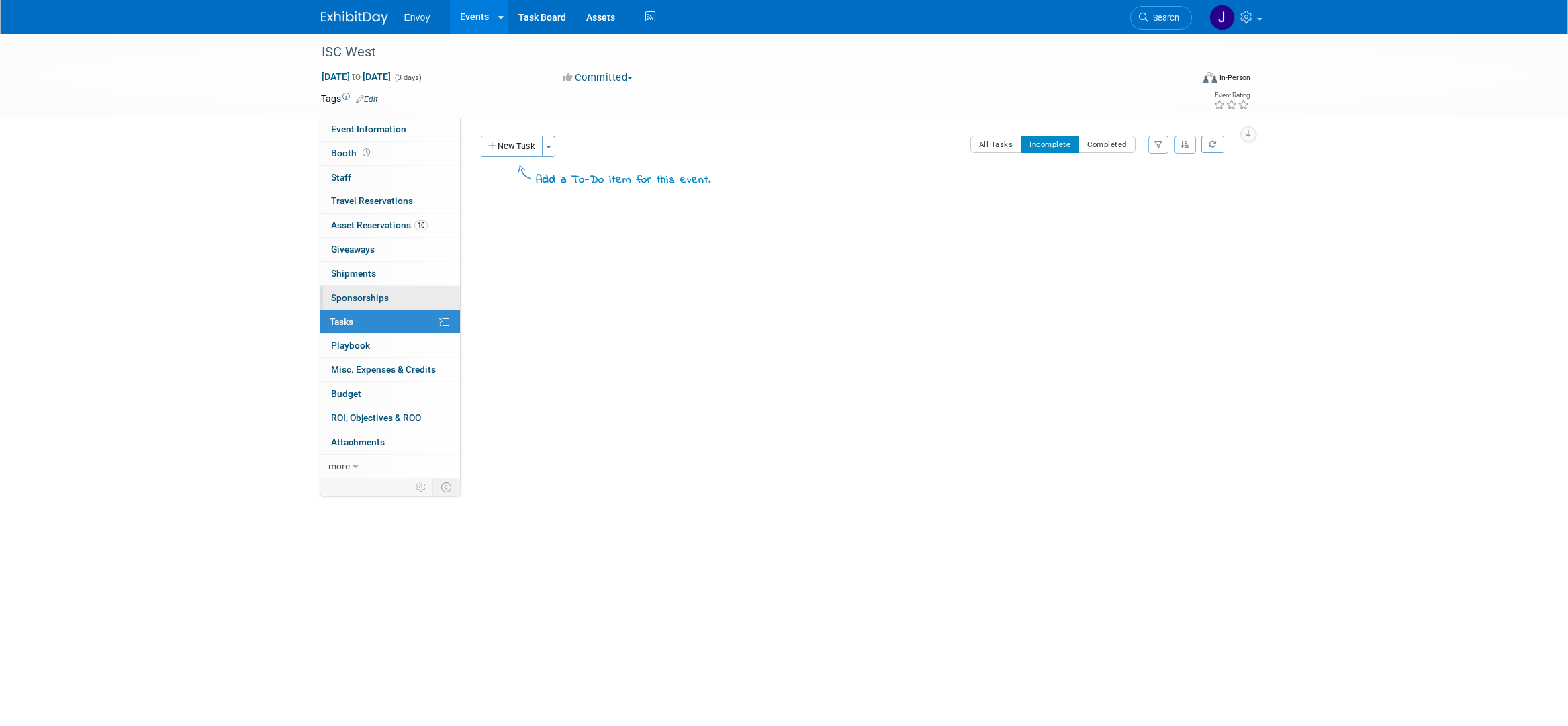
click at [357, 290] on link "0 Sponsorships 0" at bounding box center [390, 297] width 140 height 23
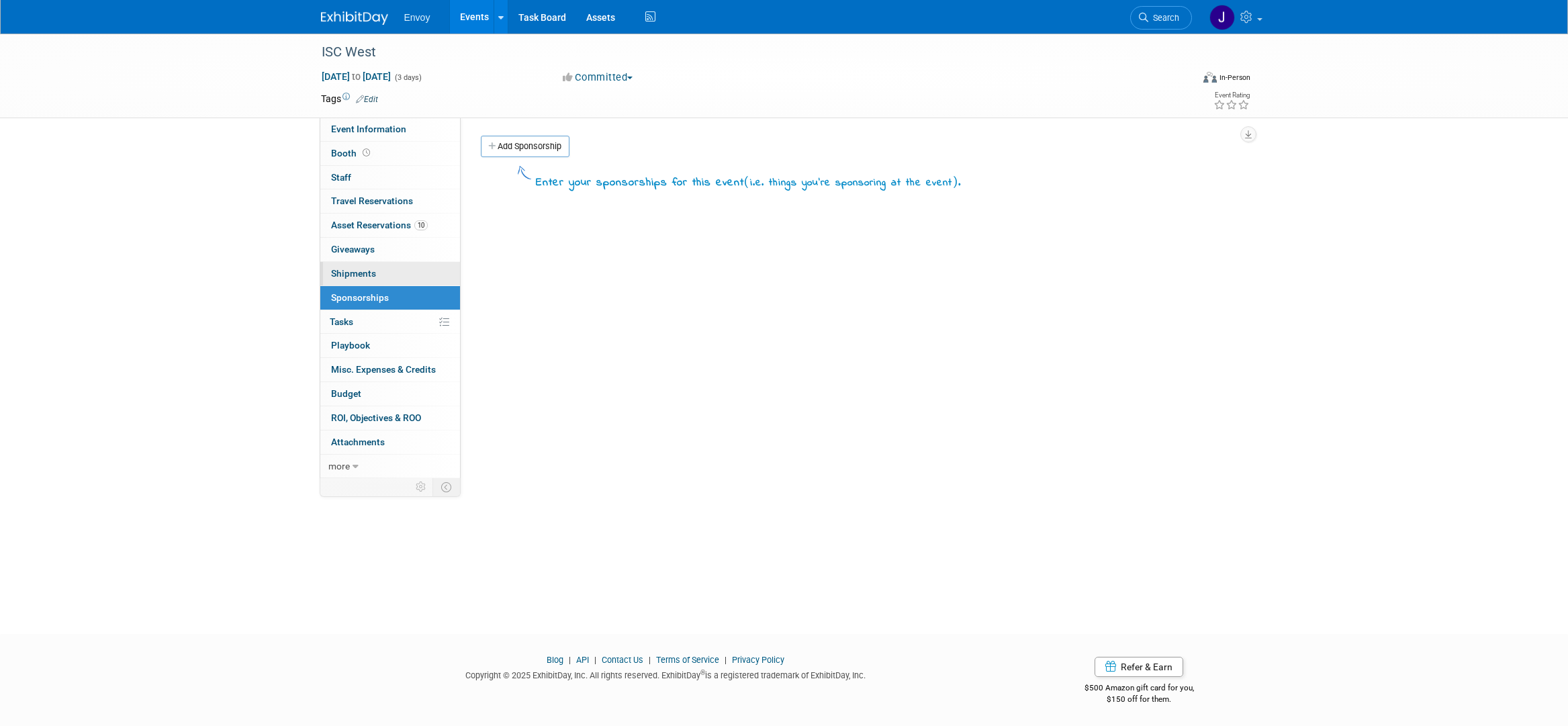
click at [357, 267] on link "0 Shipments 0" at bounding box center [390, 273] width 140 height 23
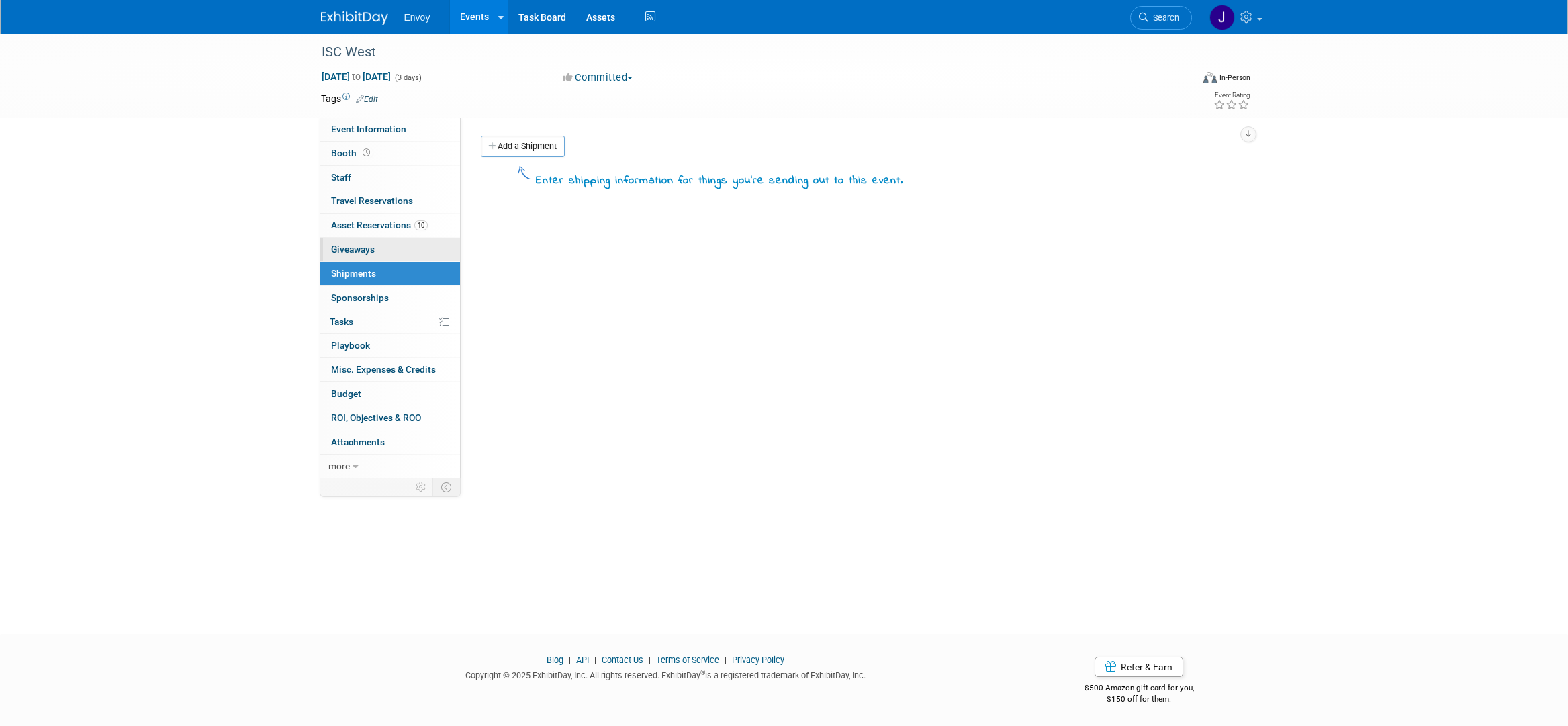
click at [361, 251] on span "Giveaways 0" at bounding box center [353, 248] width 44 height 11
click at [360, 220] on span "Asset Reservations 10" at bounding box center [379, 224] width 97 height 11
